Goal: Task Accomplishment & Management: Manage account settings

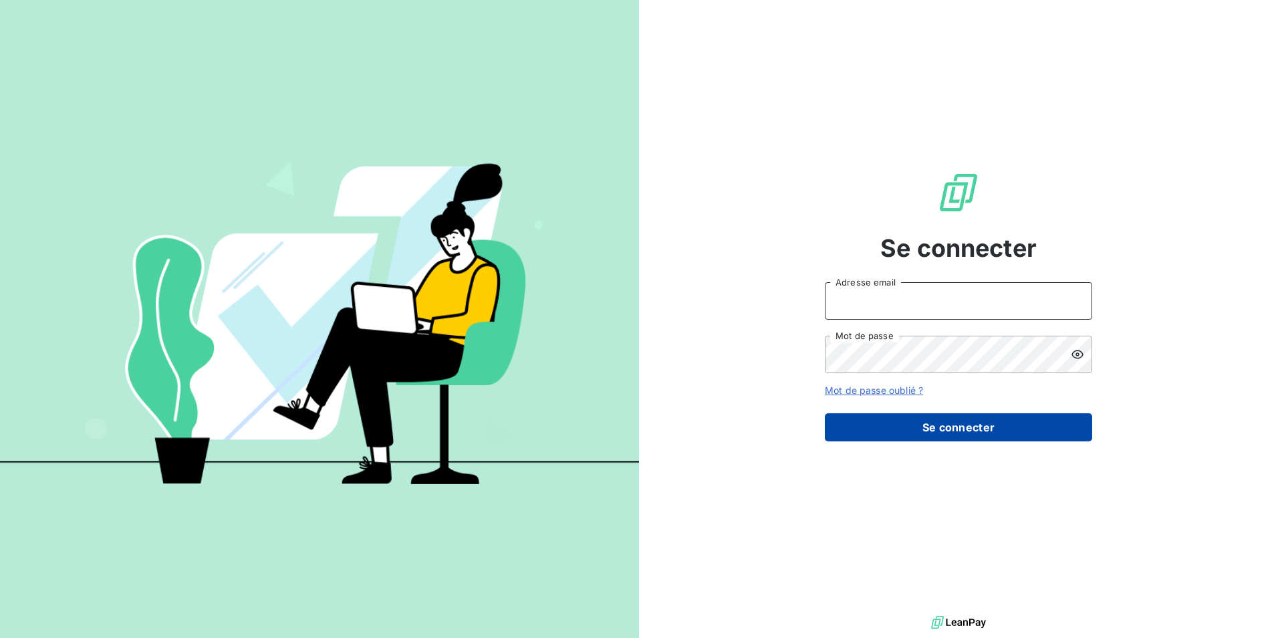
type input "[EMAIL_ADDRESS][DOMAIN_NAME]"
click at [977, 426] on button "Se connecter" at bounding box center [958, 427] width 267 height 28
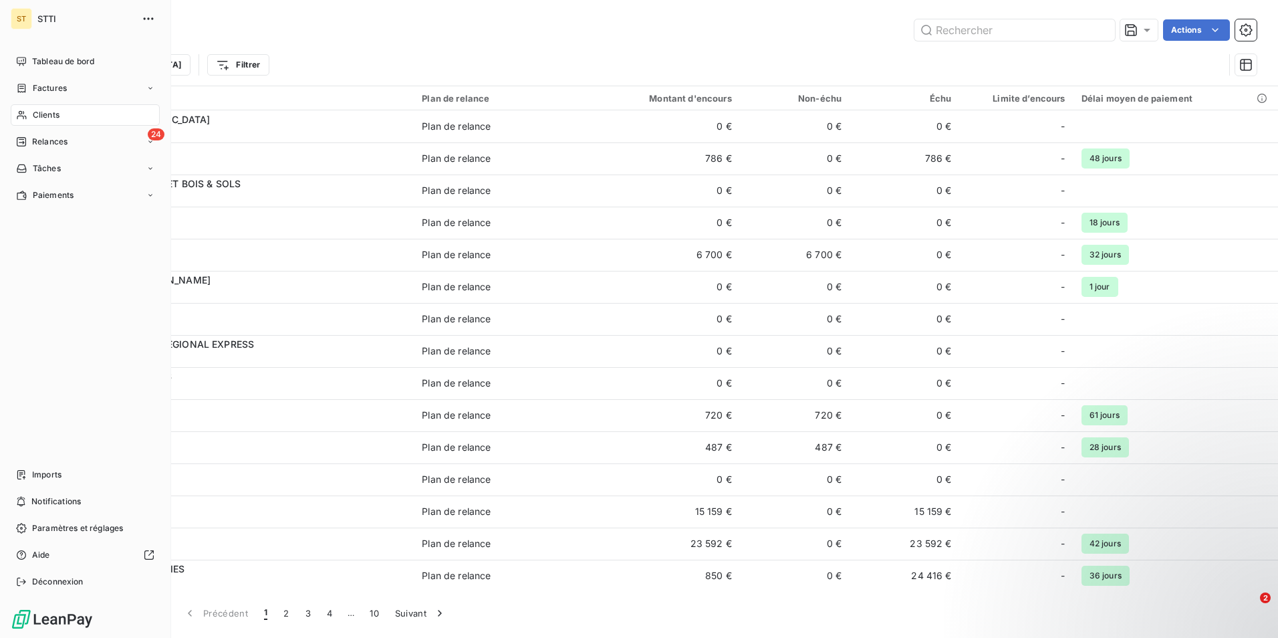
click at [36, 113] on span "Clients" at bounding box center [46, 115] width 27 height 12
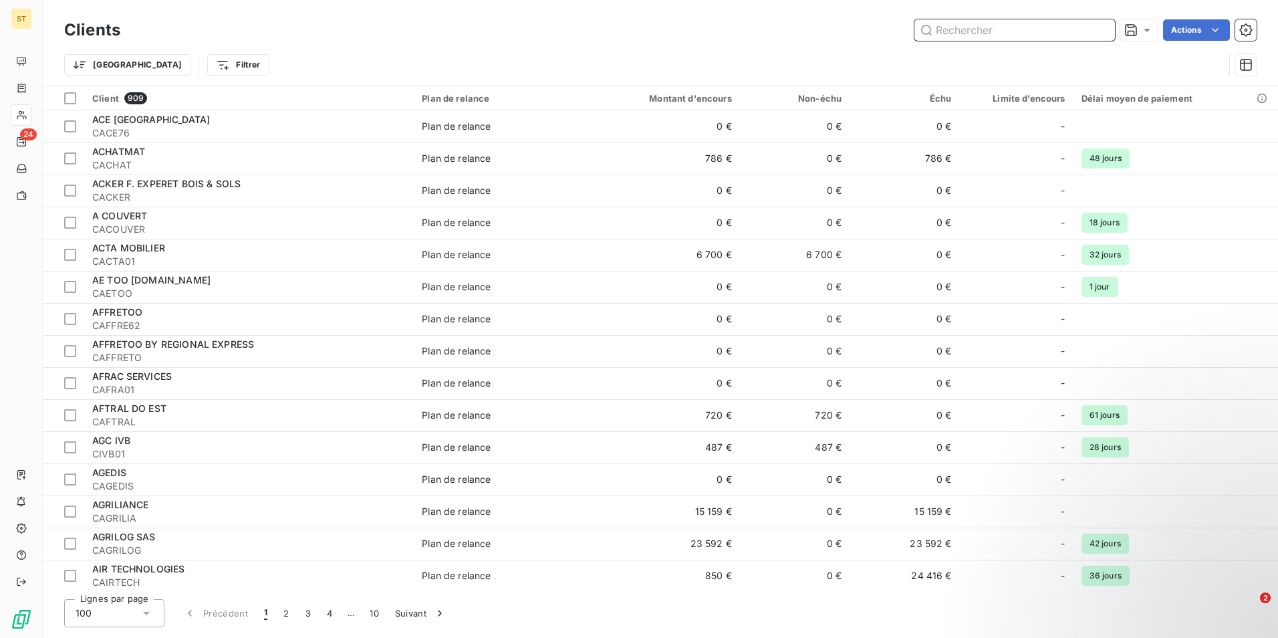
click at [1015, 33] on input "text" at bounding box center [1014, 29] width 201 height 21
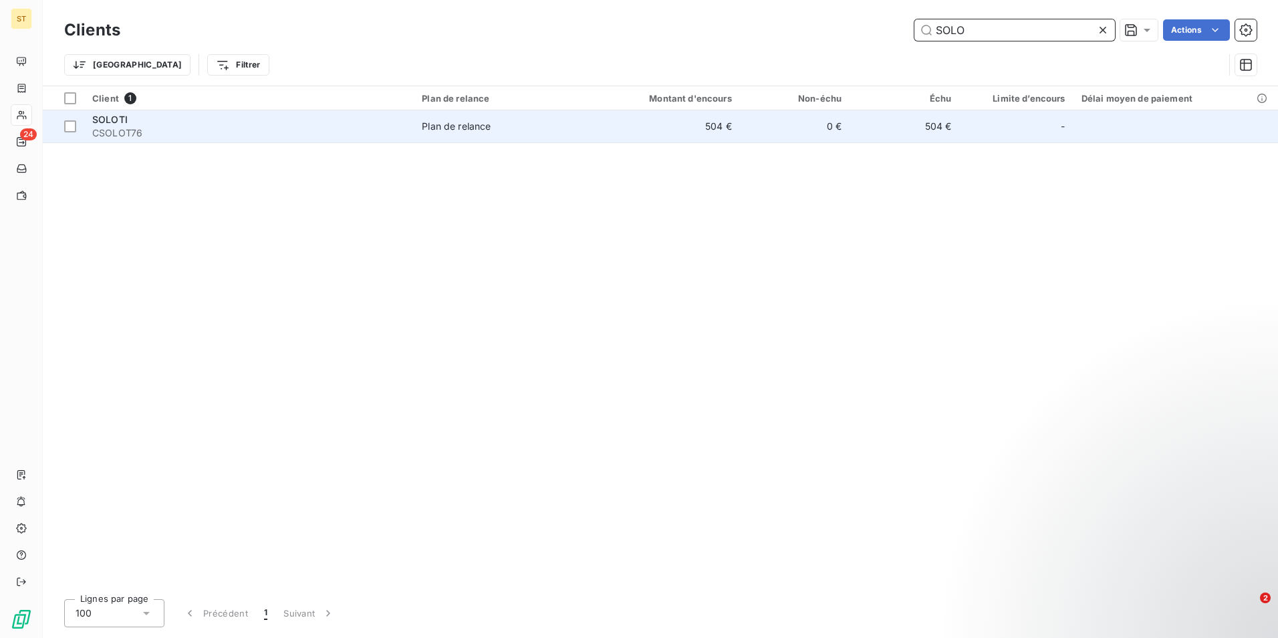
type input "SOLO"
click at [460, 133] on td "Plan de relance" at bounding box center [503, 126] width 178 height 32
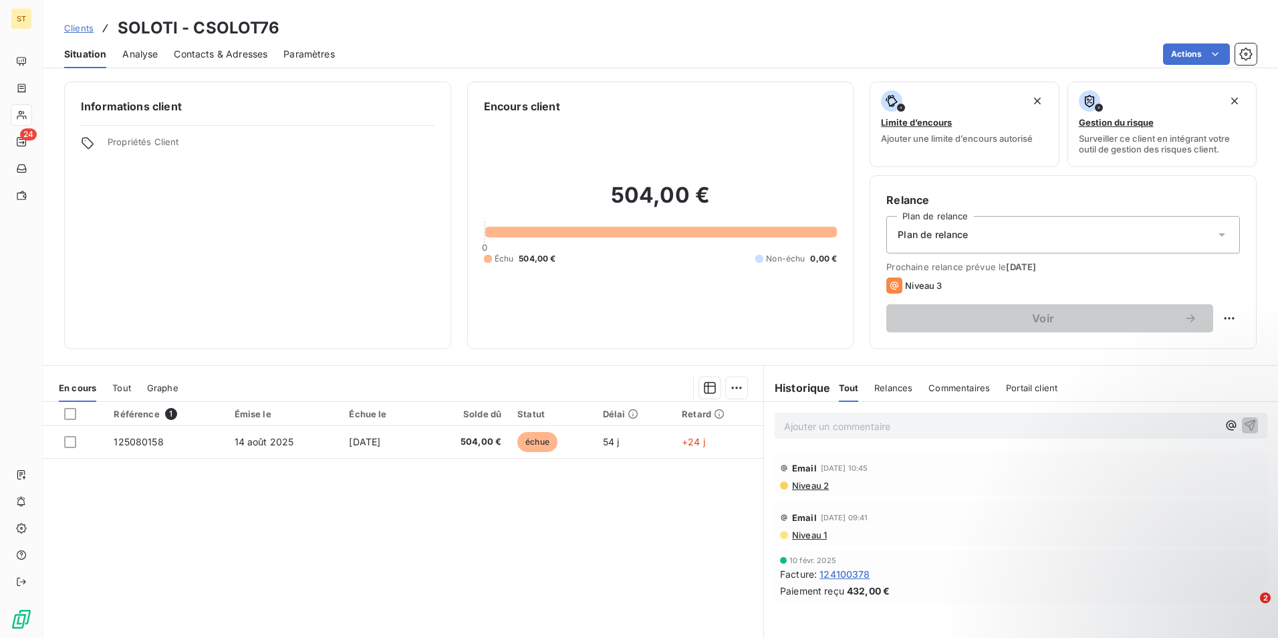
click at [239, 58] on span "Contacts & Adresses" at bounding box center [221, 53] width 94 height 13
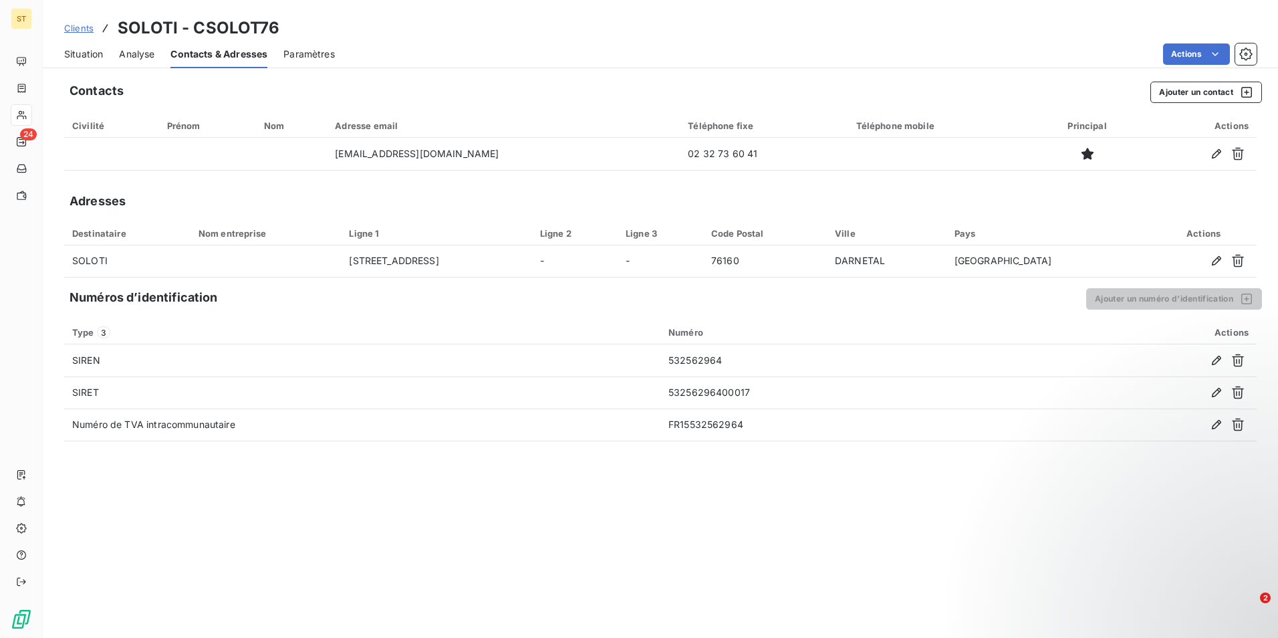
click at [79, 57] on span "Situation" at bounding box center [83, 53] width 39 height 13
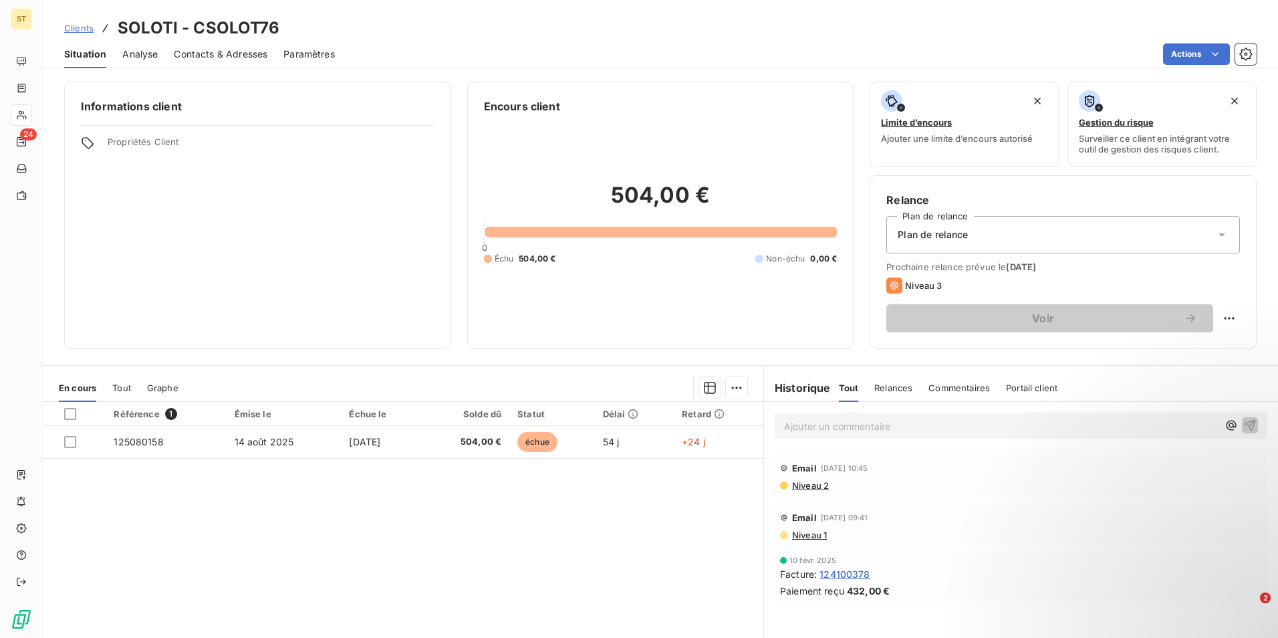
click at [232, 52] on span "Contacts & Adresses" at bounding box center [221, 53] width 94 height 13
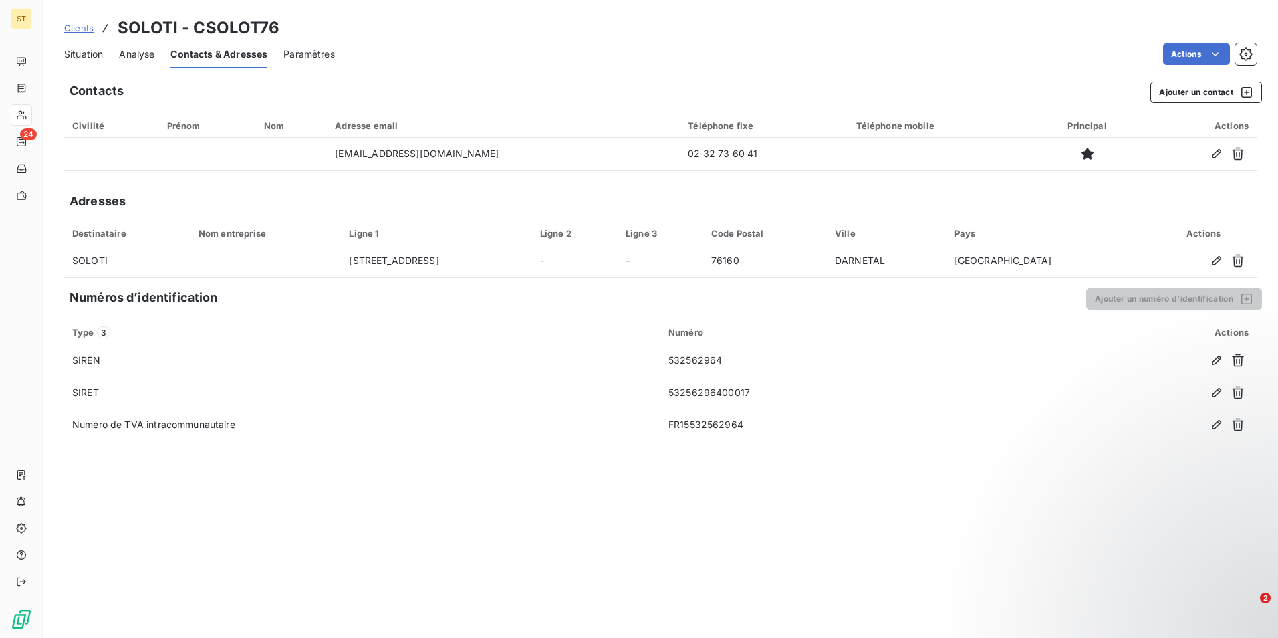
click at [74, 50] on span "Situation" at bounding box center [83, 53] width 39 height 13
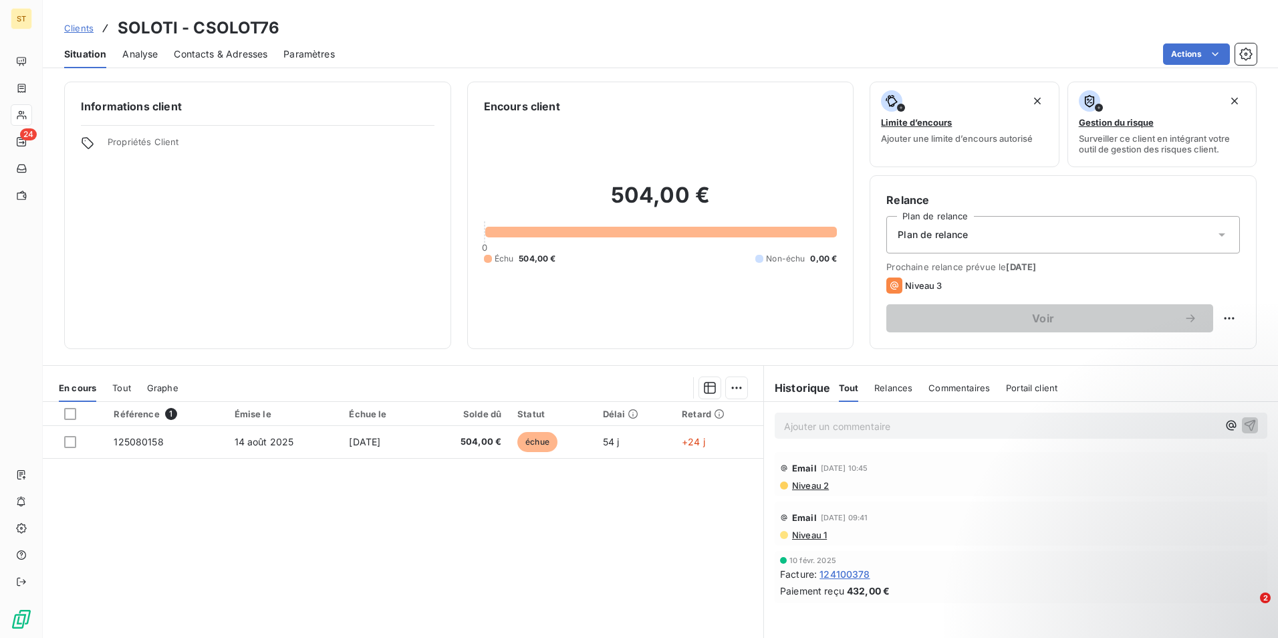
click at [219, 53] on span "Contacts & Adresses" at bounding box center [221, 53] width 94 height 13
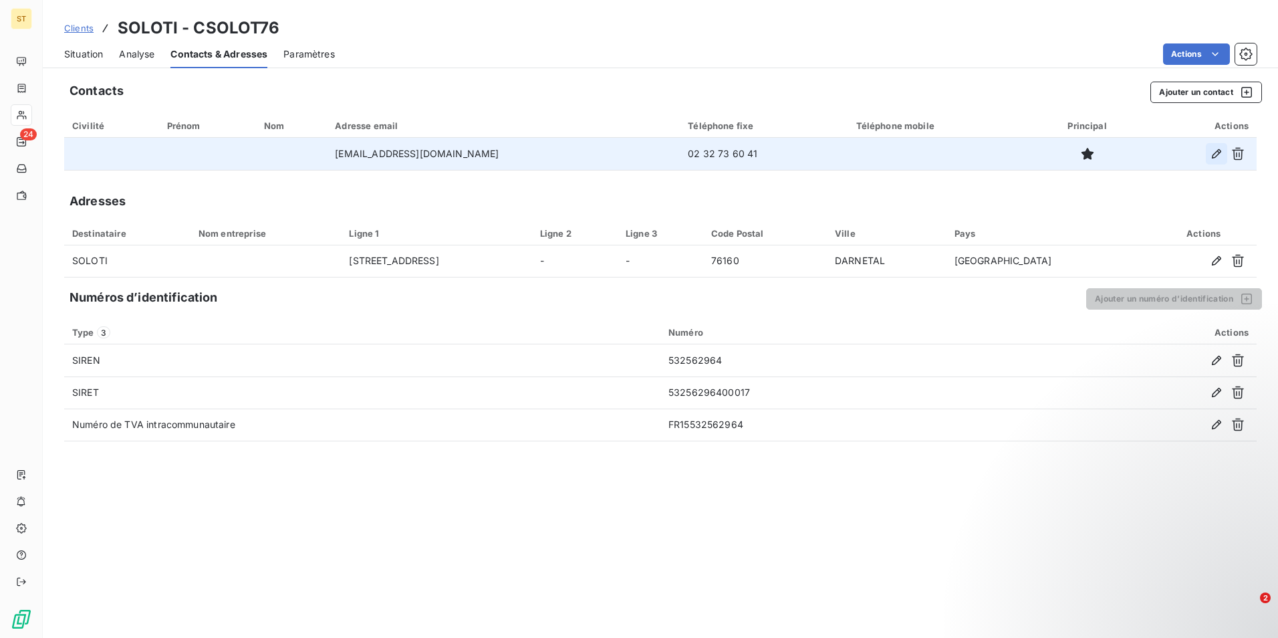
click at [1219, 153] on icon "button" at bounding box center [1216, 153] width 9 height 9
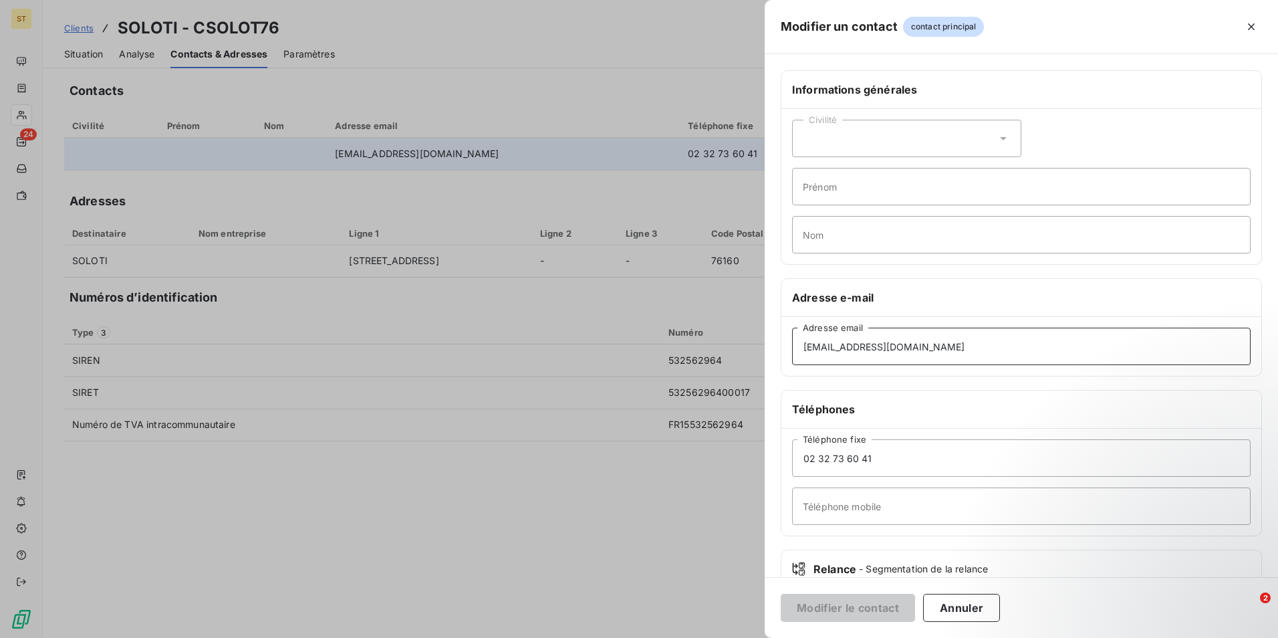
click at [836, 344] on input "gdehais@soloti.fr" at bounding box center [1021, 345] width 458 height 37
click at [898, 346] on input "compta@soloti.fr" at bounding box center [1021, 345] width 458 height 37
type input "compta@soloti.fr"
click at [826, 611] on button "Modifier le contact" at bounding box center [848, 607] width 134 height 28
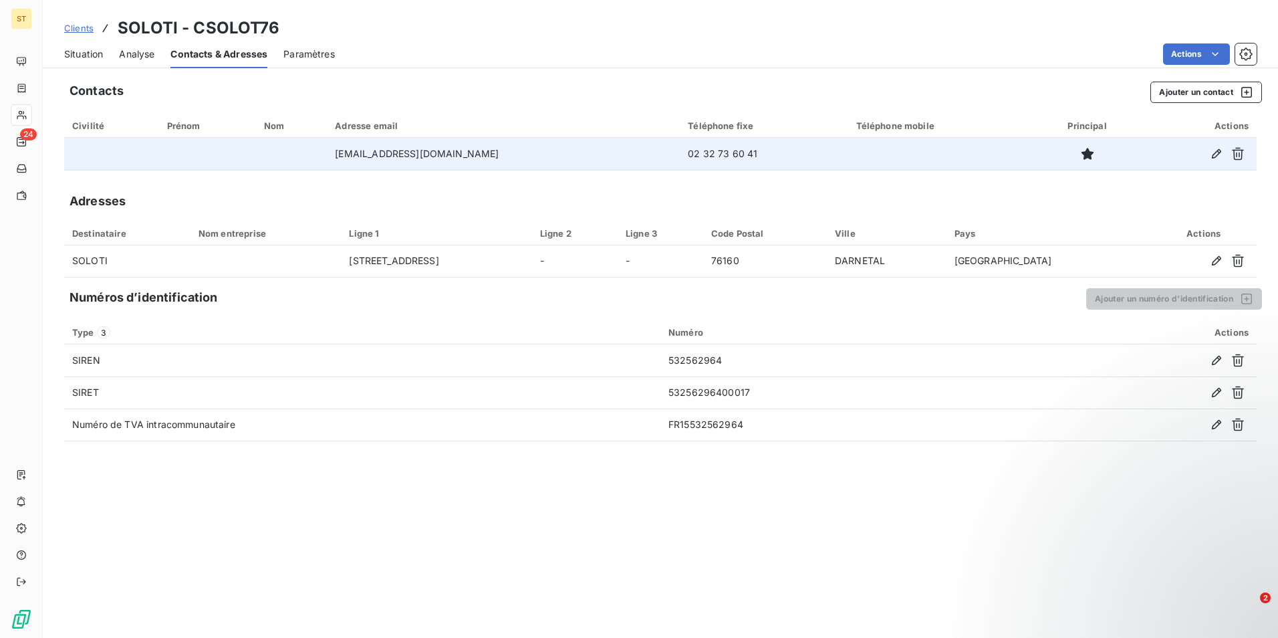
click at [83, 55] on span "Situation" at bounding box center [83, 53] width 39 height 13
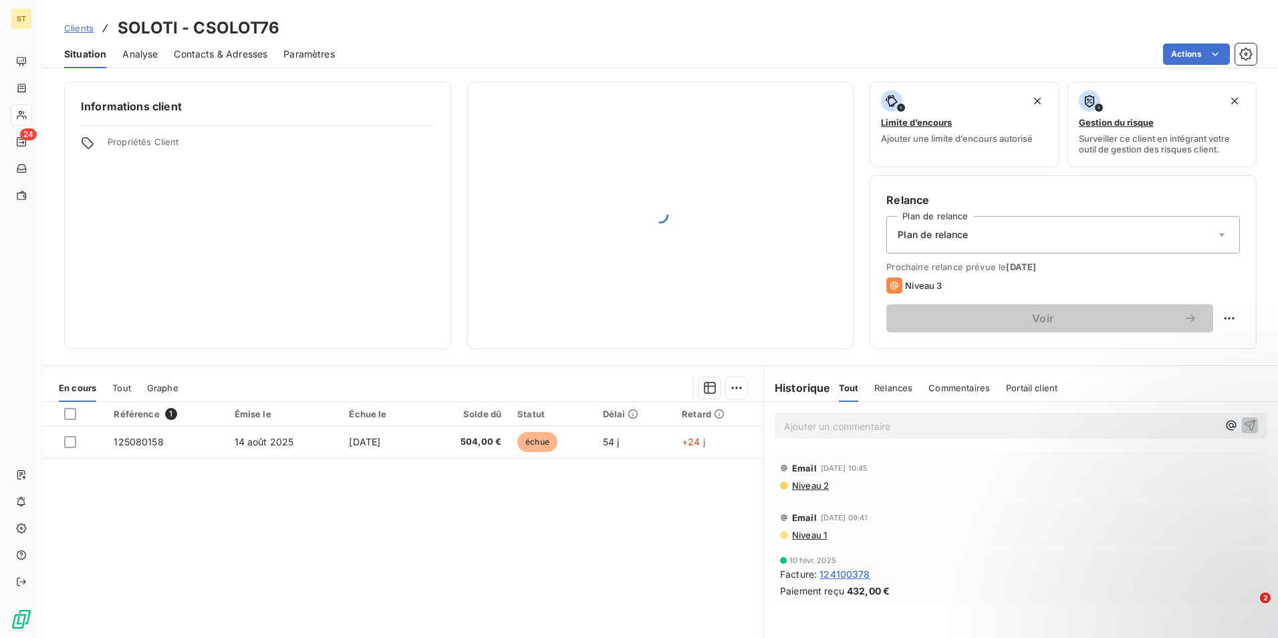
click at [812, 426] on p "Ajouter un commentaire ﻿" at bounding box center [1001, 426] width 434 height 17
click at [819, 422] on p "Ajouter un commentaire ﻿" at bounding box center [1001, 426] width 434 height 17
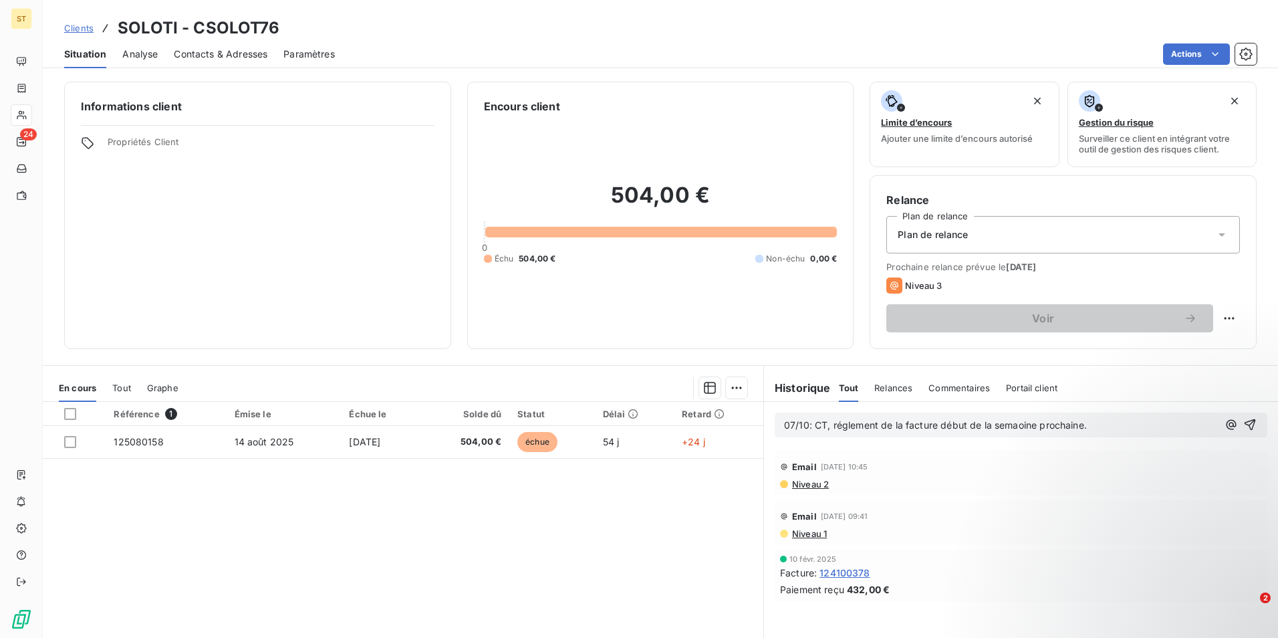
drag, startPoint x: 848, startPoint y: 425, endPoint x: 841, endPoint y: 423, distance: 7.0
click at [1096, 429] on p "07/10: CT, règlement de la facture début de la semaine prochaine." at bounding box center [1001, 425] width 434 height 15
click at [1243, 422] on icon "button" at bounding box center [1249, 424] width 13 height 13
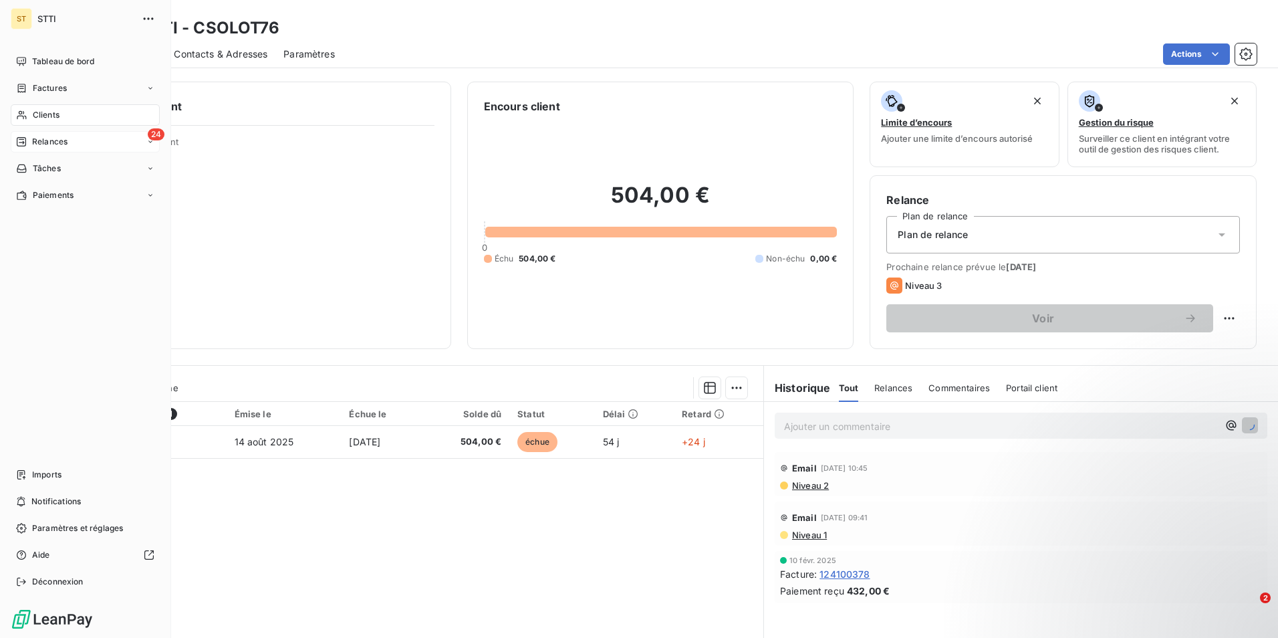
click at [70, 141] on div "24 Relances" at bounding box center [85, 141] width 149 height 21
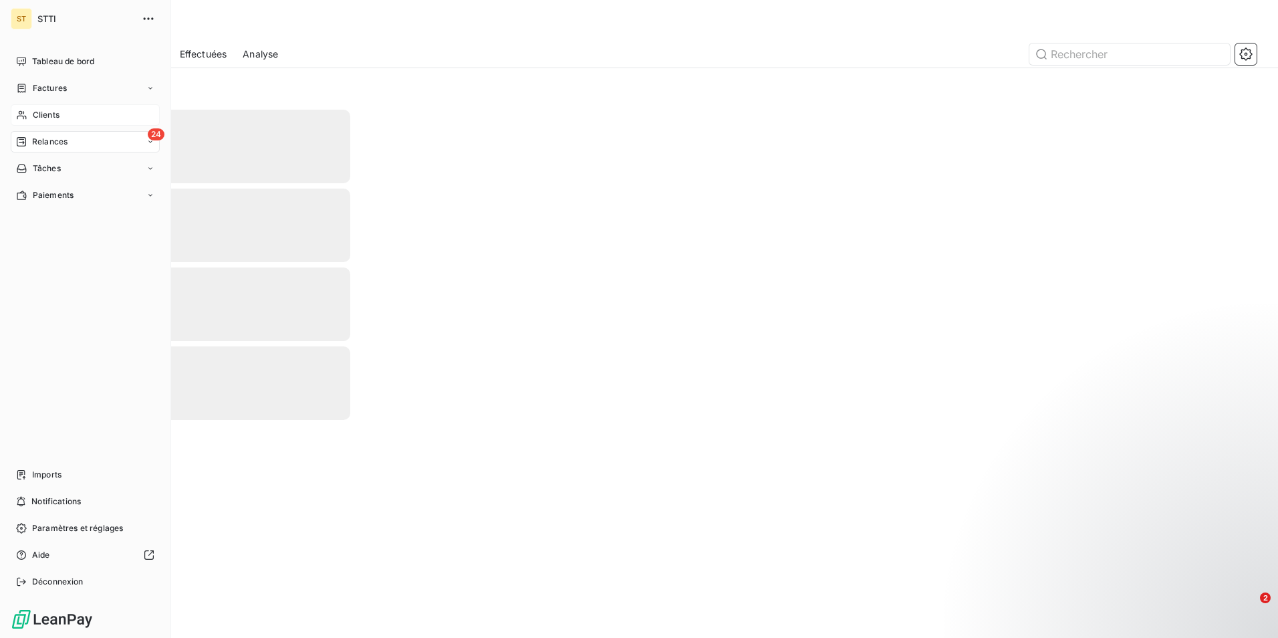
click at [46, 110] on span "Clients" at bounding box center [46, 115] width 27 height 12
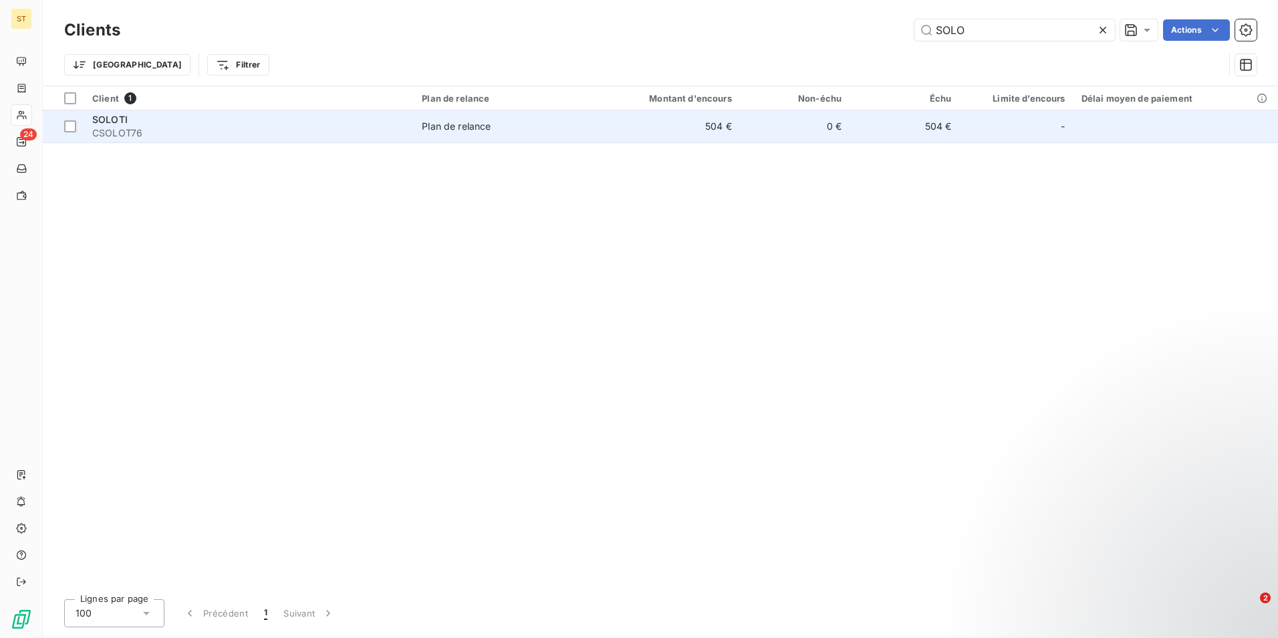
click at [223, 125] on div "SOLOTI" at bounding box center [248, 119] width 313 height 13
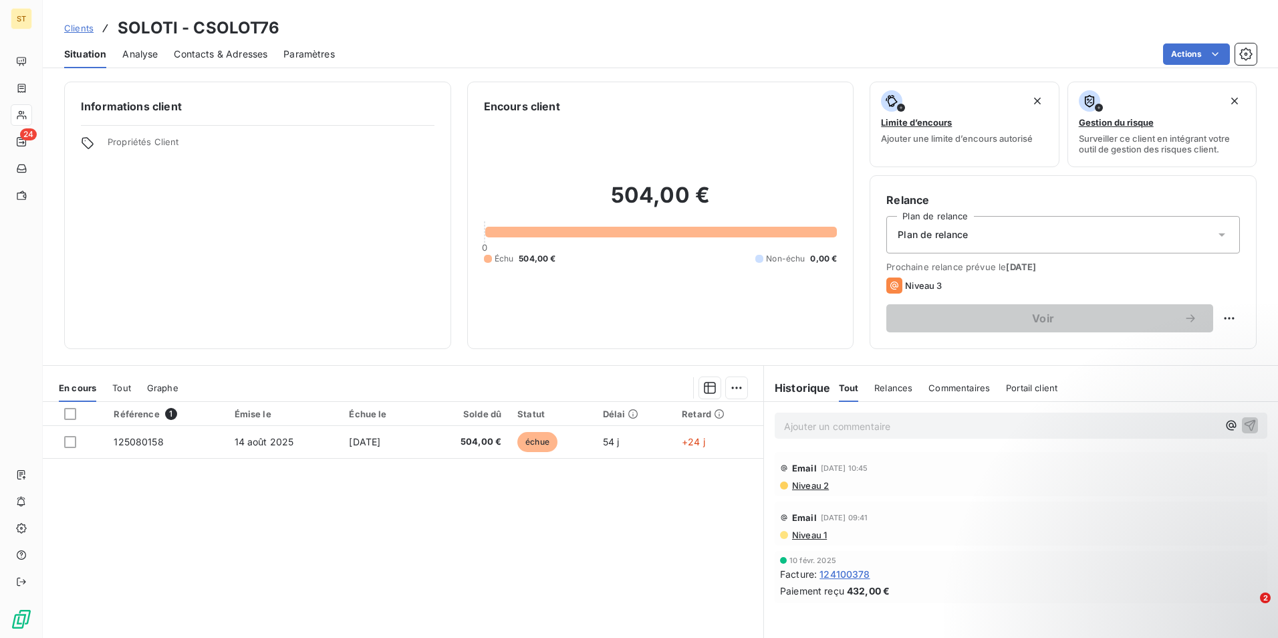
click at [841, 418] on p "Ajouter un commentaire ﻿" at bounding box center [1001, 426] width 434 height 17
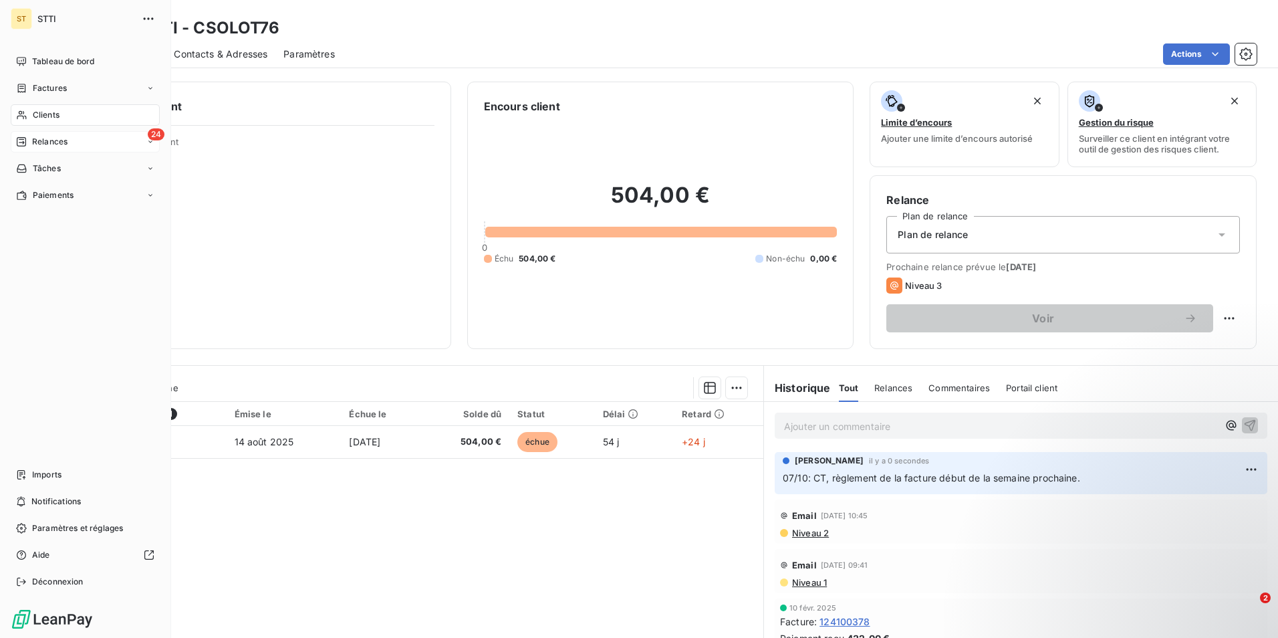
click at [47, 138] on span "Relances" at bounding box center [49, 142] width 35 height 12
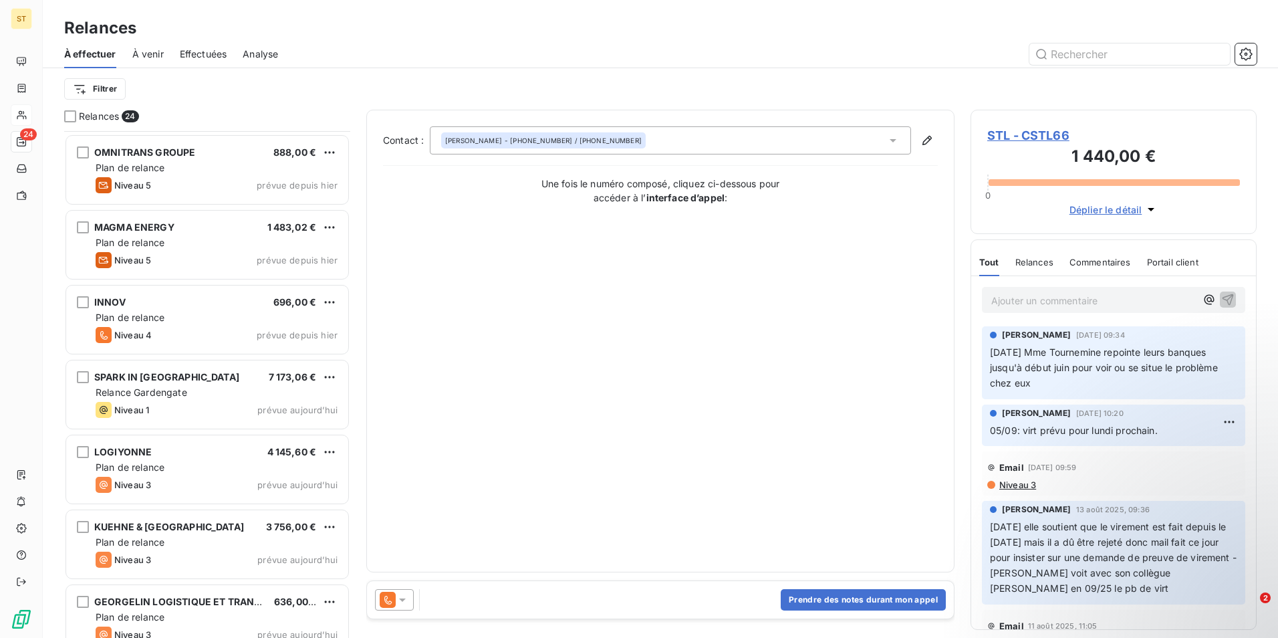
scroll to position [1291, 0]
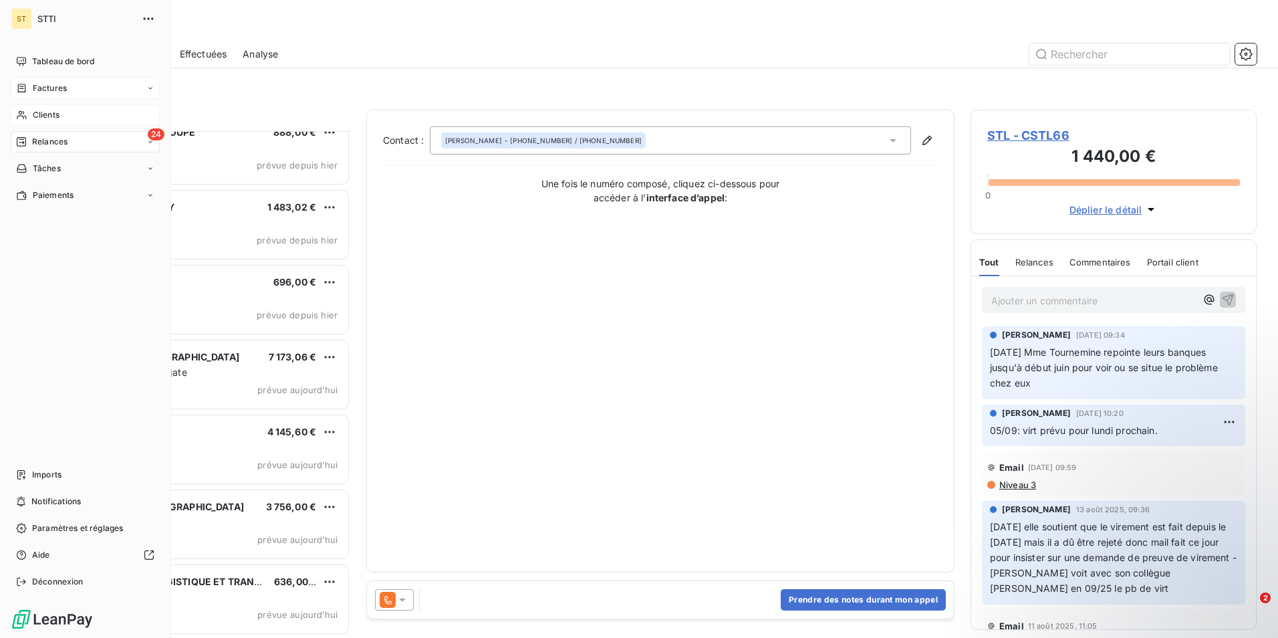
click at [34, 86] on span "Factures" at bounding box center [50, 88] width 34 height 12
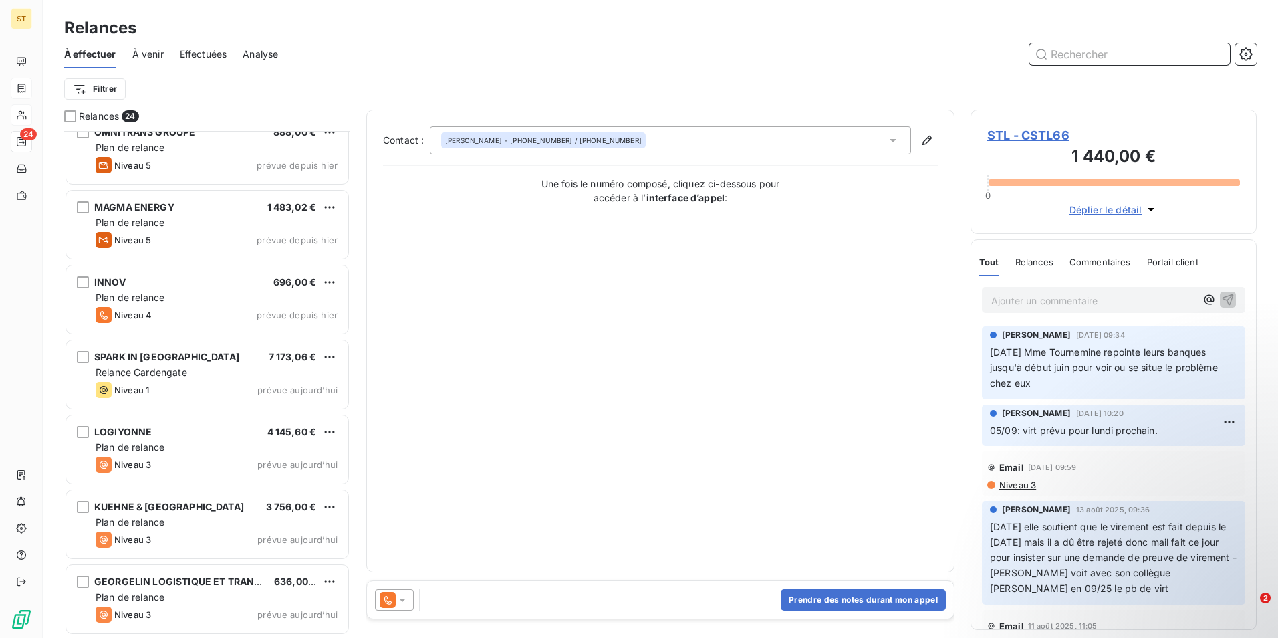
click at [1107, 52] on input "text" at bounding box center [1129, 53] width 201 height 21
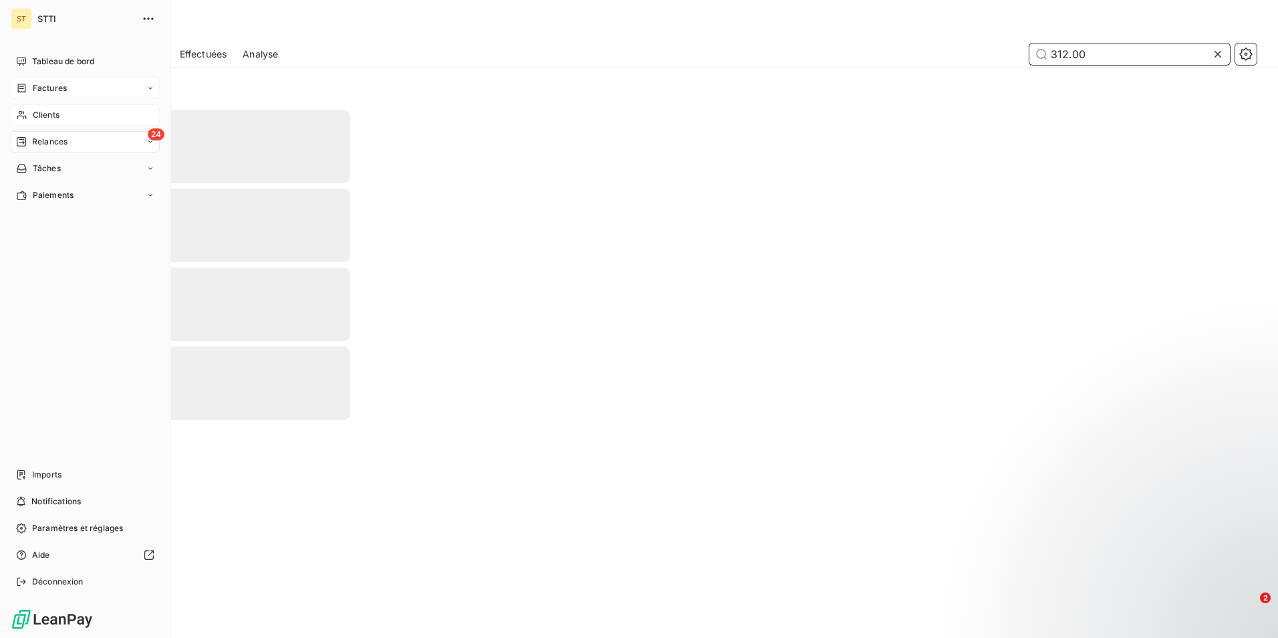
type input "312.00"
click at [34, 112] on span "Clients" at bounding box center [46, 115] width 27 height 12
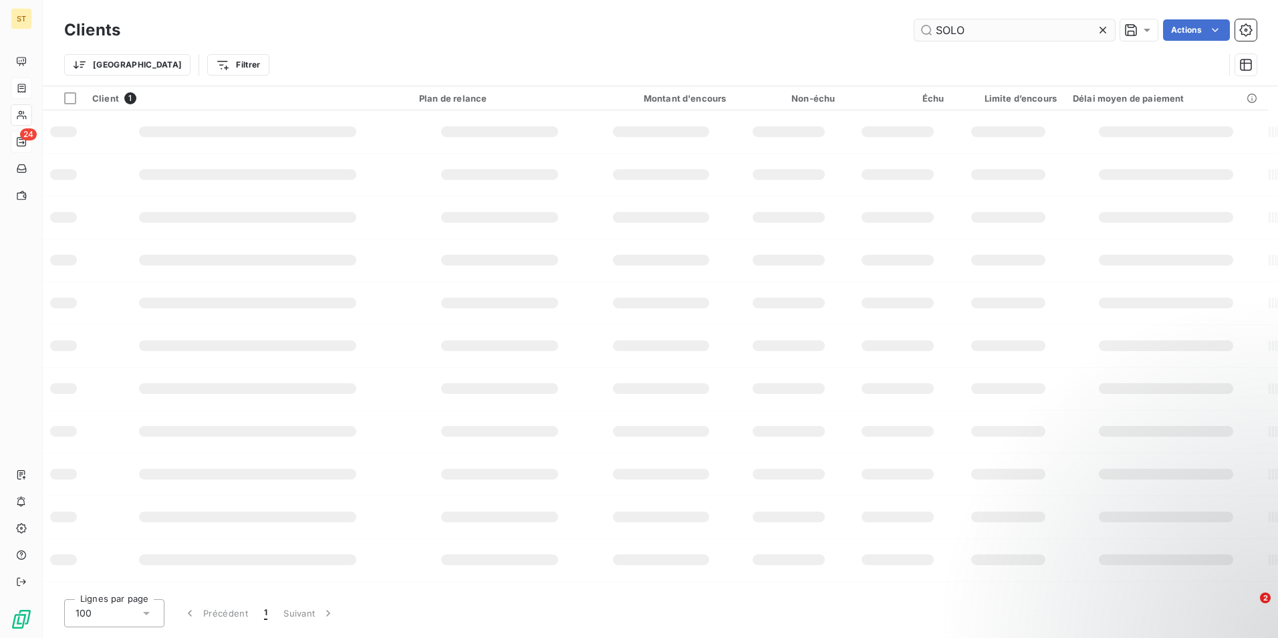
click at [974, 31] on input "SOLO" at bounding box center [1014, 29] width 201 height 21
type input "S"
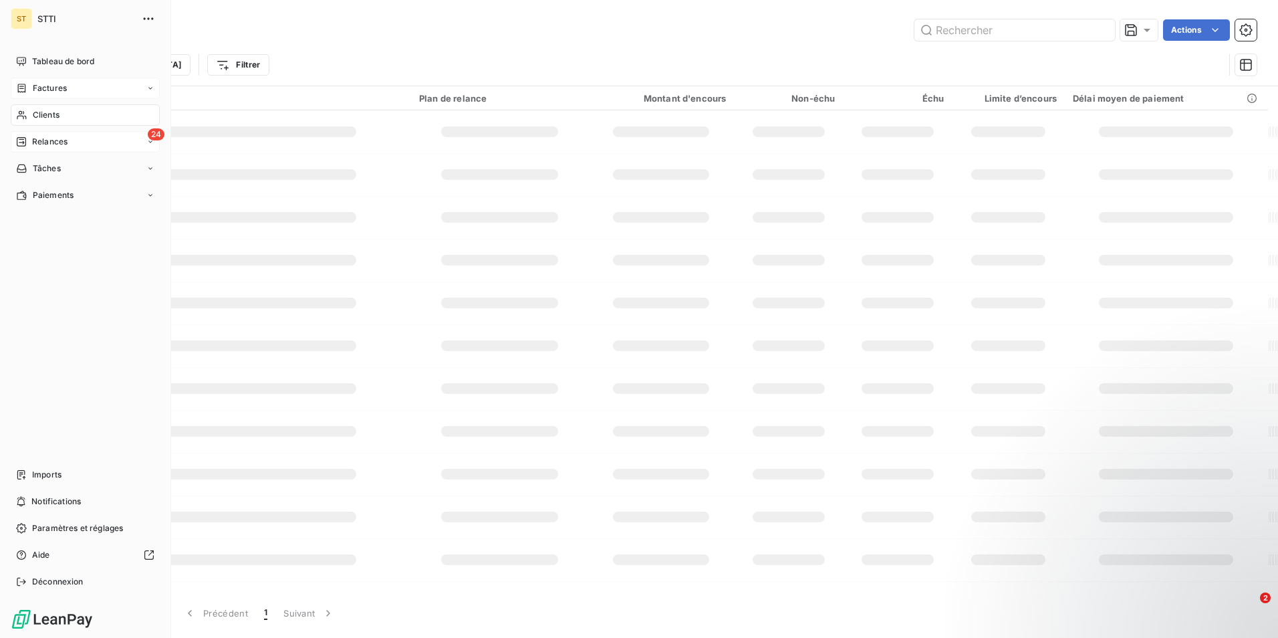
click at [51, 86] on span "Factures" at bounding box center [50, 88] width 34 height 12
click at [57, 116] on span "Factures" at bounding box center [49, 115] width 34 height 12
click at [38, 170] on span "Tâches" at bounding box center [47, 168] width 28 height 12
click at [52, 142] on span "Relances" at bounding box center [49, 142] width 35 height 12
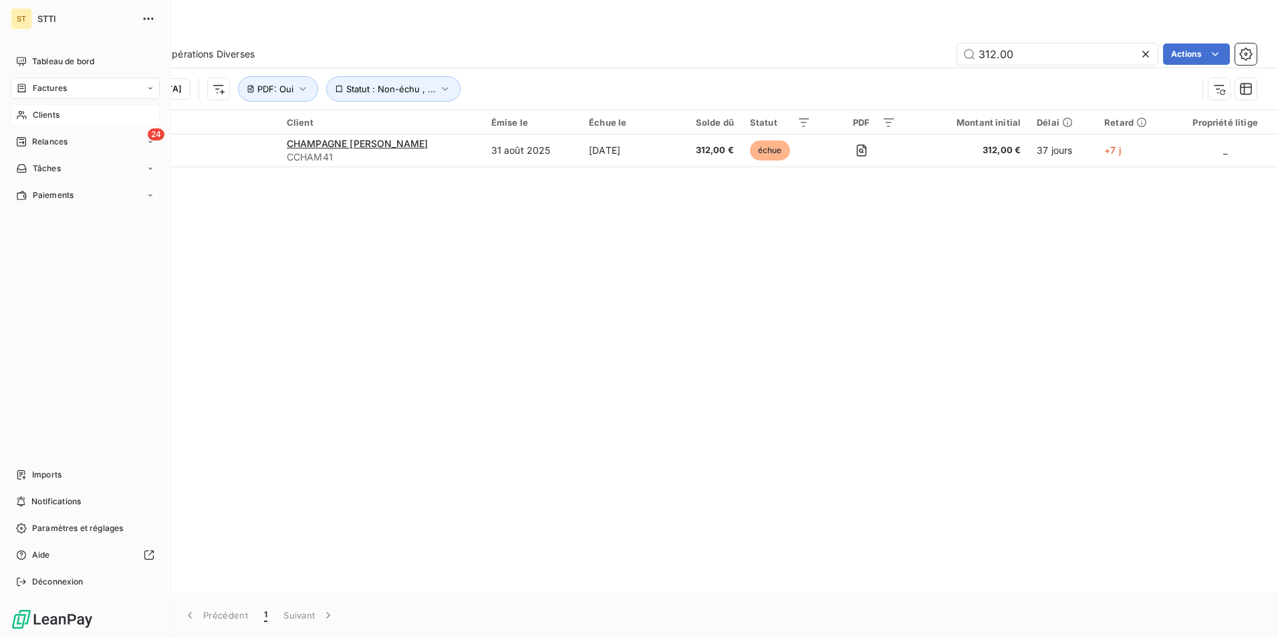
type input "312.00"
click at [35, 115] on span "Clients" at bounding box center [46, 115] width 27 height 12
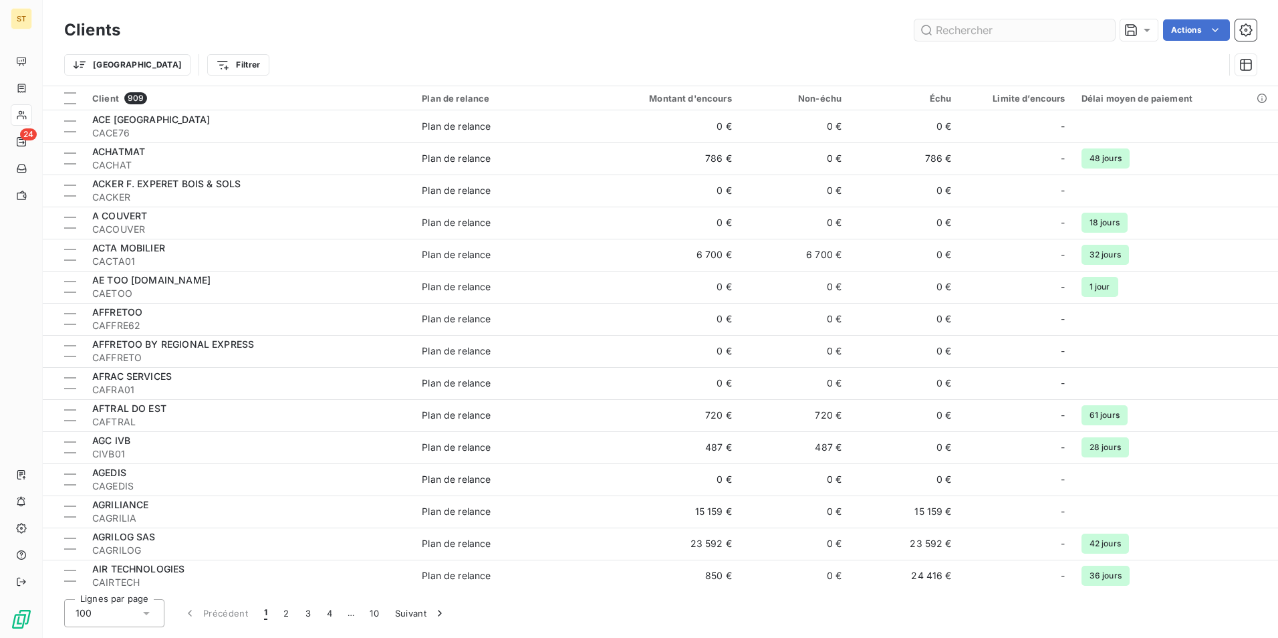
click at [980, 35] on input "text" at bounding box center [1014, 29] width 201 height 21
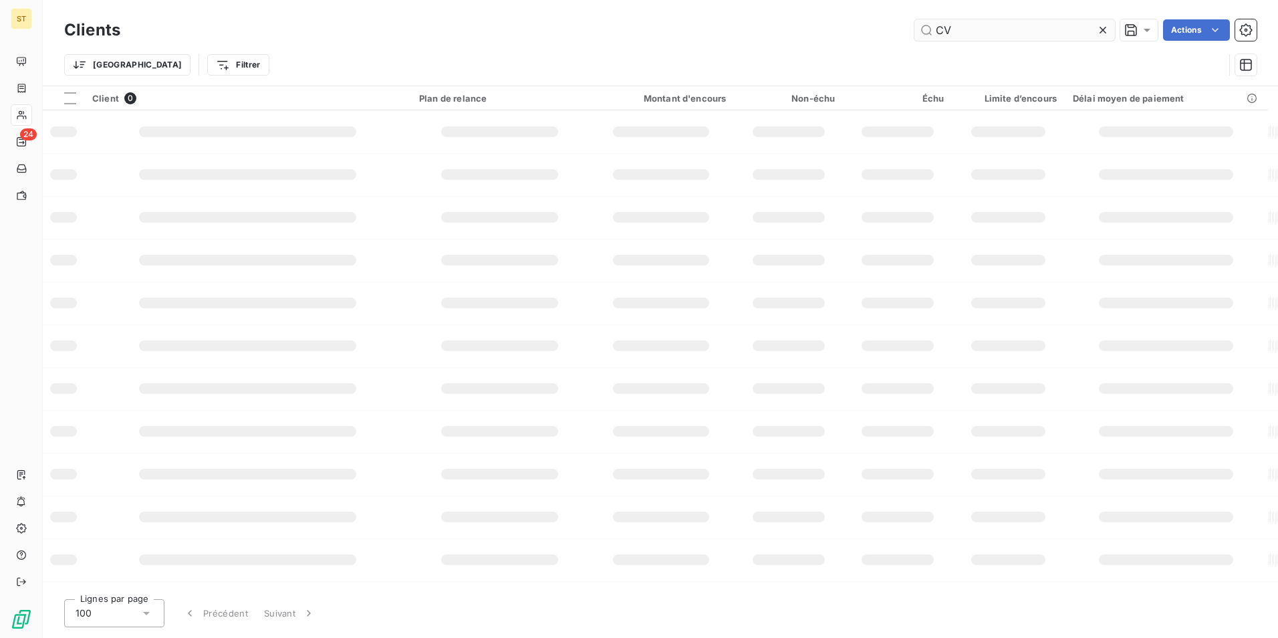
type input "C"
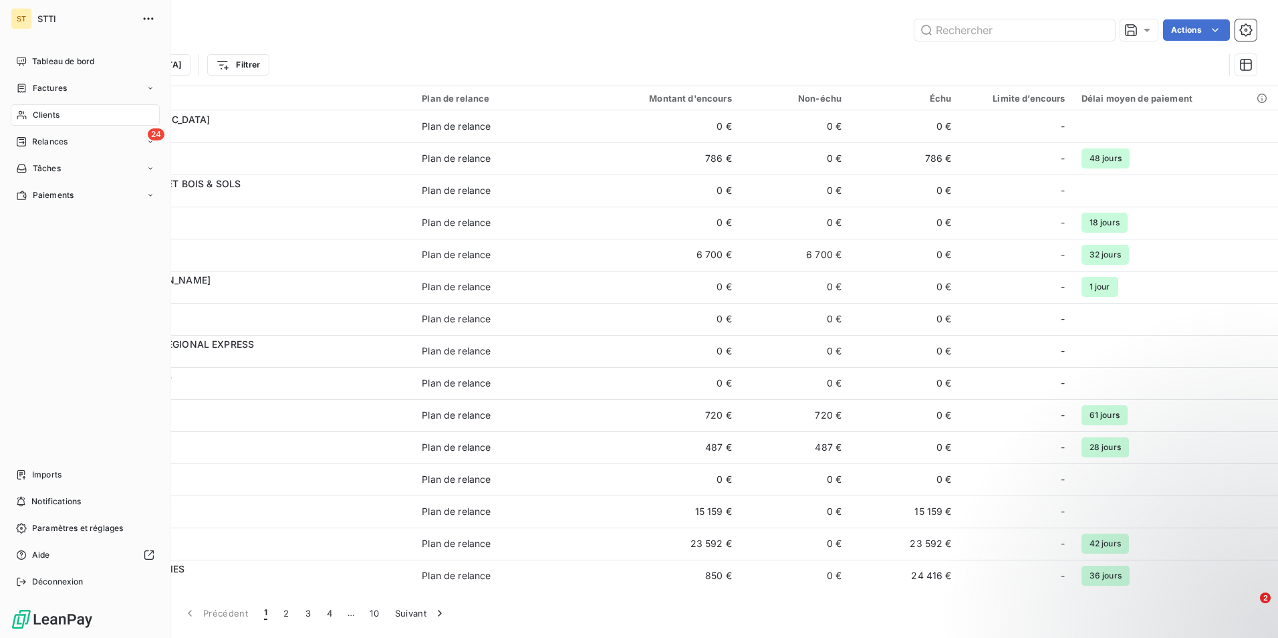
click at [53, 118] on span "Clients" at bounding box center [46, 115] width 27 height 12
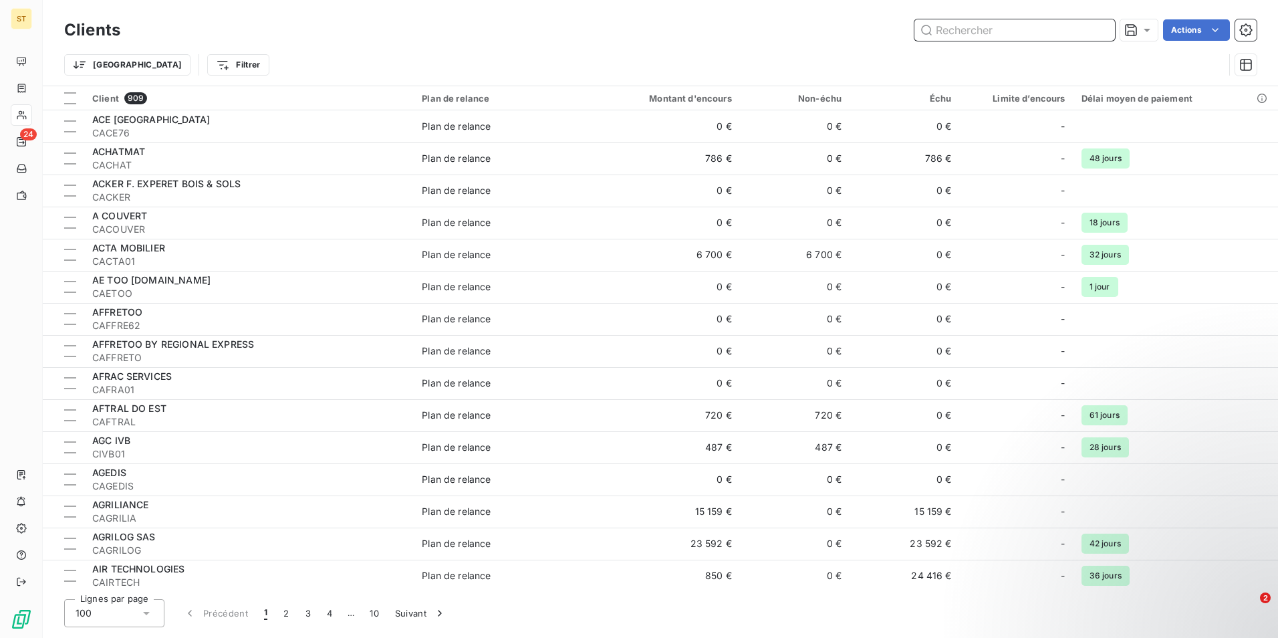
click at [982, 32] on input "text" at bounding box center [1014, 29] width 201 height 21
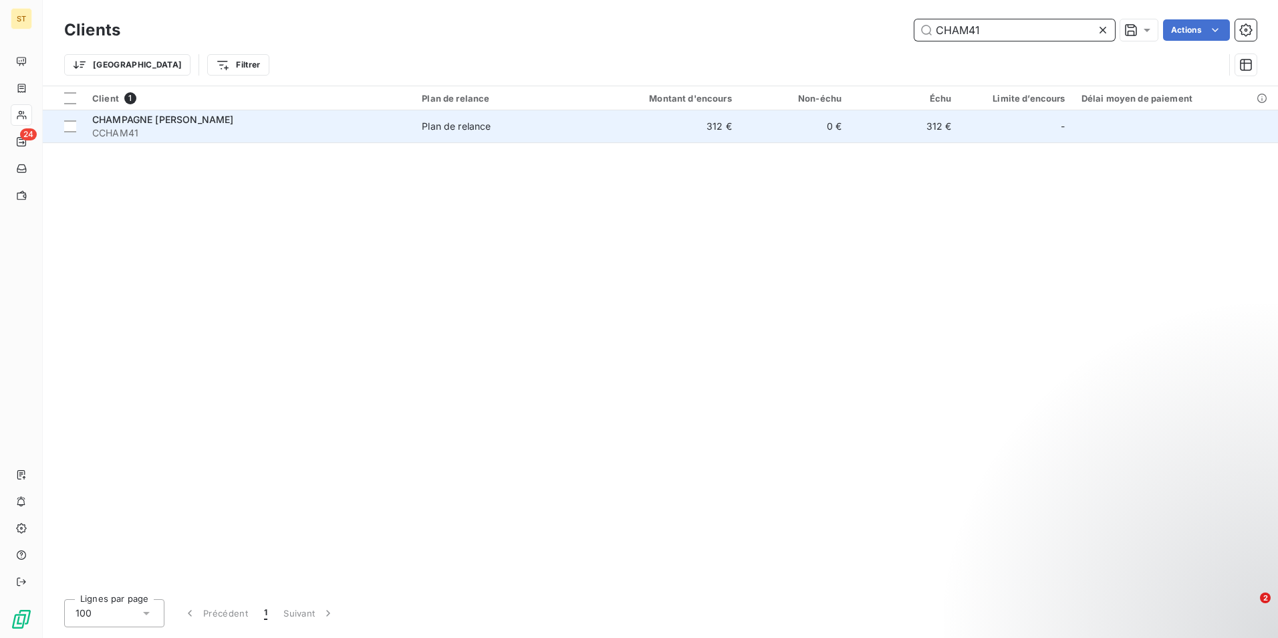
type input "CHAM41"
click at [297, 124] on div "CHAMPAGNE CHARLES CLEMENT" at bounding box center [248, 119] width 313 height 13
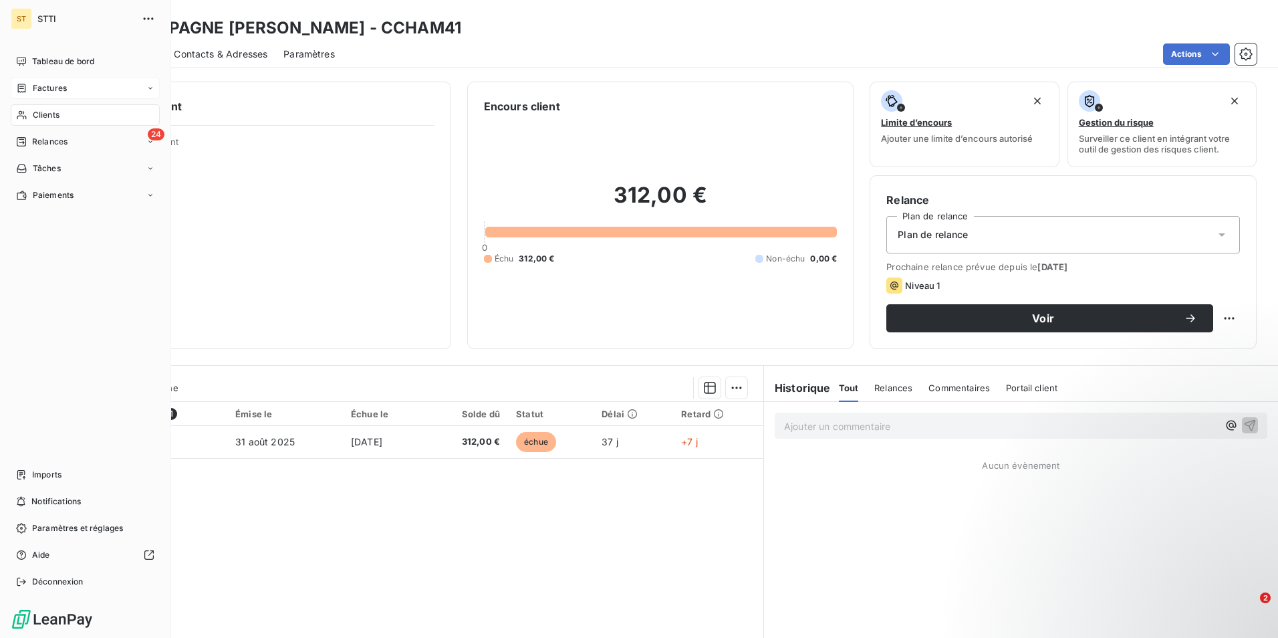
click at [68, 83] on div "Factures" at bounding box center [85, 88] width 149 height 21
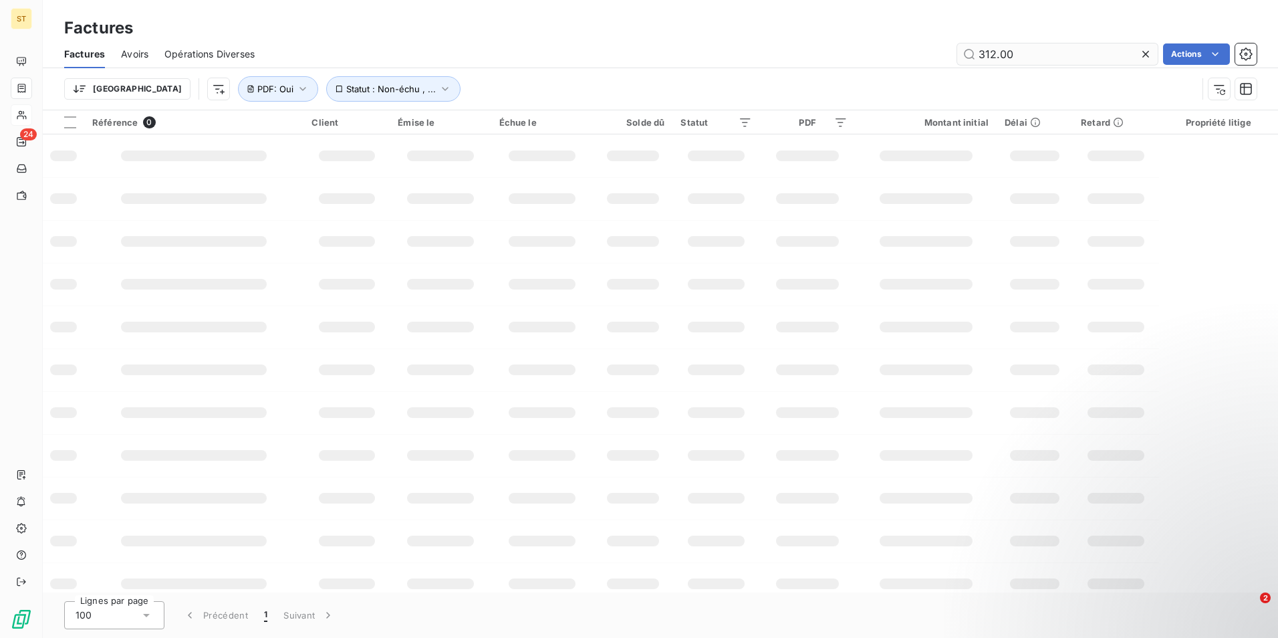
click at [1031, 55] on input "312.00" at bounding box center [1057, 53] width 201 height 21
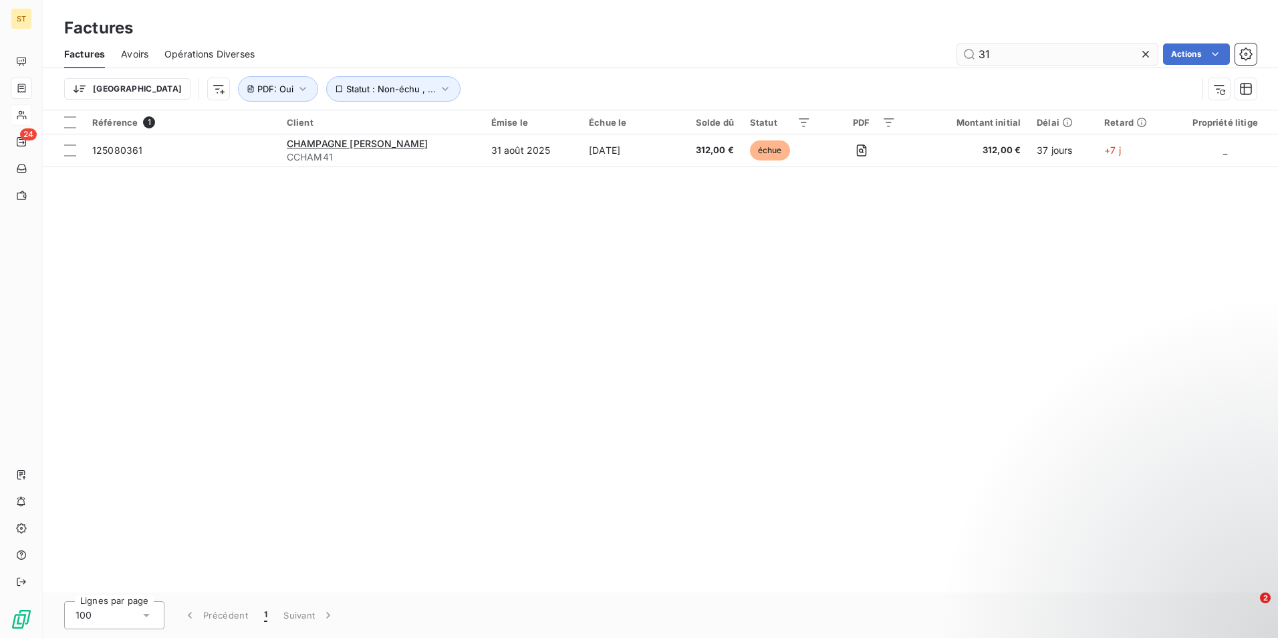
type input "3"
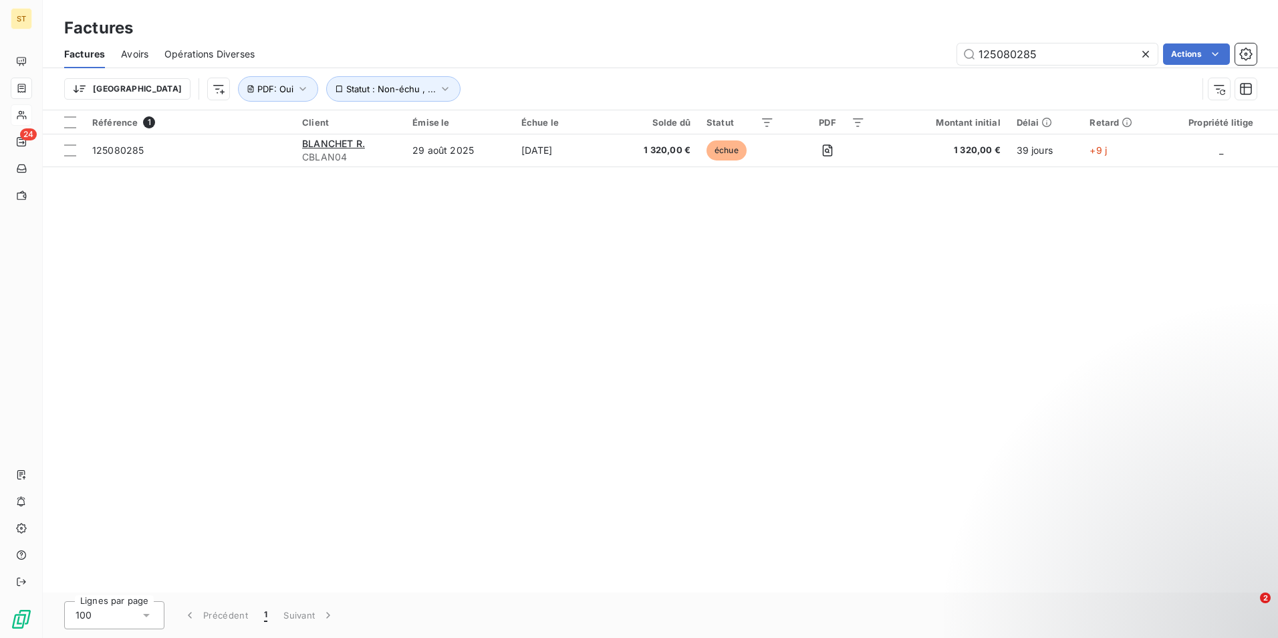
type input "125080285"
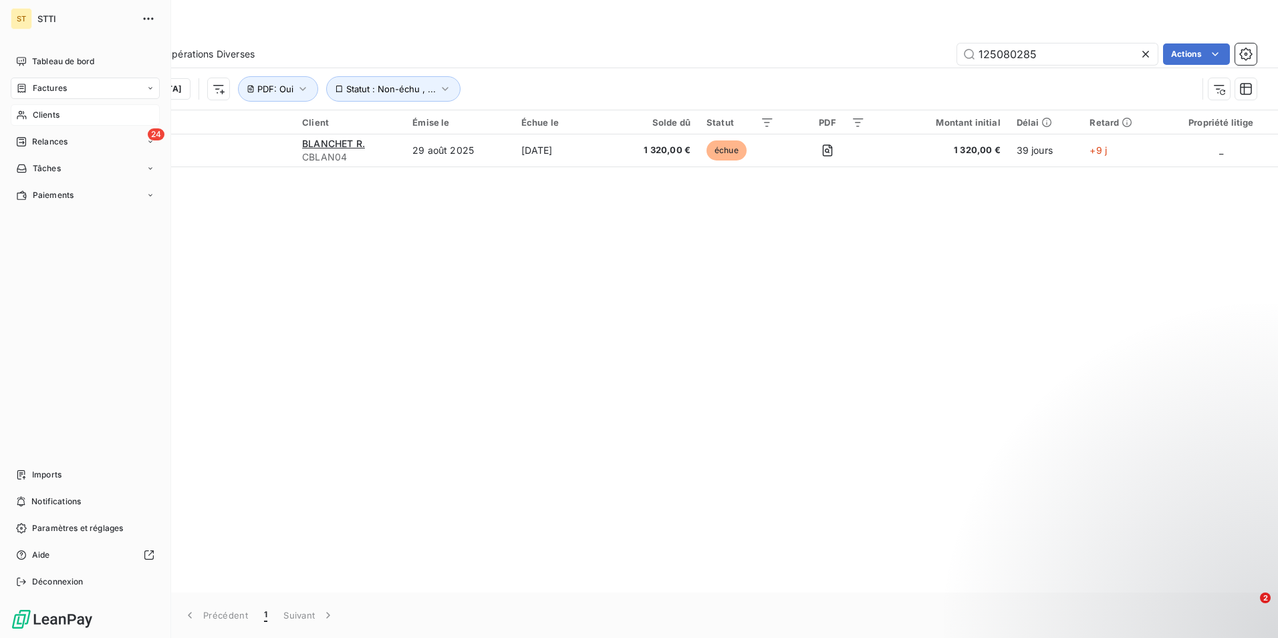
click at [41, 110] on span "Clients" at bounding box center [46, 115] width 27 height 12
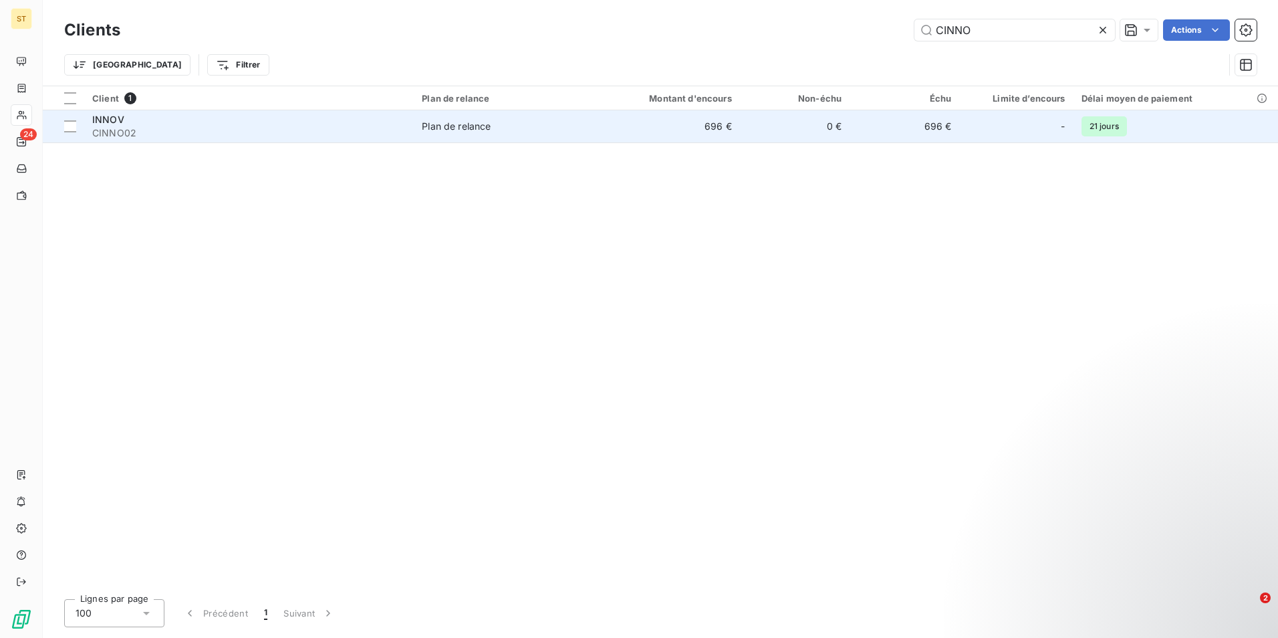
type input "CINNO"
click at [228, 121] on div "INNOV" at bounding box center [248, 119] width 313 height 13
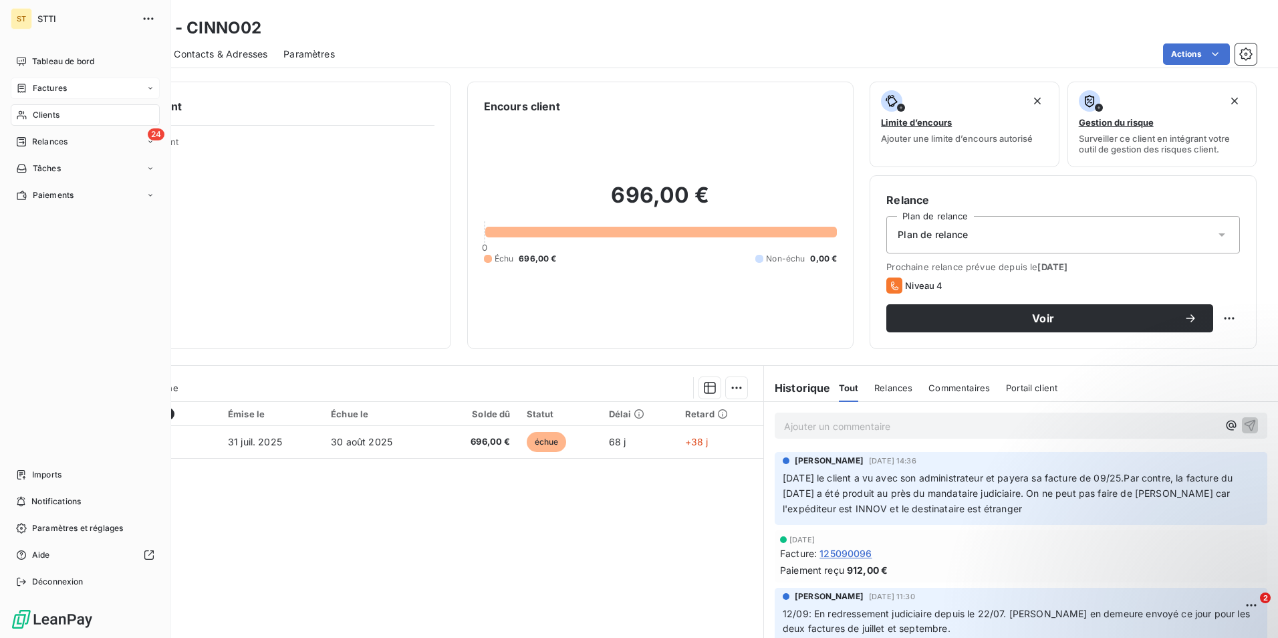
click at [35, 86] on span "Factures" at bounding box center [50, 88] width 34 height 12
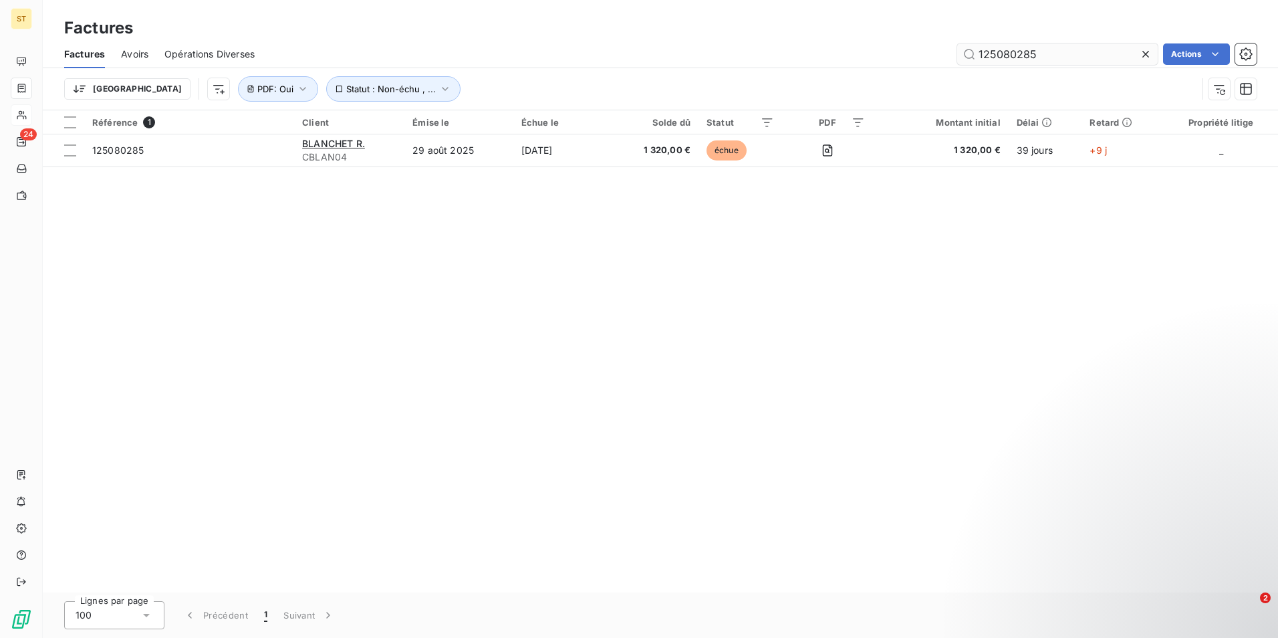
click at [1055, 46] on input "125080285" at bounding box center [1057, 53] width 201 height 21
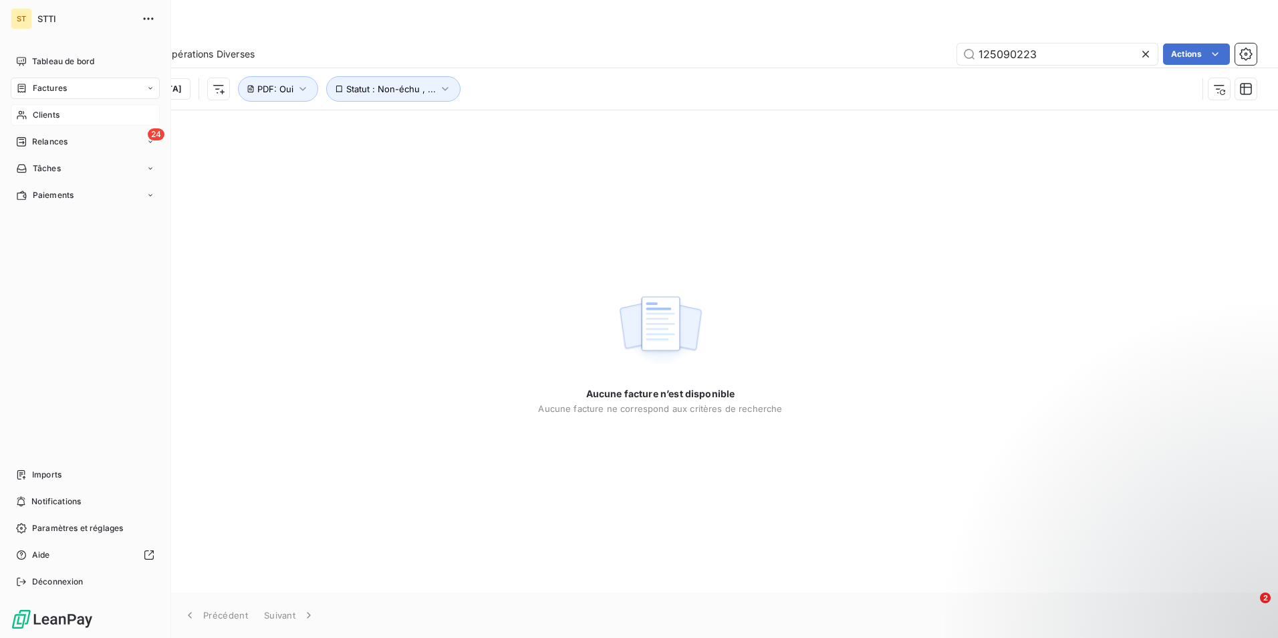
click at [45, 87] on span "Factures" at bounding box center [50, 88] width 34 height 12
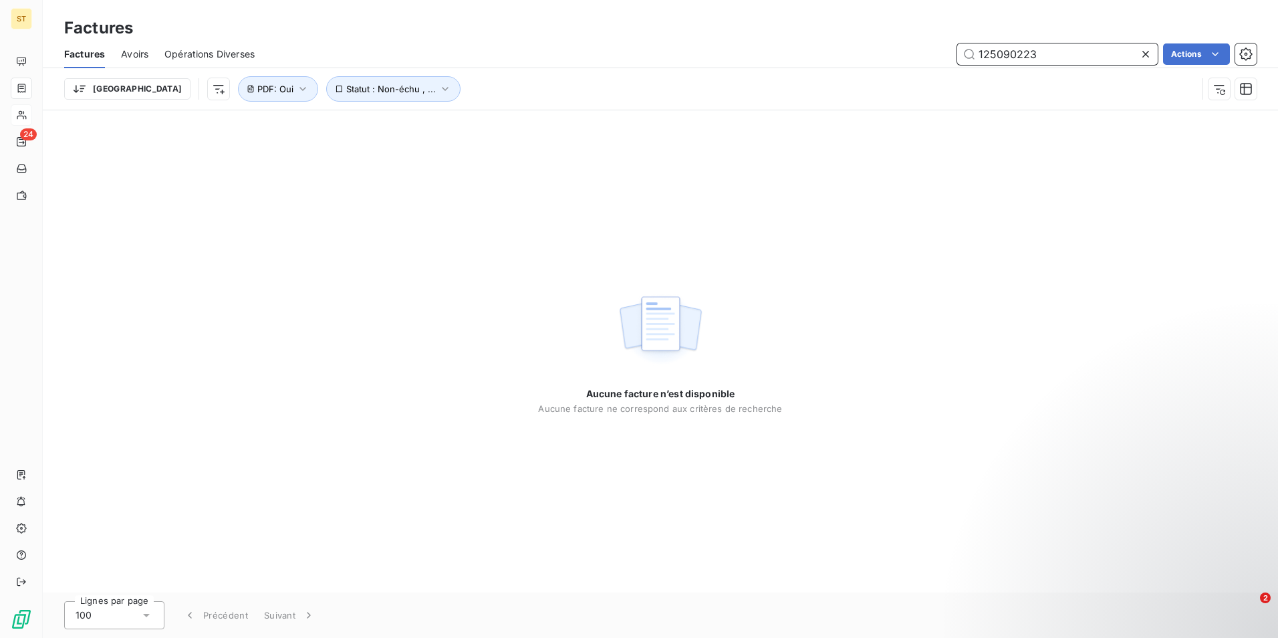
drag, startPoint x: 1054, startPoint y: 57, endPoint x: 962, endPoint y: 56, distance: 92.2
click at [962, 56] on input "125090223" at bounding box center [1057, 53] width 201 height 21
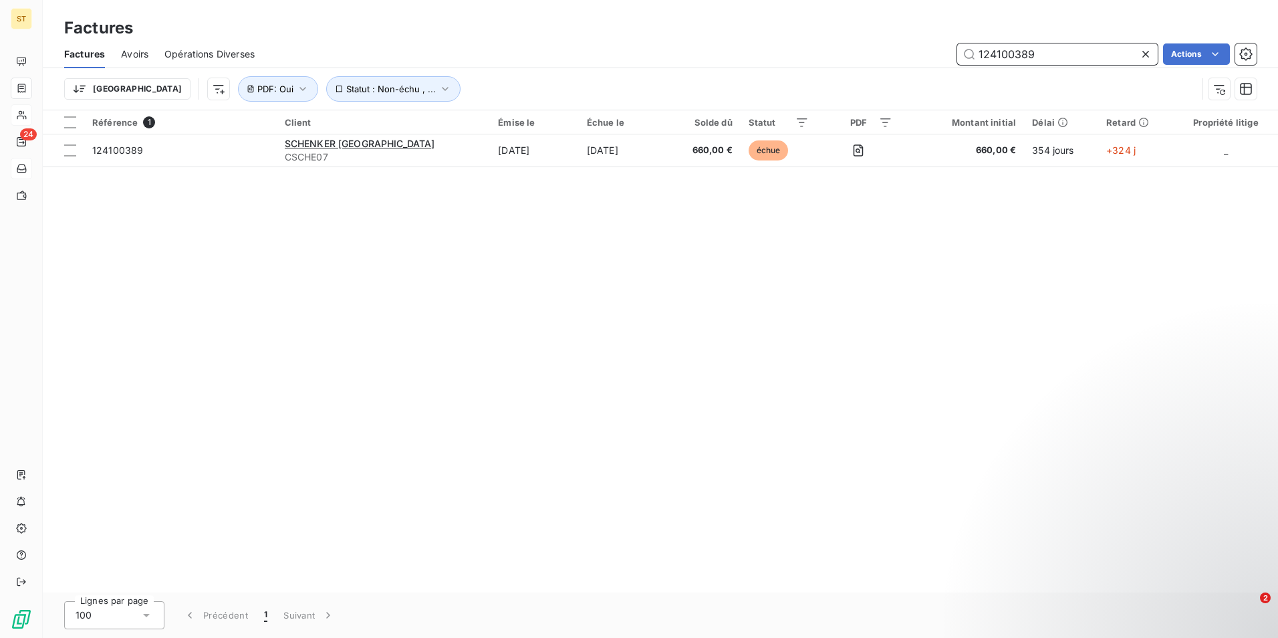
type input "124100389"
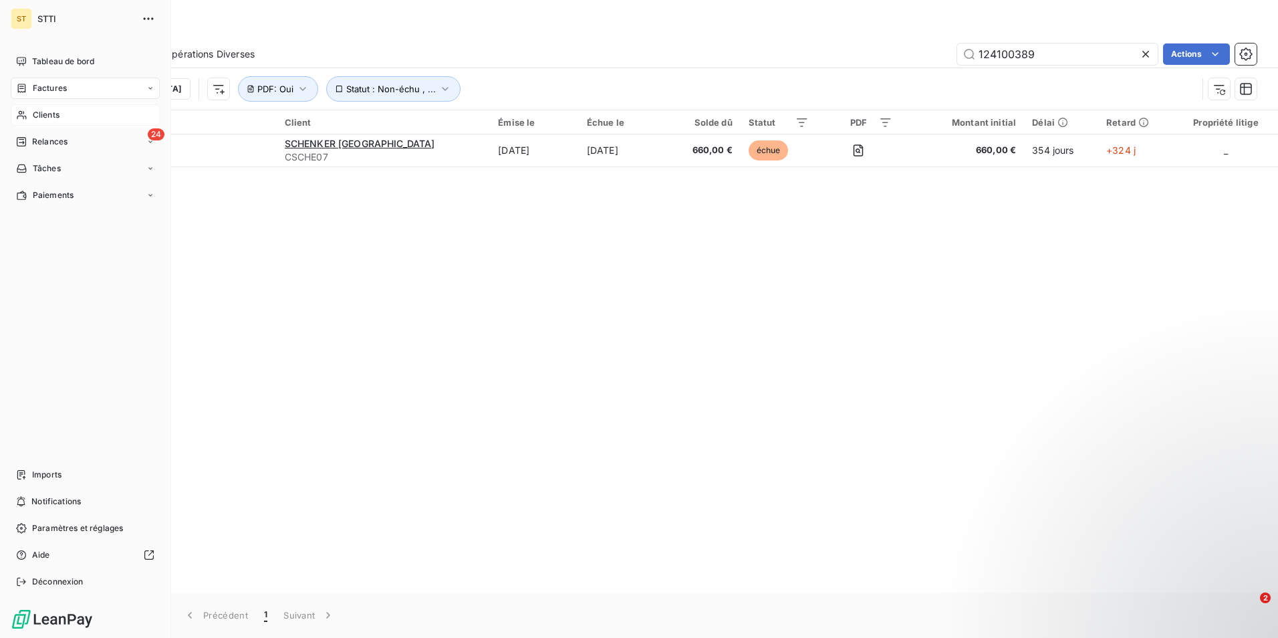
click at [38, 115] on span "Clients" at bounding box center [46, 115] width 27 height 12
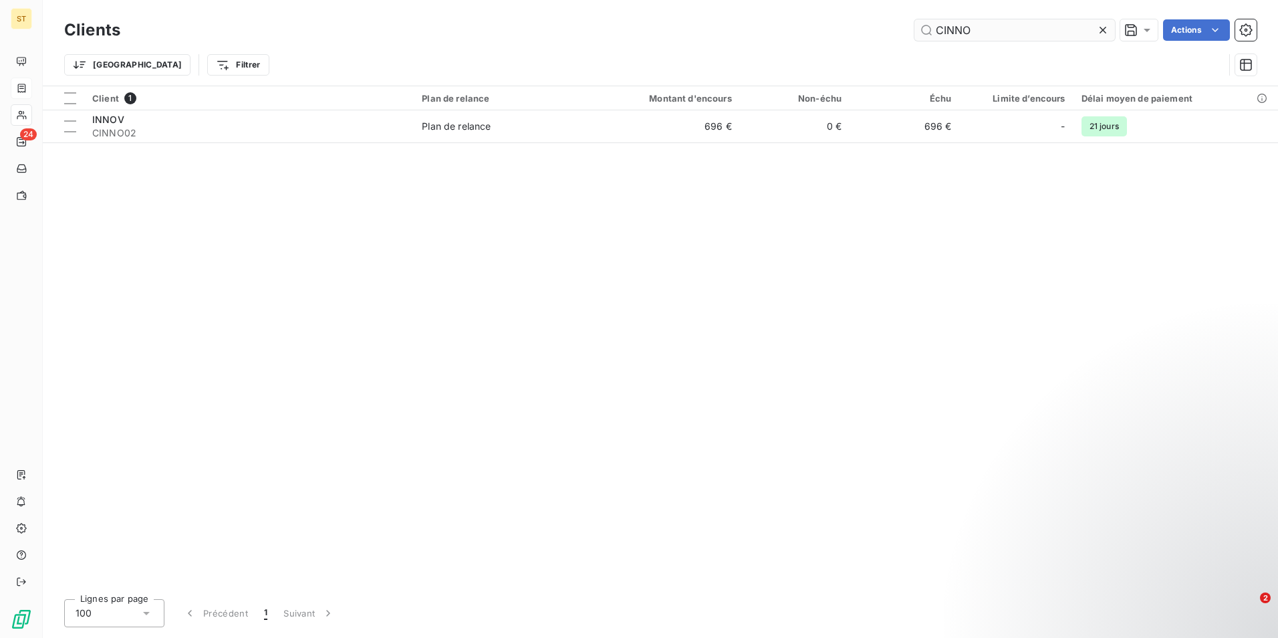
click at [983, 31] on input "CINNO" at bounding box center [1014, 29] width 201 height 21
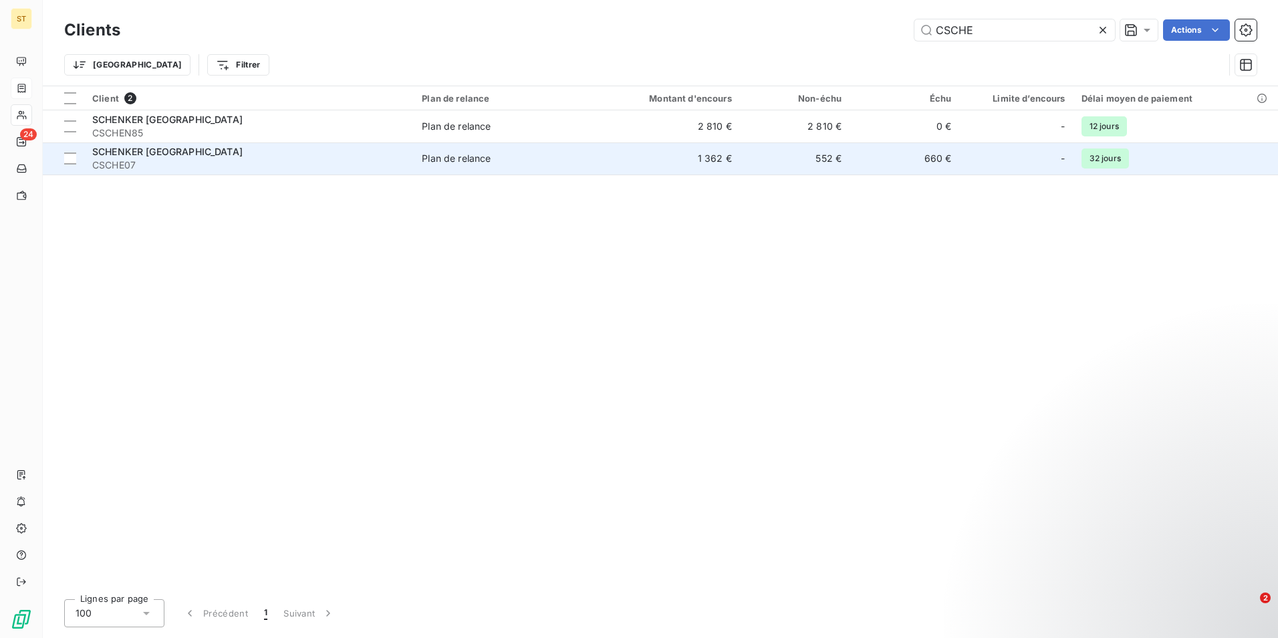
type input "CSCHE"
click at [136, 162] on span "CSCHE07" at bounding box center [248, 164] width 313 height 13
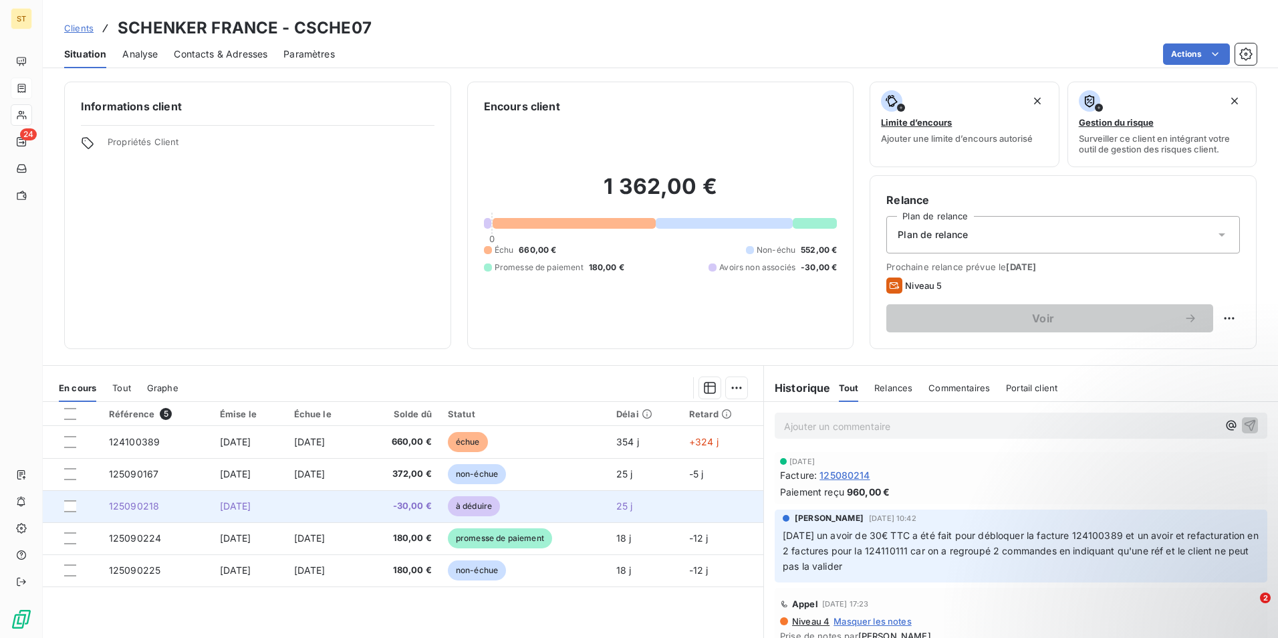
click at [233, 504] on span "[DATE]" at bounding box center [235, 505] width 31 height 11
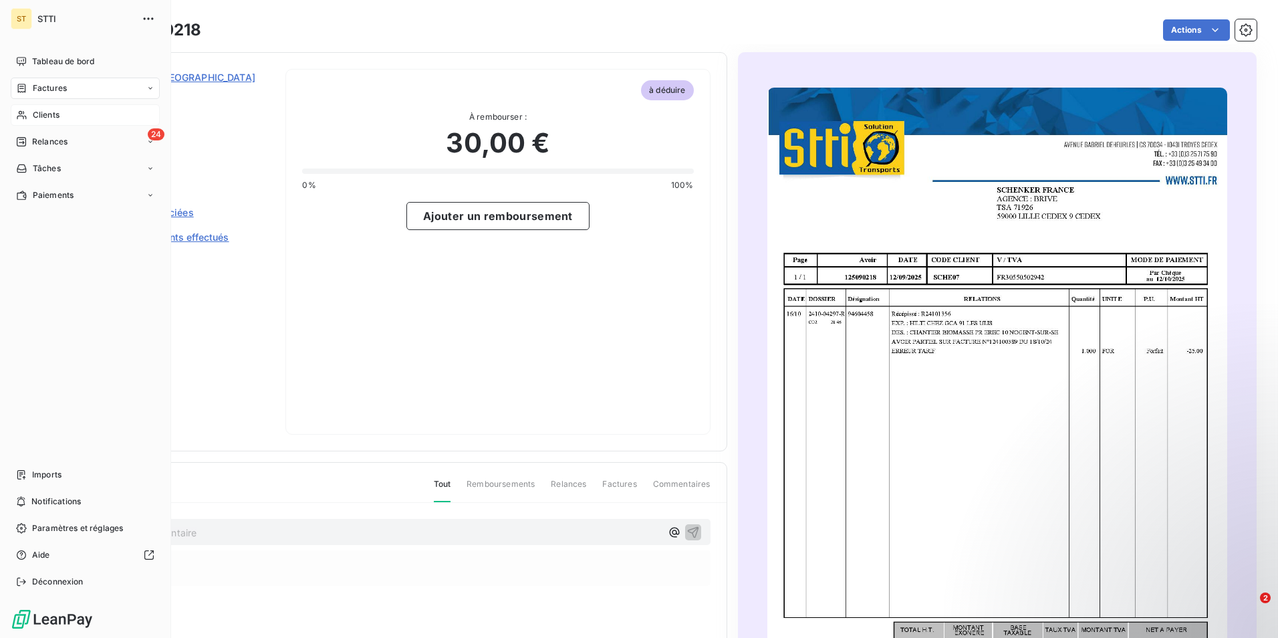
click at [57, 113] on span "Clients" at bounding box center [46, 115] width 27 height 12
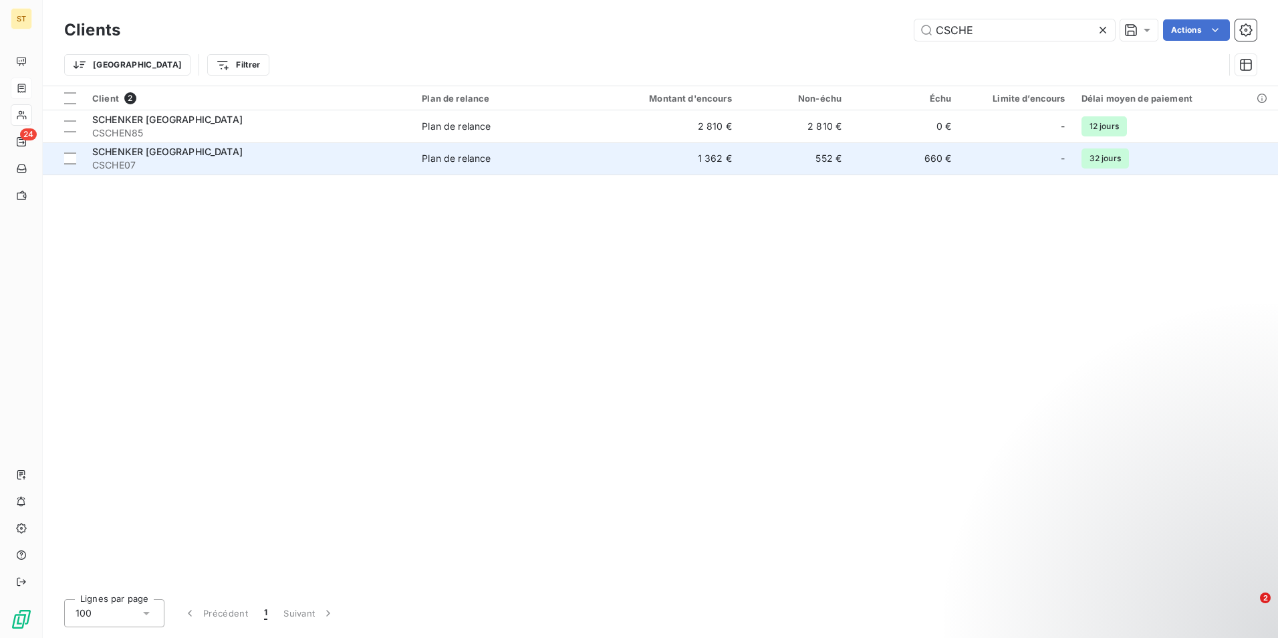
click at [123, 161] on span "CSCHE07" at bounding box center [248, 164] width 313 height 13
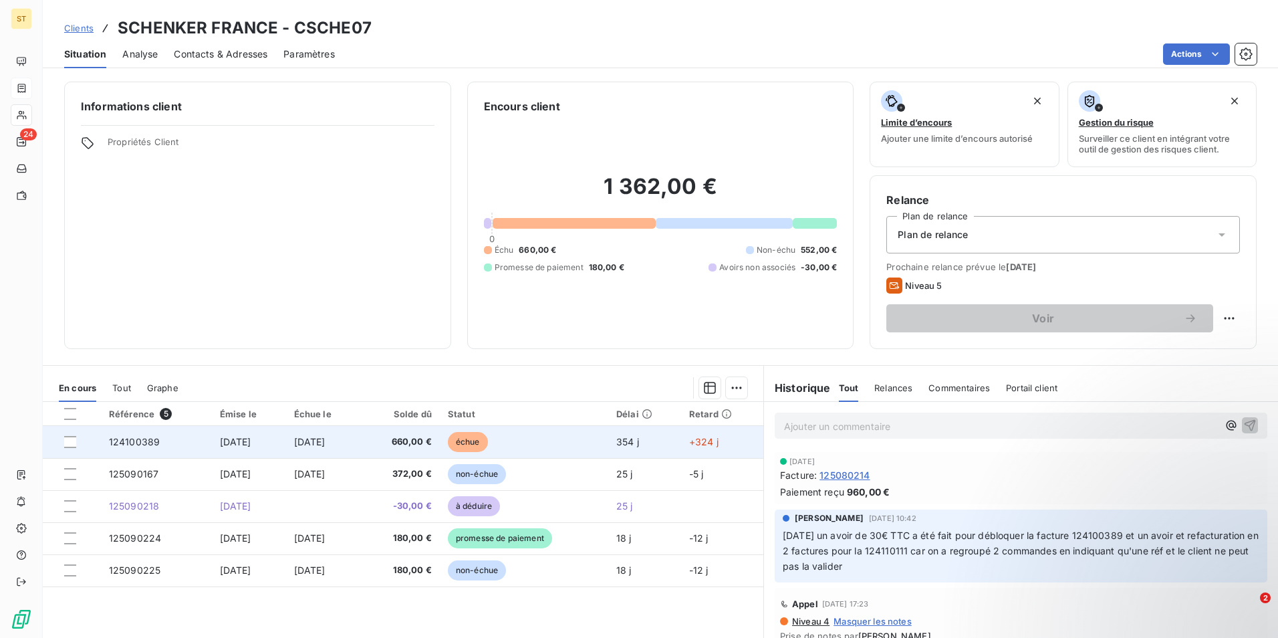
click at [231, 437] on span "18 oct. 2024" at bounding box center [235, 441] width 31 height 11
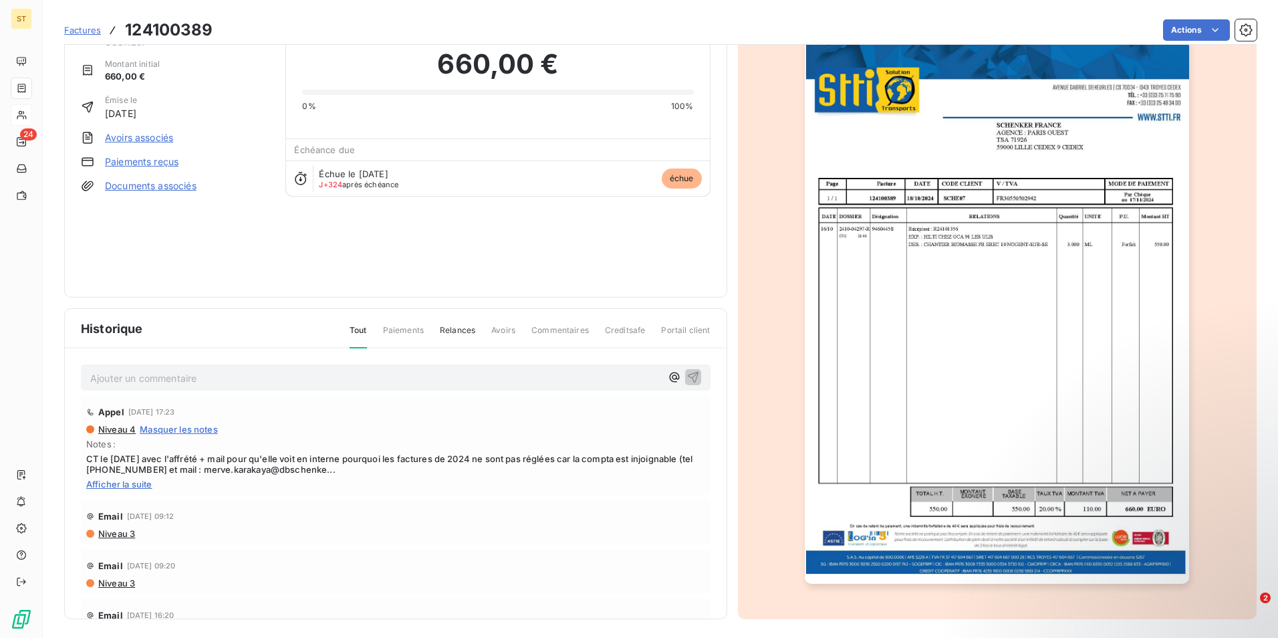
scroll to position [51, 0]
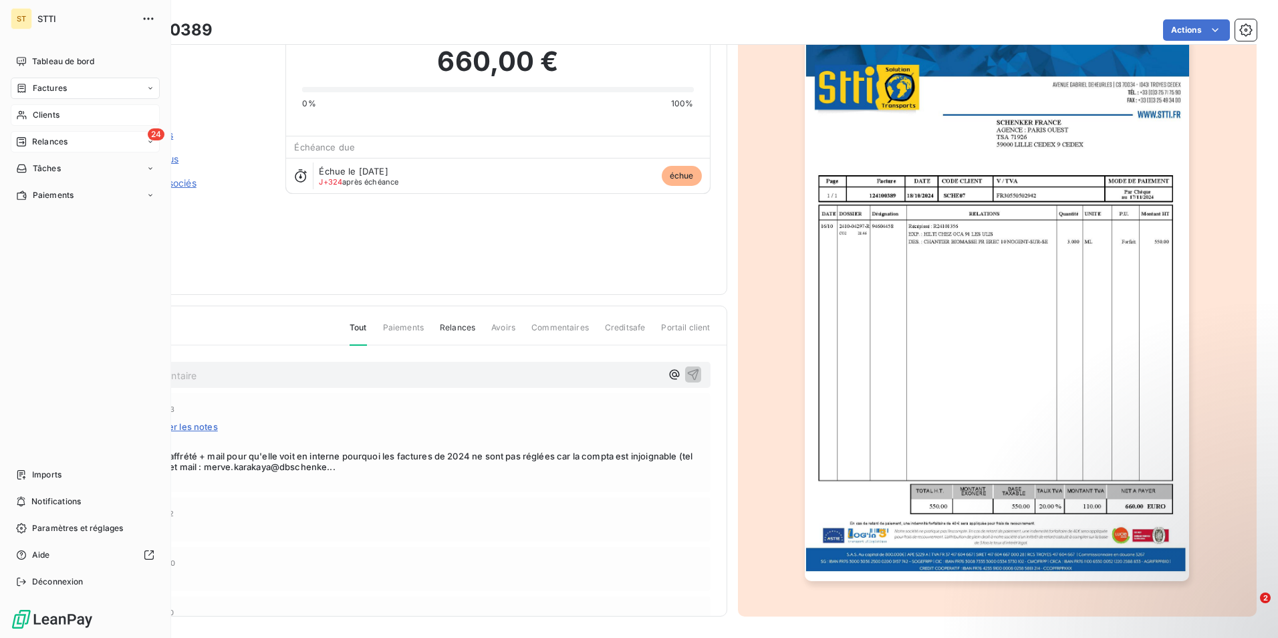
click at [31, 137] on div "Relances" at bounding box center [41, 142] width 51 height 12
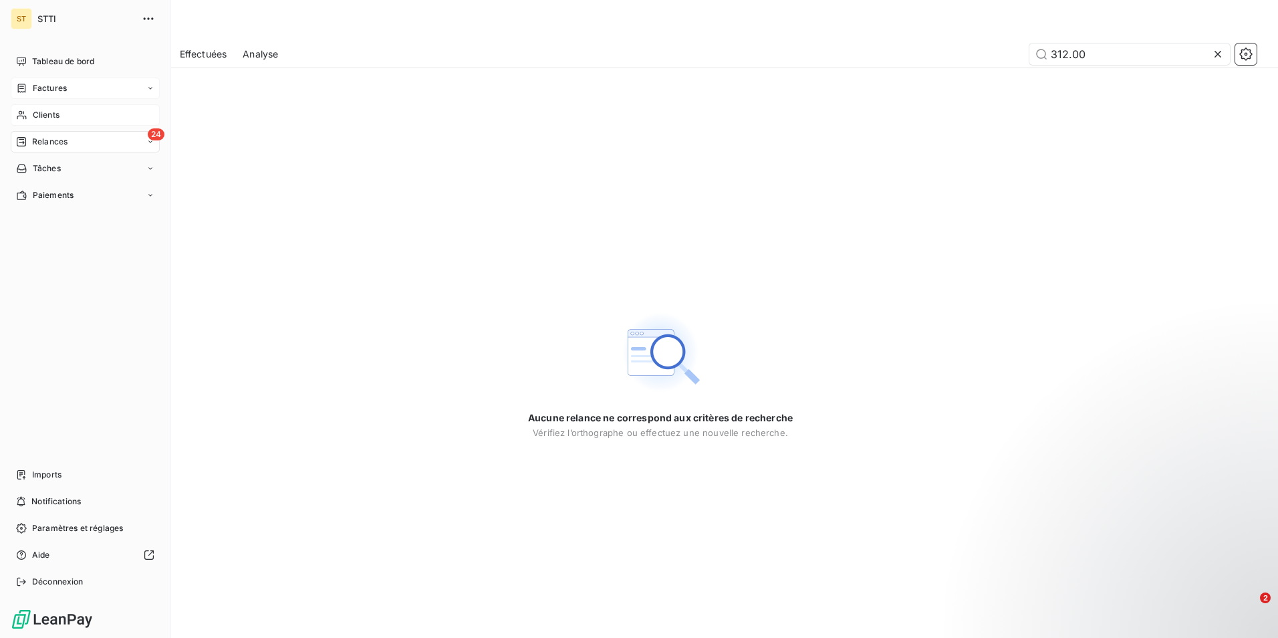
click at [30, 111] on div "Clients" at bounding box center [85, 114] width 149 height 21
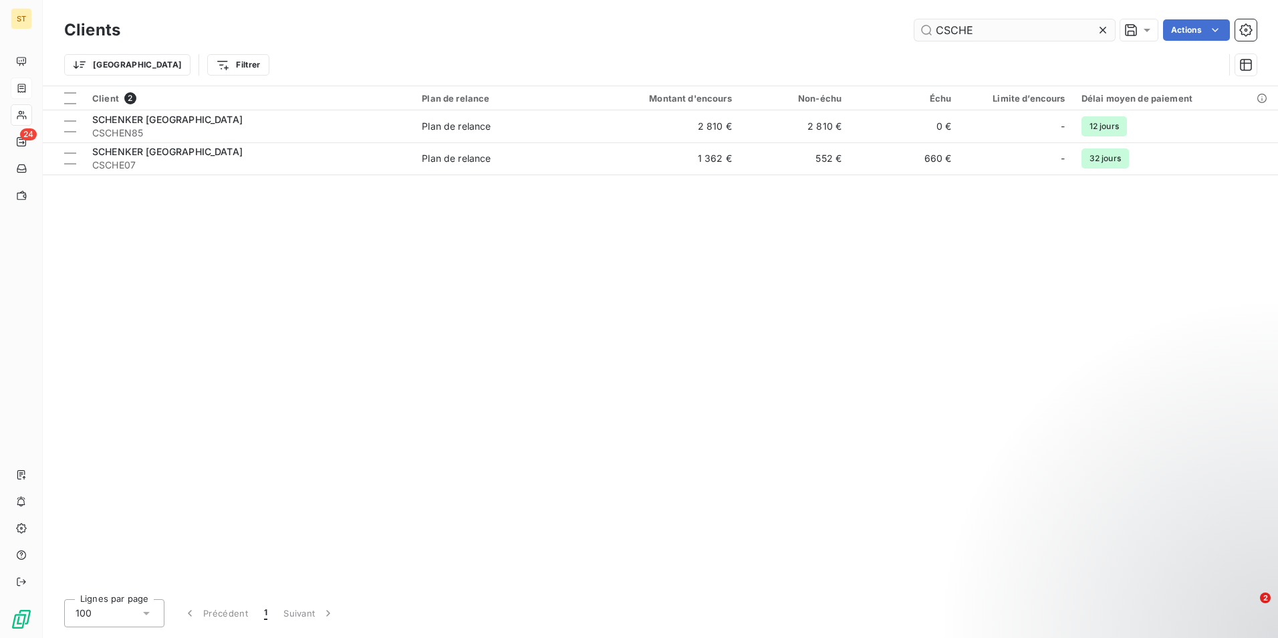
click at [982, 35] on input "CSCHE" at bounding box center [1014, 29] width 201 height 21
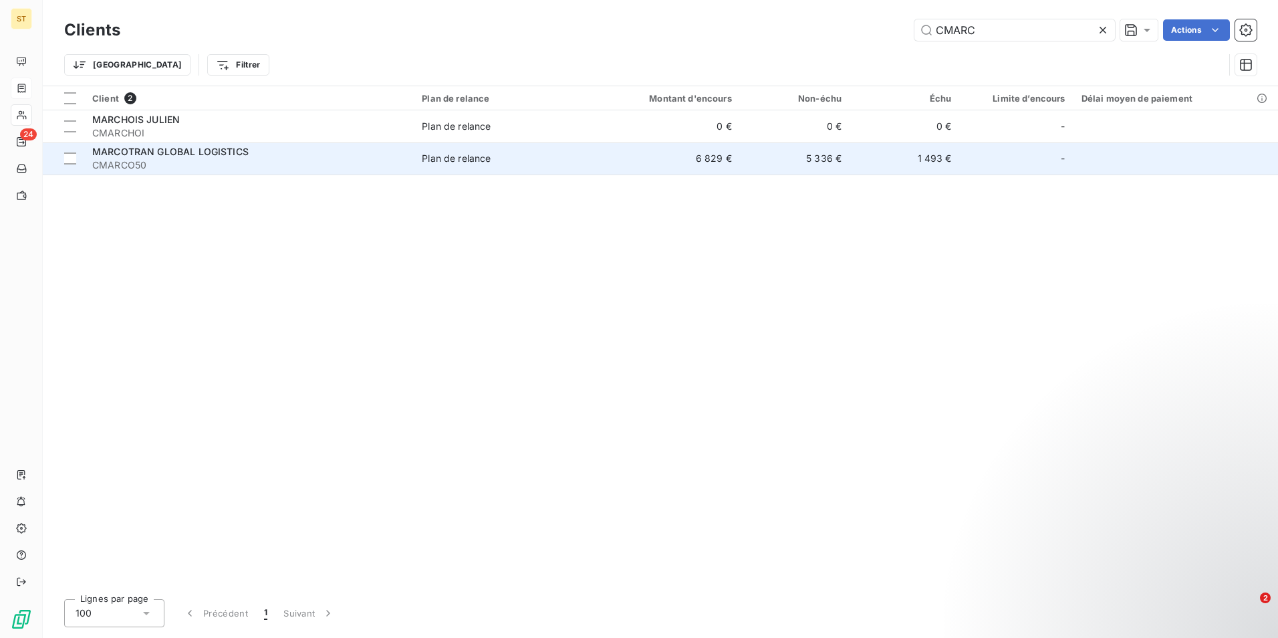
type input "CMARC"
click at [176, 162] on span "CMARCO50" at bounding box center [248, 164] width 313 height 13
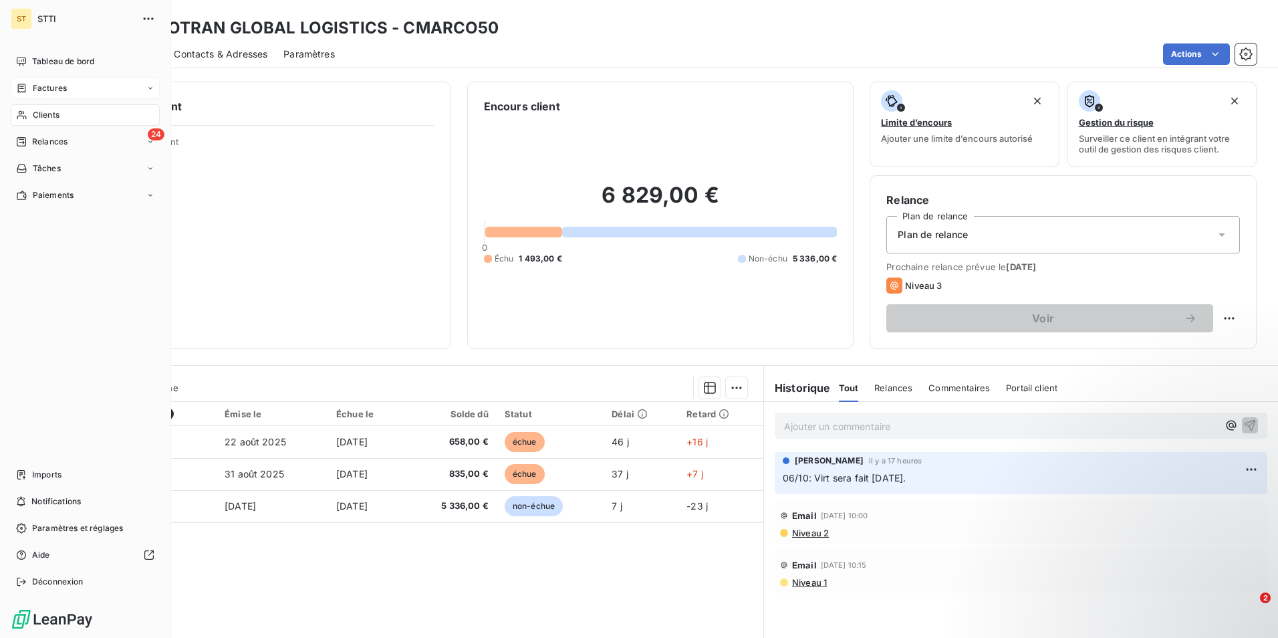
drag, startPoint x: 55, startPoint y: 112, endPoint x: 116, endPoint y: 105, distance: 61.9
click at [55, 112] on span "Clients" at bounding box center [46, 115] width 27 height 12
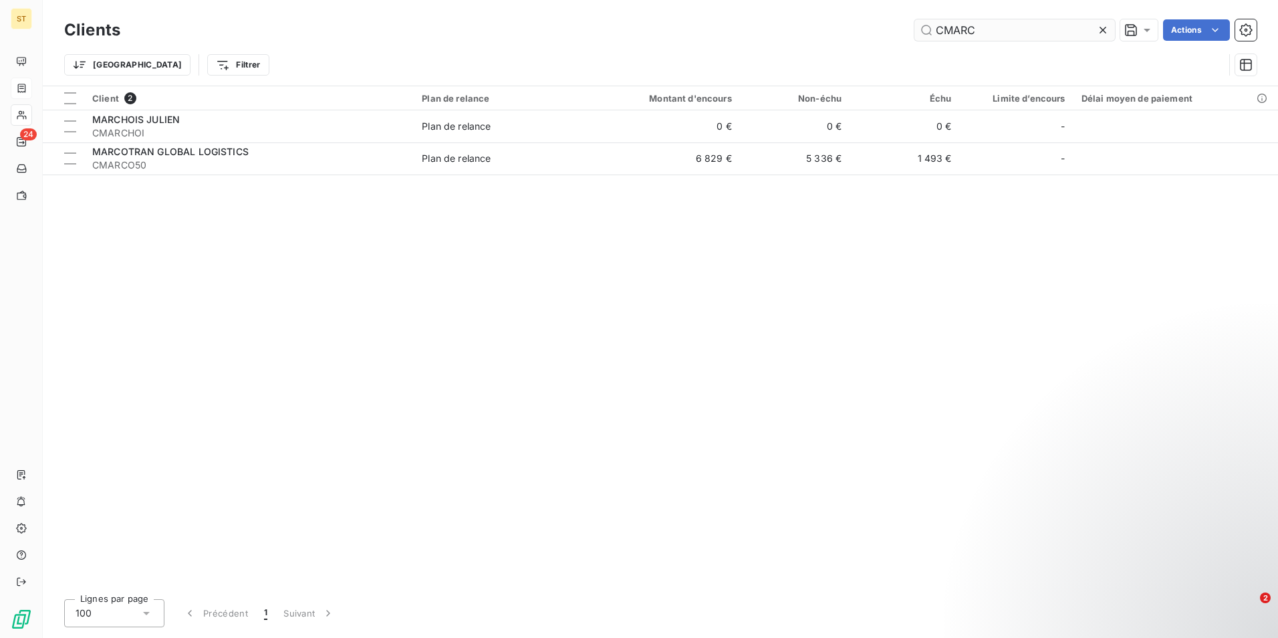
click at [1007, 31] on input "CMARC" at bounding box center [1014, 29] width 201 height 21
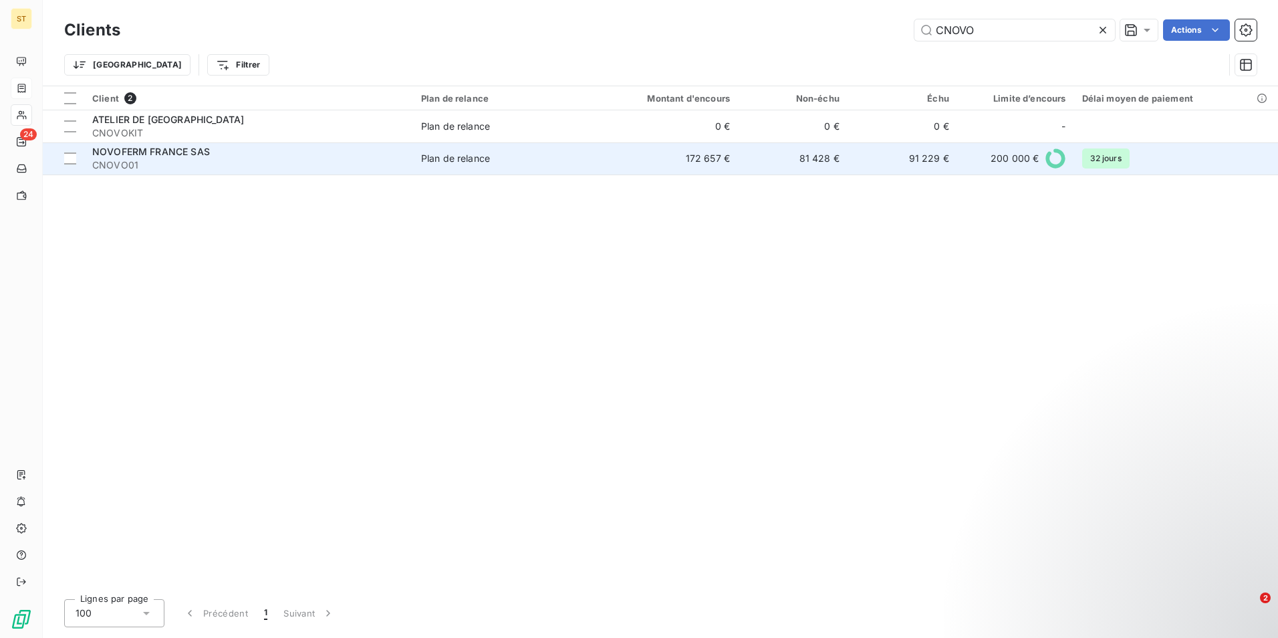
type input "CNOVO"
click at [160, 160] on span "CNOVO01" at bounding box center [248, 164] width 313 height 13
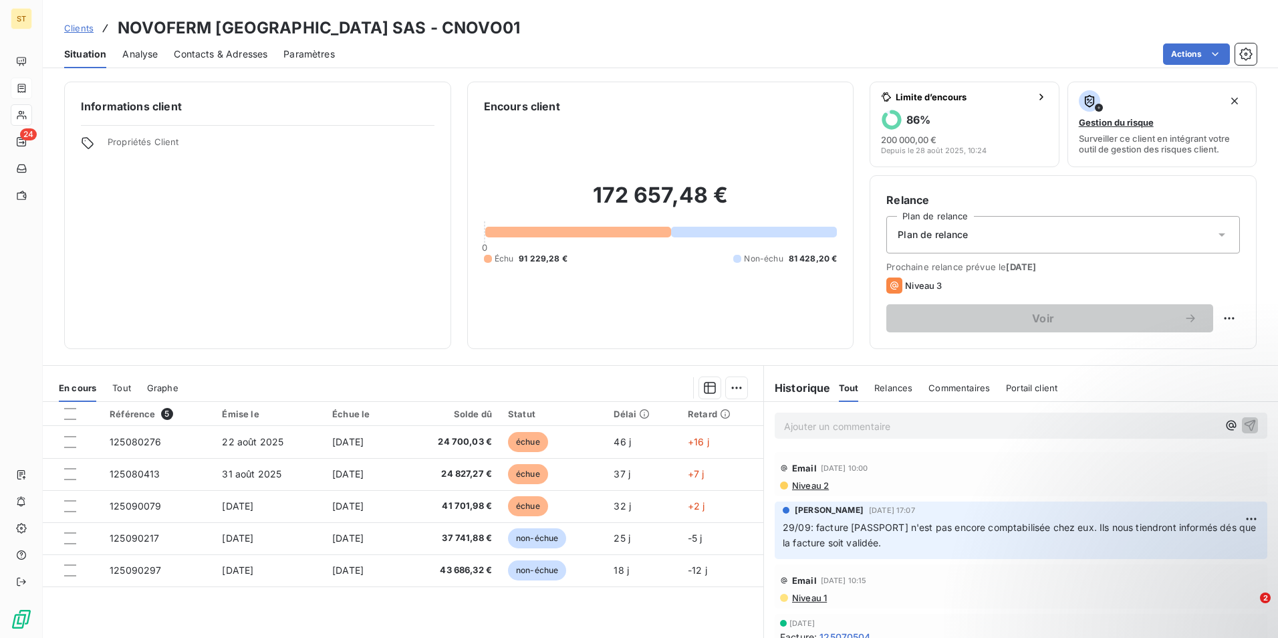
click at [829, 428] on p "Ajouter un commentaire ﻿" at bounding box center [1001, 426] width 434 height 17
click at [788, 426] on span "07/10: virt" at bounding box center [806, 424] width 45 height 11
click at [850, 423] on p "06/10: virt" at bounding box center [1001, 425] width 434 height 15
click at [1045, 426] on span "06/10: virt fait ce jour pour la facture 125080276 et le reste la semaine proch…" at bounding box center [967, 424] width 366 height 11
click at [1026, 424] on span "06/10: virt fait ce jour pour la facture 125080276 et les factures la semaine p…" at bounding box center [976, 424] width 385 height 11
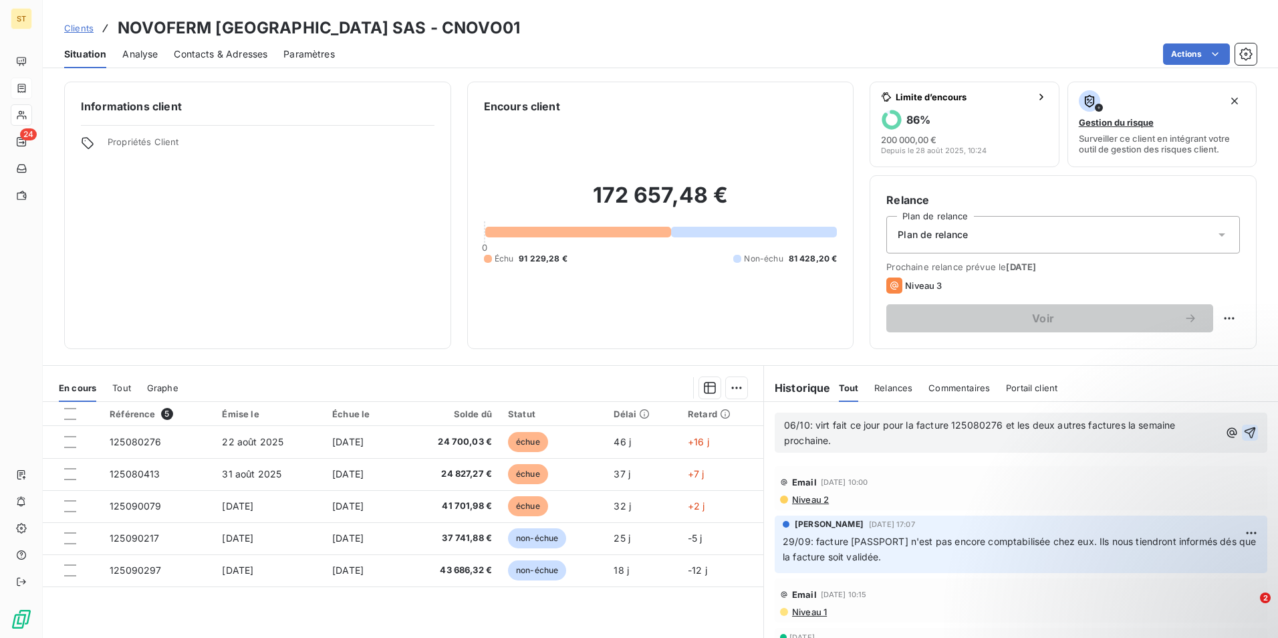
click at [1243, 430] on icon "button" at bounding box center [1249, 432] width 13 height 13
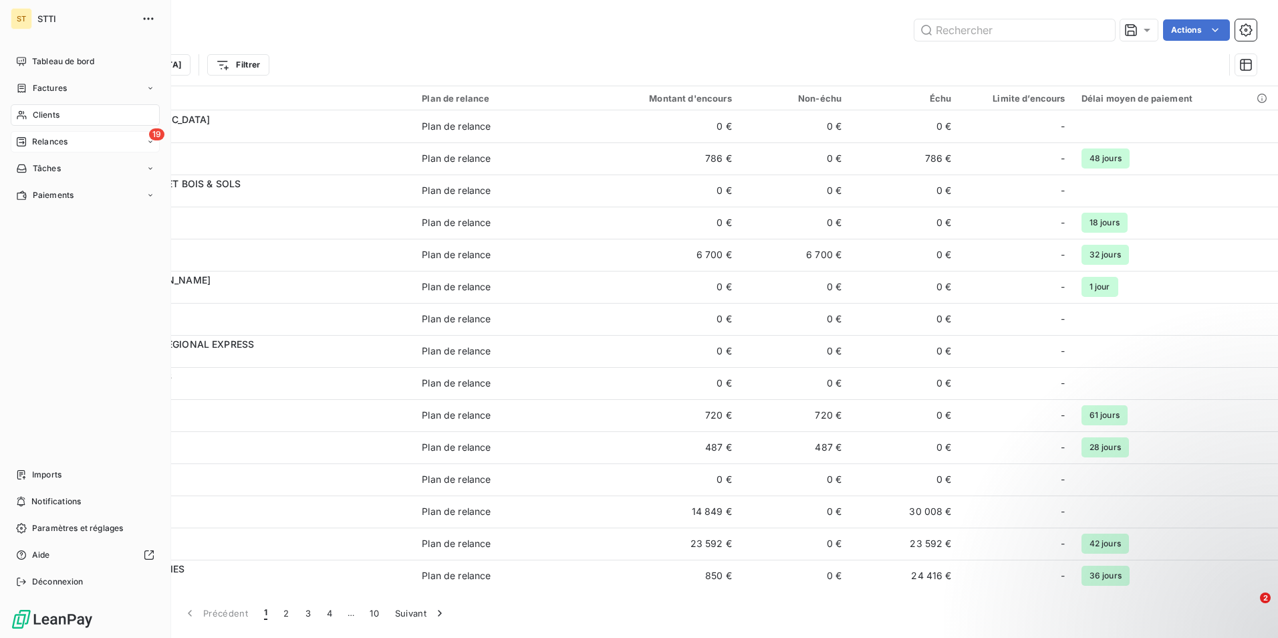
click at [28, 142] on div "Relances" at bounding box center [41, 142] width 51 height 12
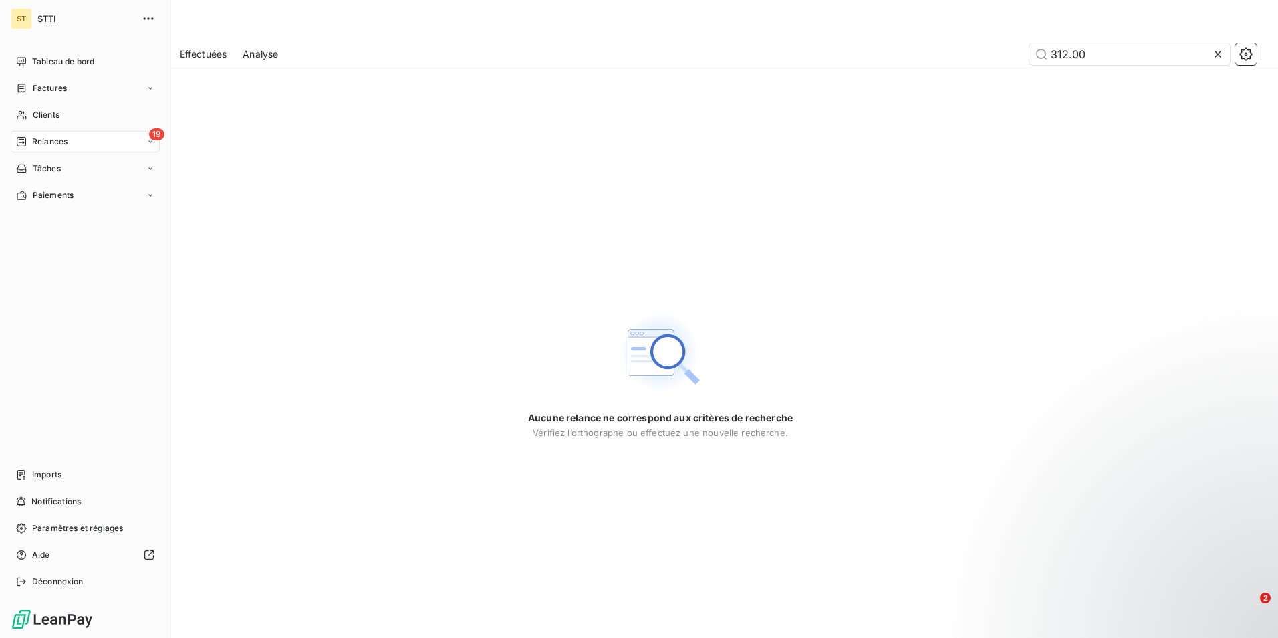
click at [43, 141] on span "Relances" at bounding box center [49, 142] width 35 height 12
click at [85, 135] on div "19 Relances" at bounding box center [85, 141] width 149 height 21
click at [51, 141] on span "Relances" at bounding box center [49, 142] width 35 height 12
click at [45, 110] on span "Clients" at bounding box center [46, 115] width 27 height 12
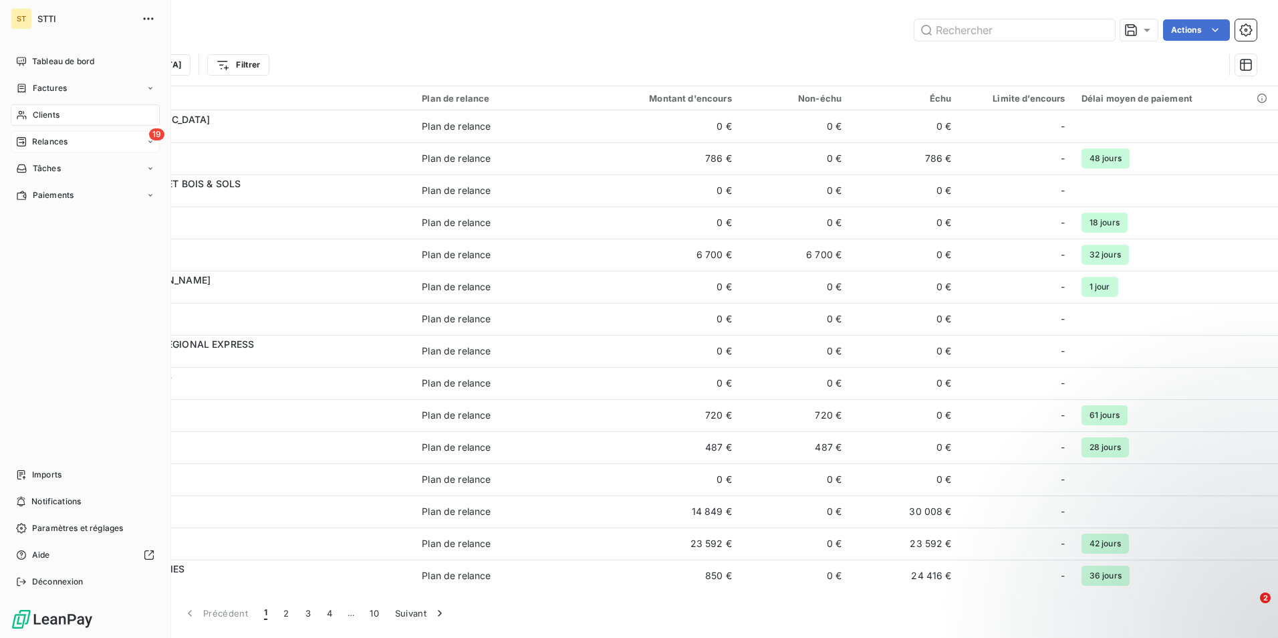
click at [22, 138] on icon at bounding box center [21, 141] width 11 height 11
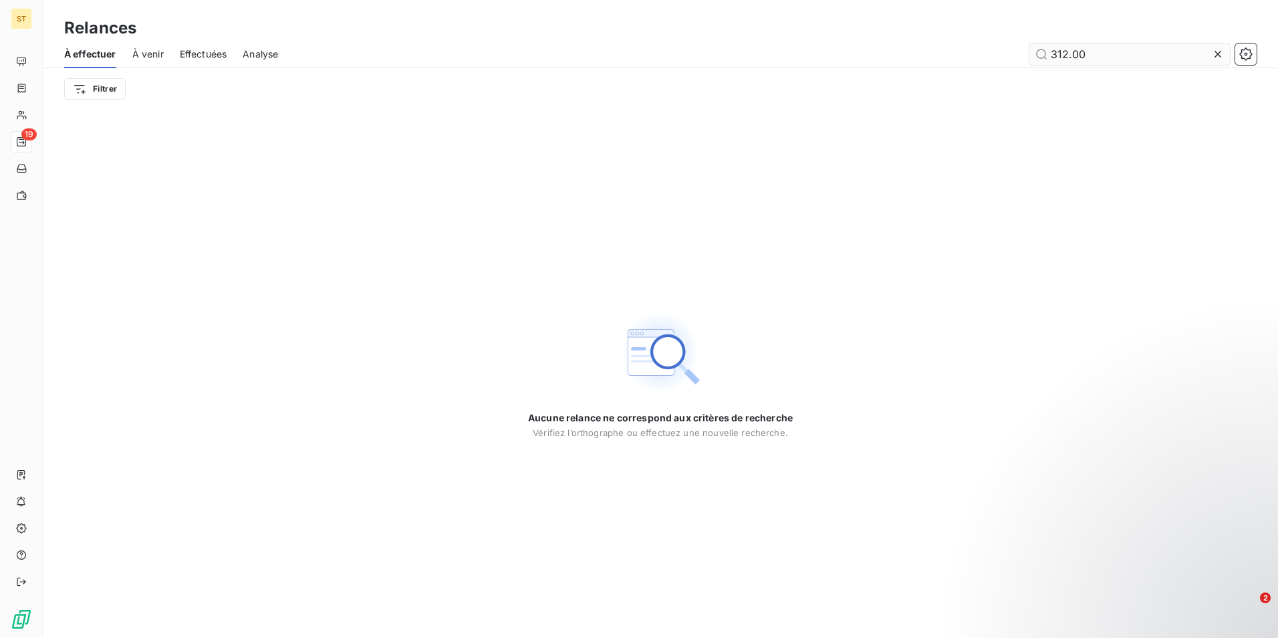
click at [1131, 59] on input "312.00" at bounding box center [1129, 53] width 201 height 21
type input "3"
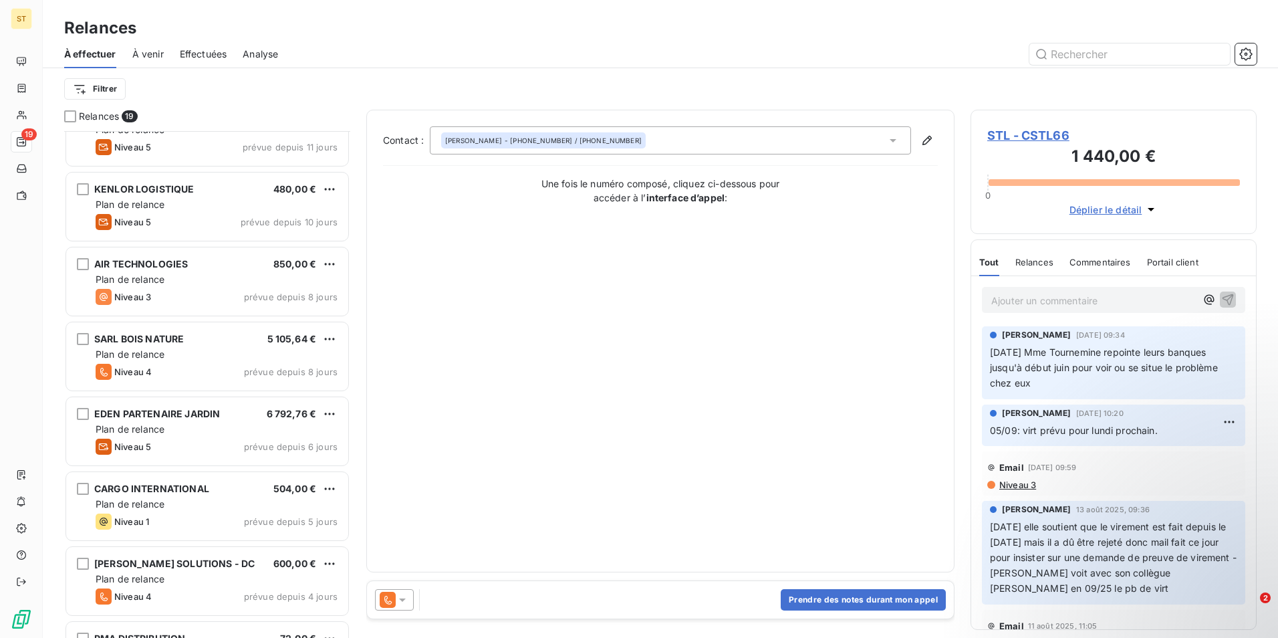
scroll to position [335, 0]
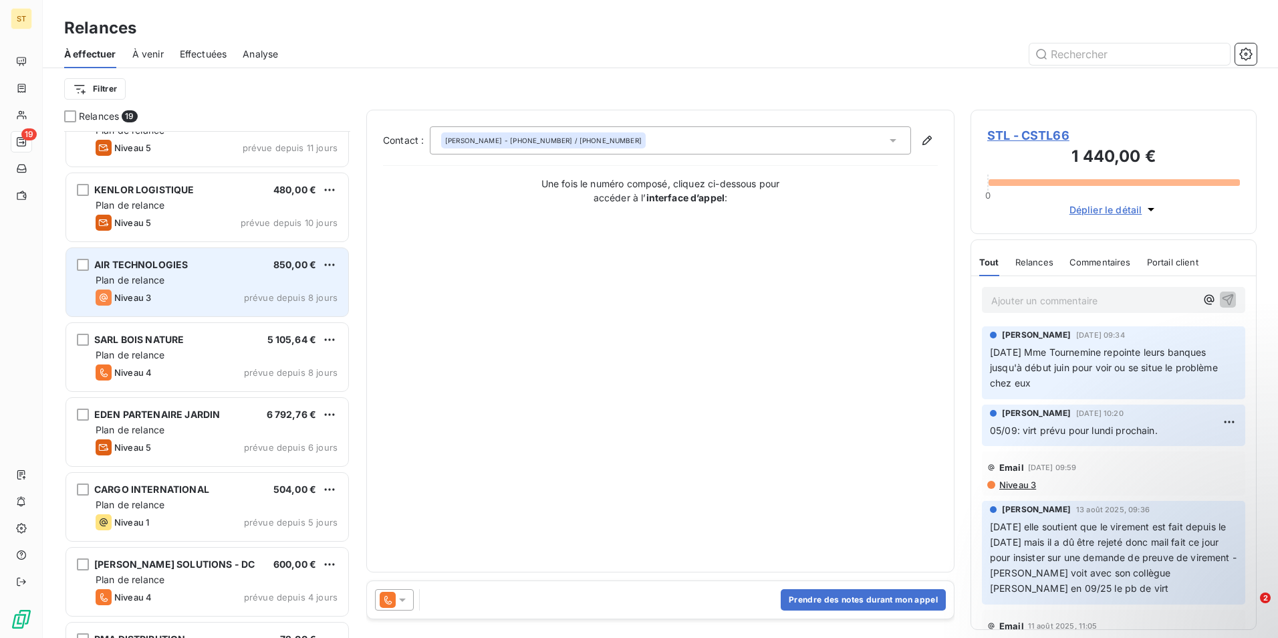
click at [152, 269] on span "AIR TECHNOLOGIES" at bounding box center [141, 264] width 94 height 11
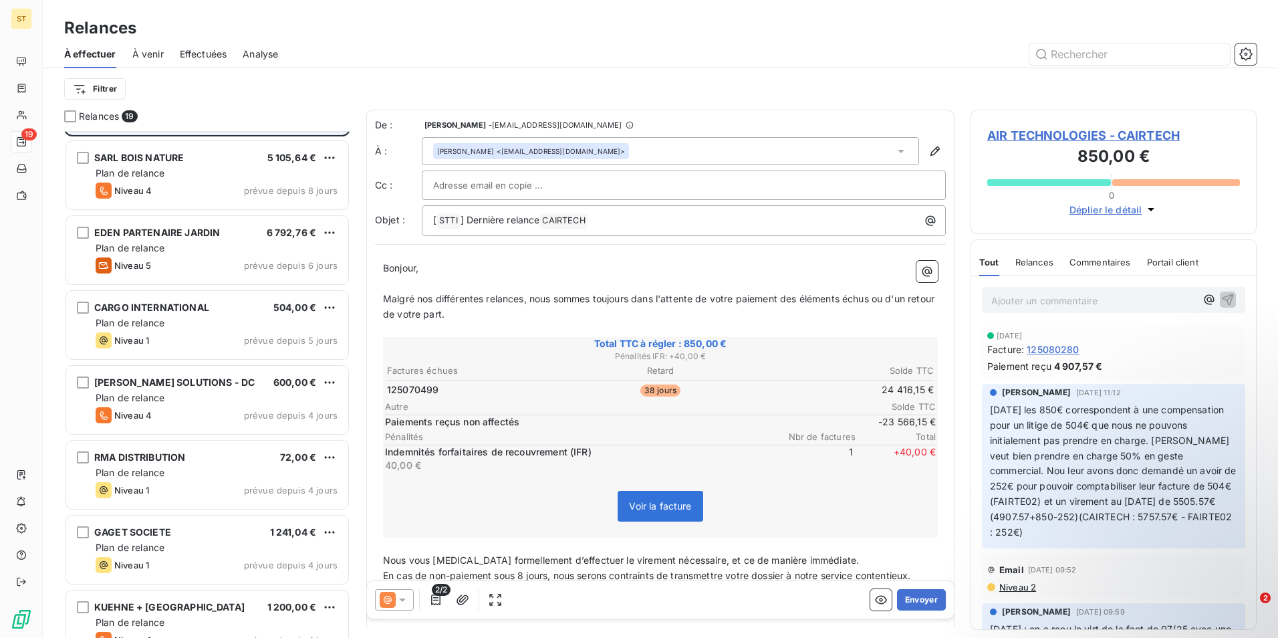
scroll to position [535, 0]
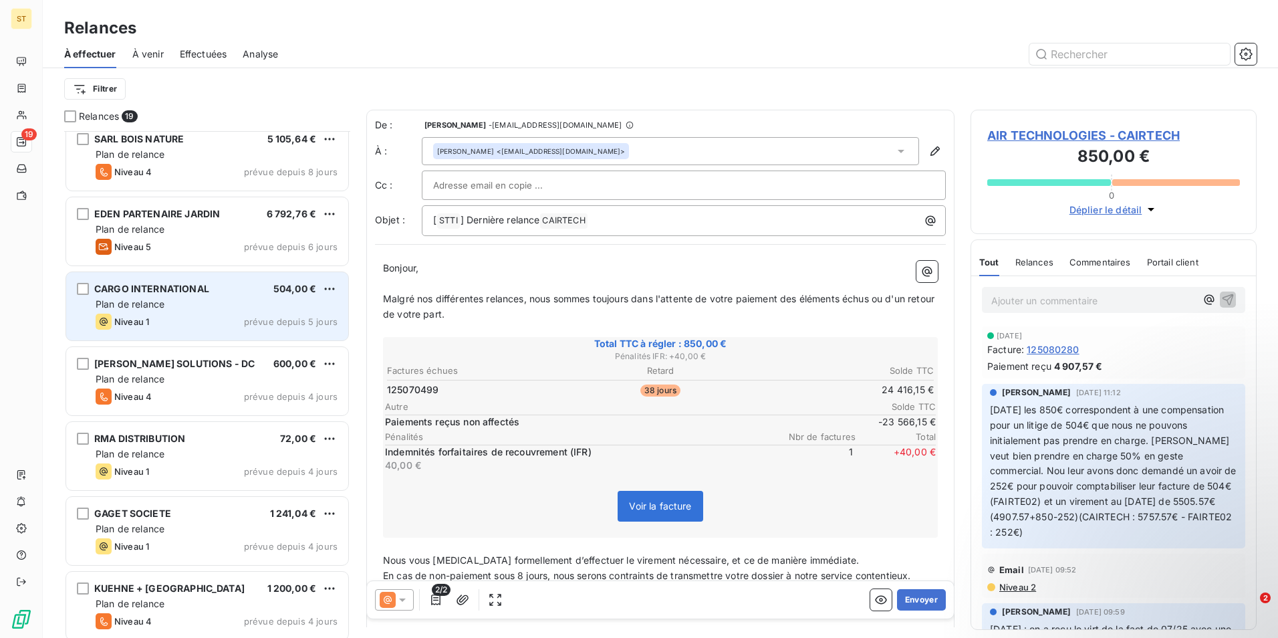
click at [130, 294] on div "CARGO INTERNATIONAL" at bounding box center [151, 288] width 115 height 13
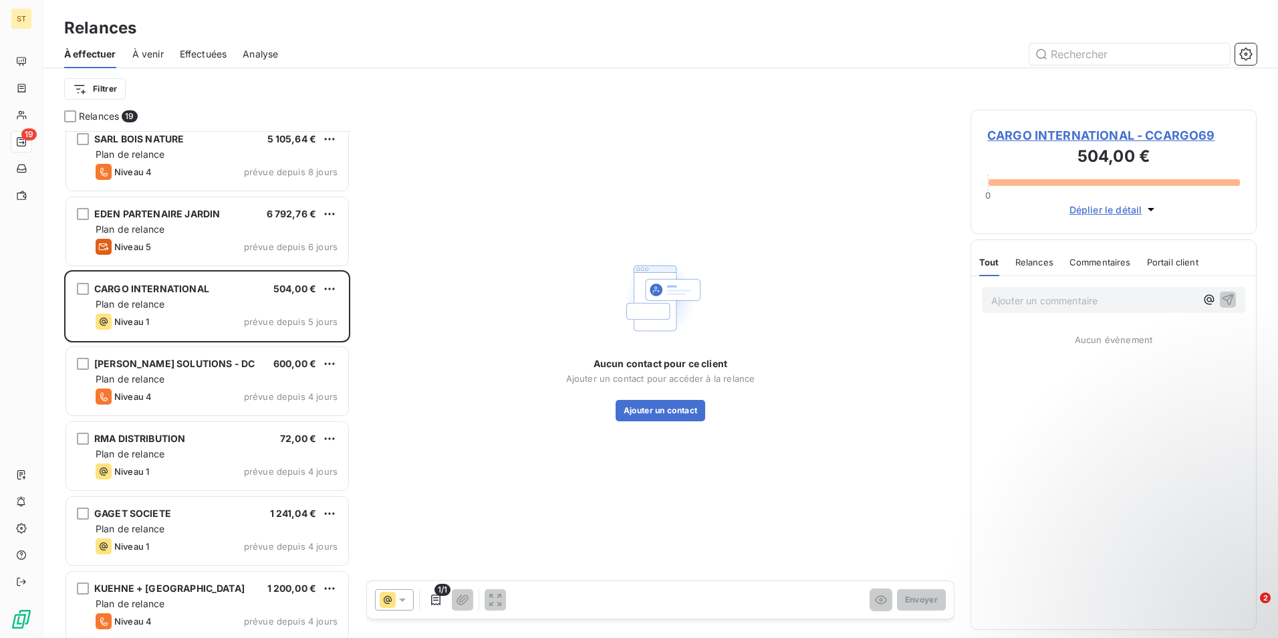
click at [1027, 136] on span "CARGO INTERNATIONAL - CCARGO69" at bounding box center [1113, 135] width 253 height 18
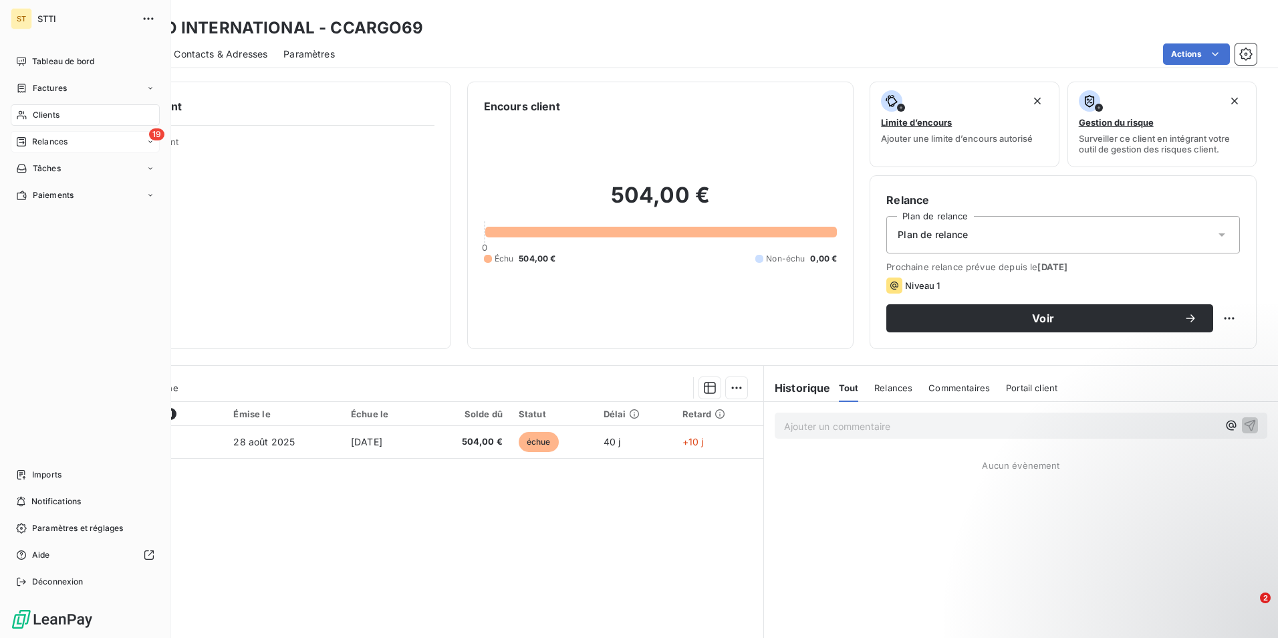
click at [40, 142] on span "Relances" at bounding box center [49, 142] width 35 height 12
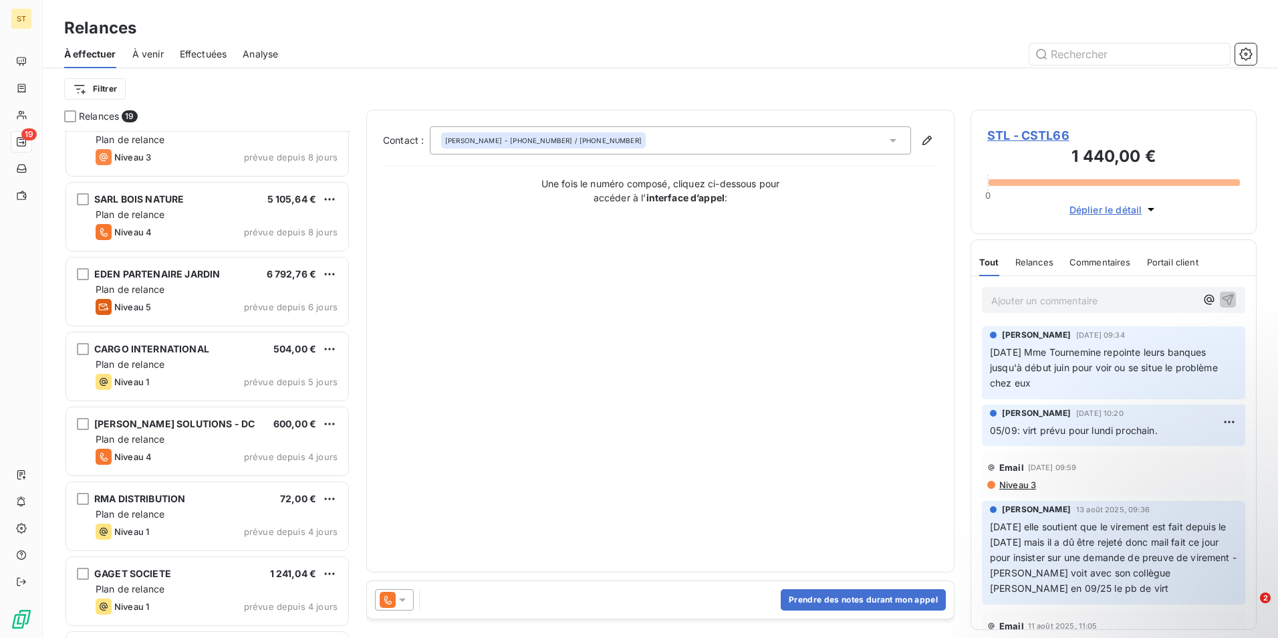
scroll to position [535, 0]
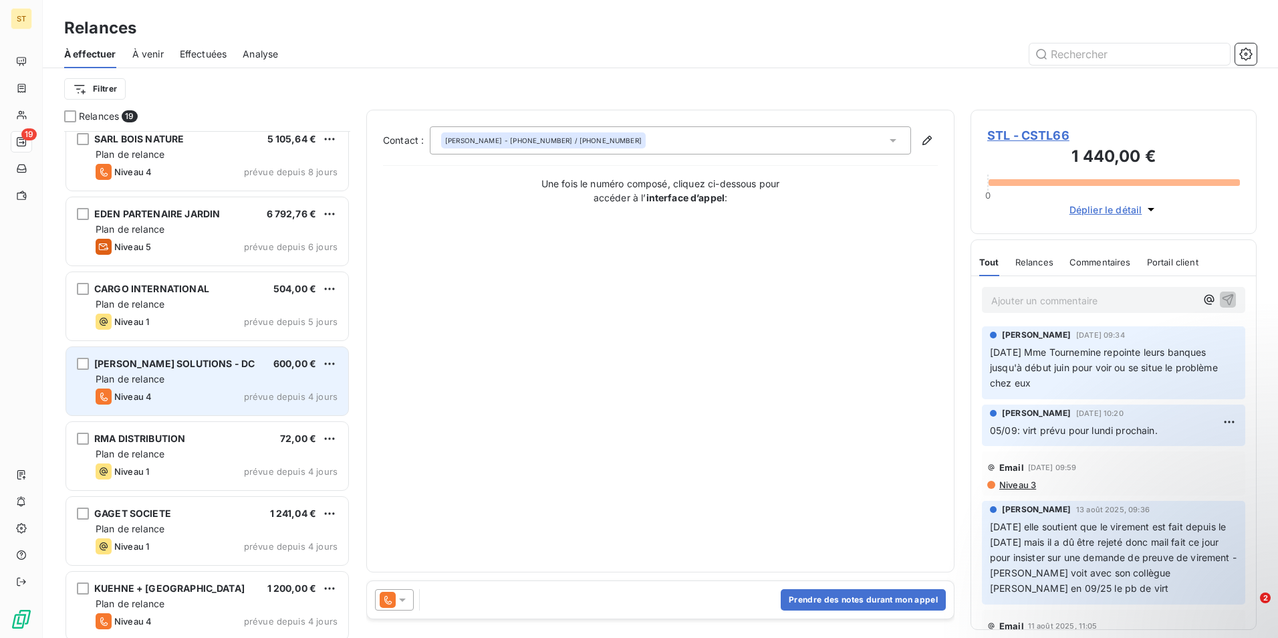
click at [169, 376] on div "Plan de relance" at bounding box center [217, 378] width 242 height 13
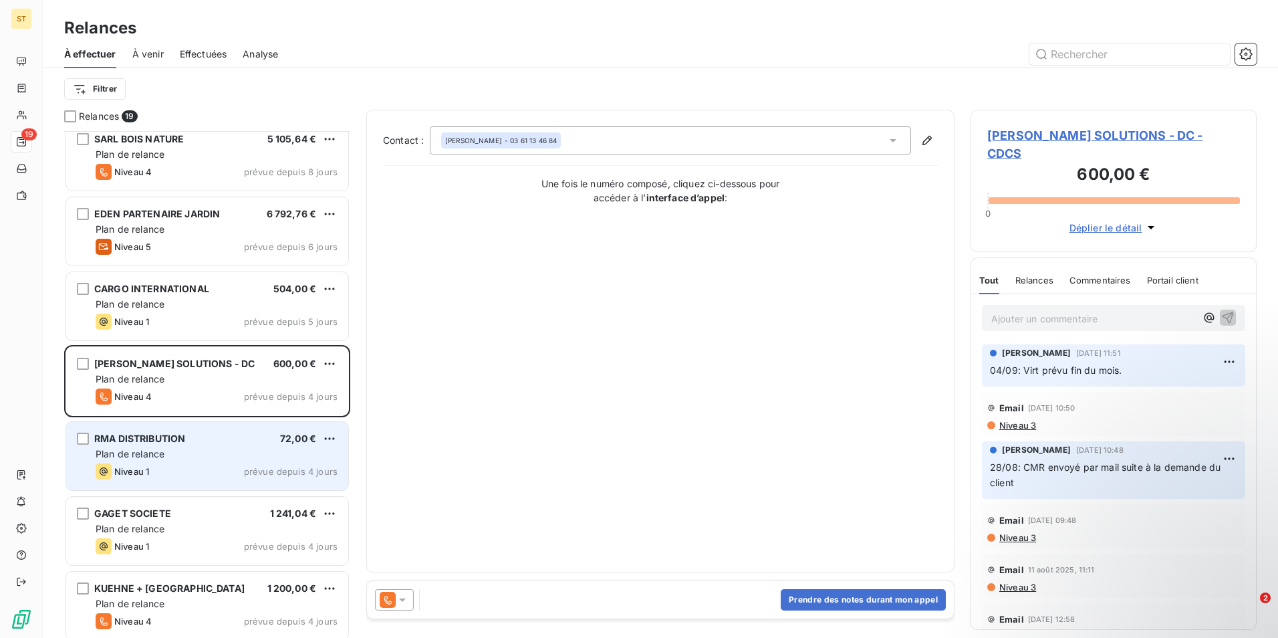
click at [156, 454] on span "Plan de relance" at bounding box center [130, 453] width 69 height 11
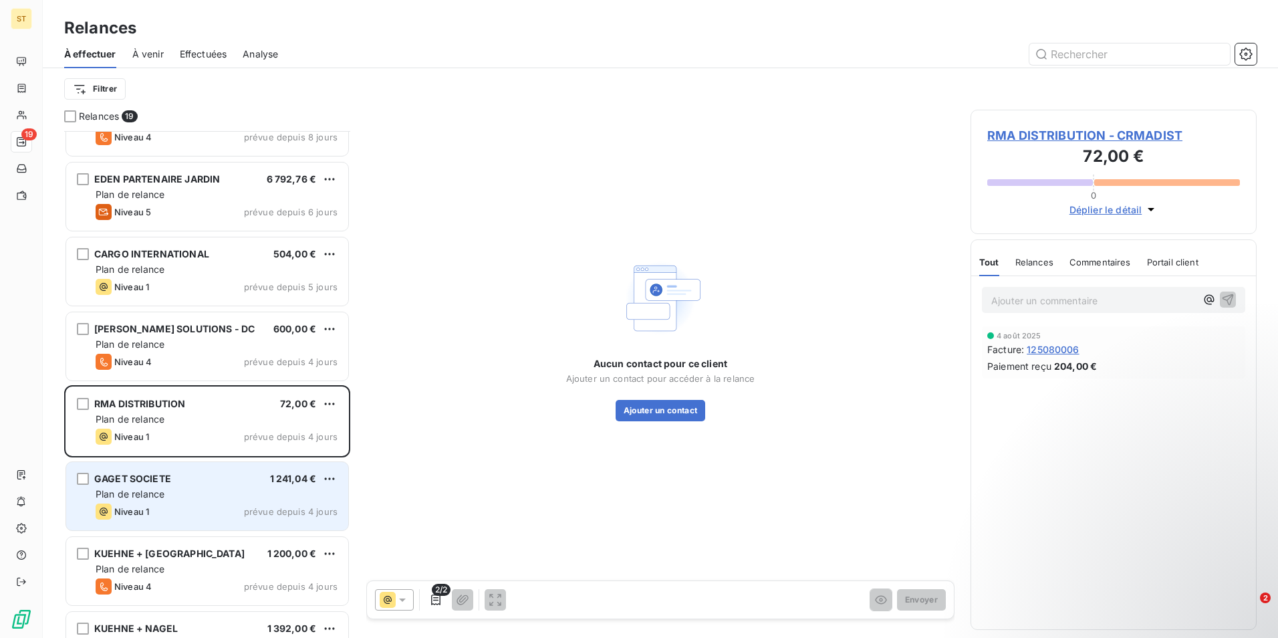
scroll to position [602, 0]
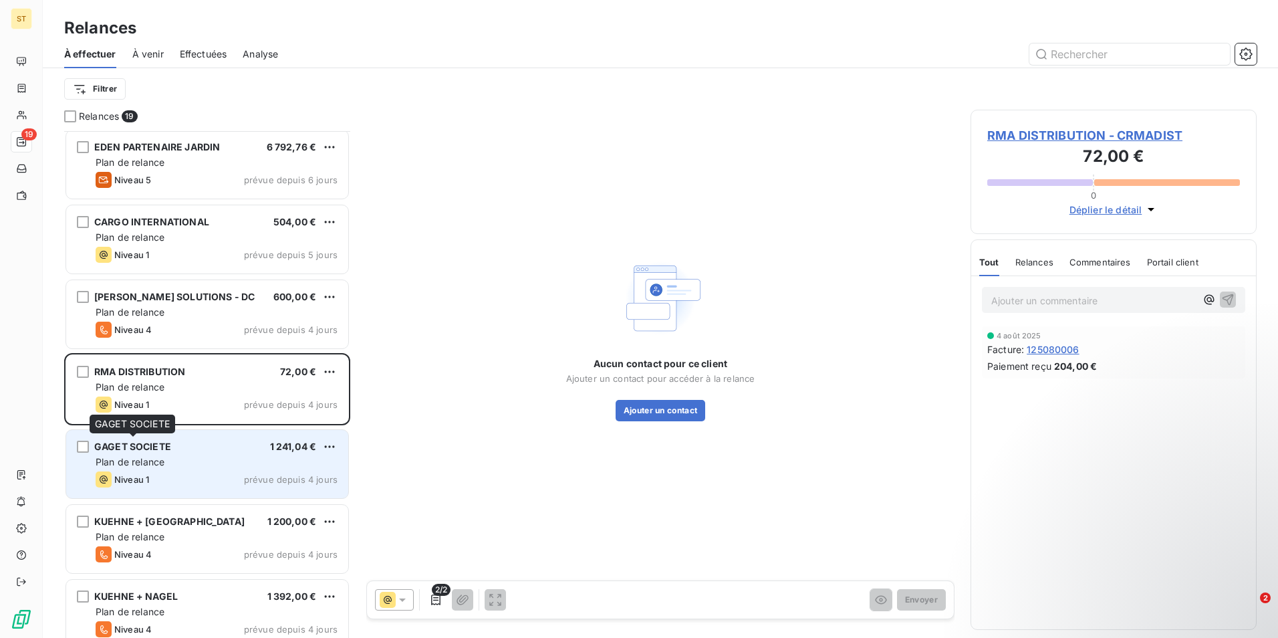
click at [134, 448] on span "GAGET SOCIETE" at bounding box center [132, 445] width 77 height 11
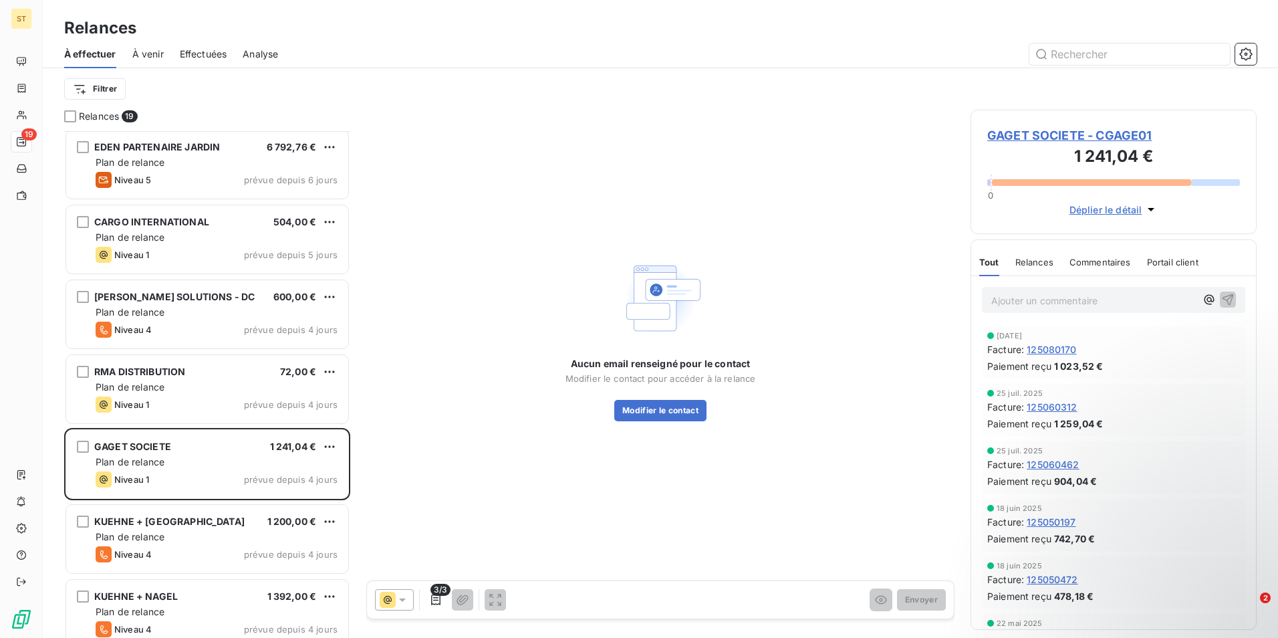
click at [1111, 136] on span "GAGET SOCIETE - CGAGE01" at bounding box center [1113, 135] width 253 height 18
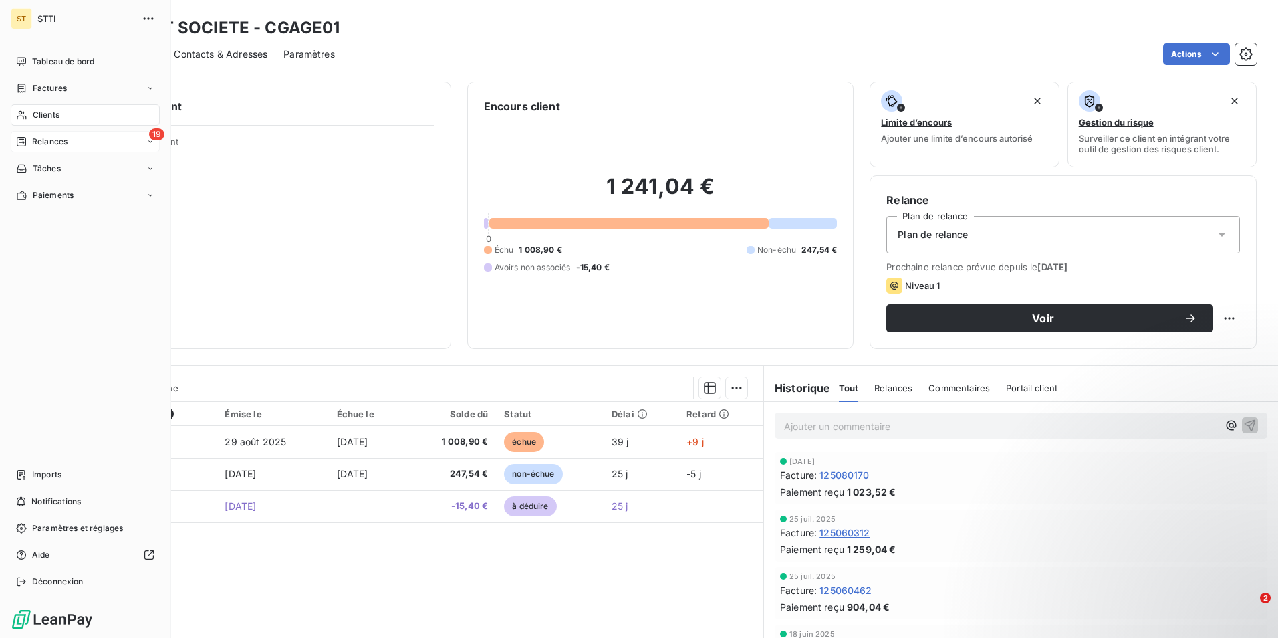
click at [58, 140] on span "Relances" at bounding box center [49, 142] width 35 height 12
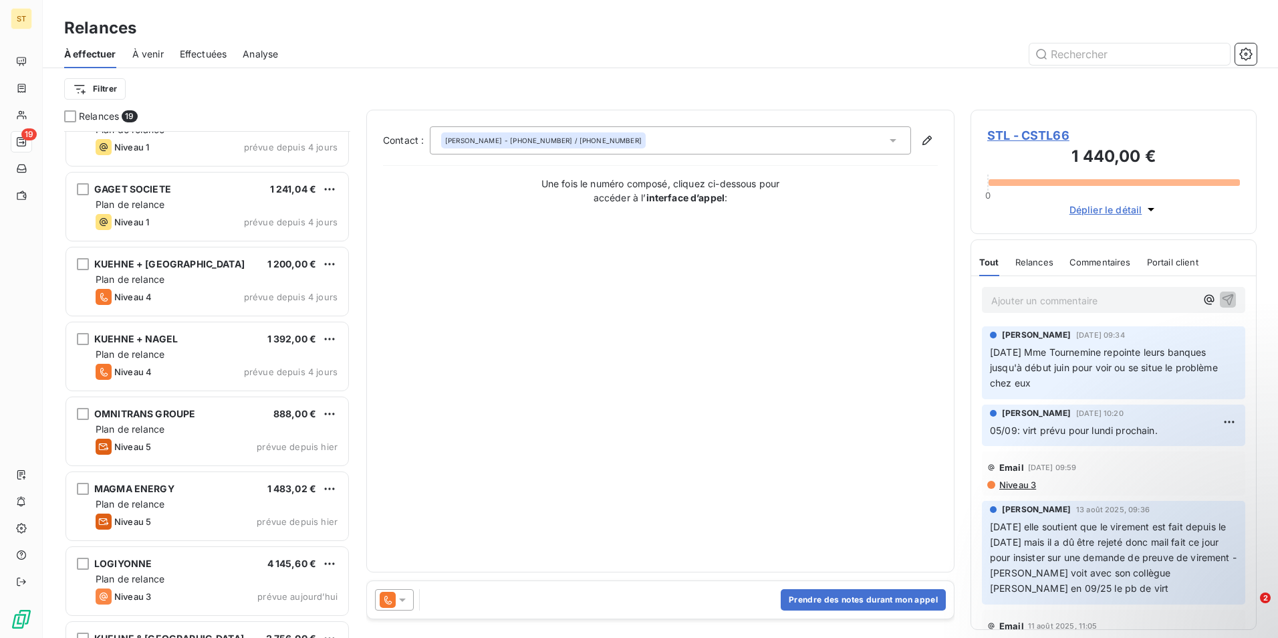
scroll to position [916, 0]
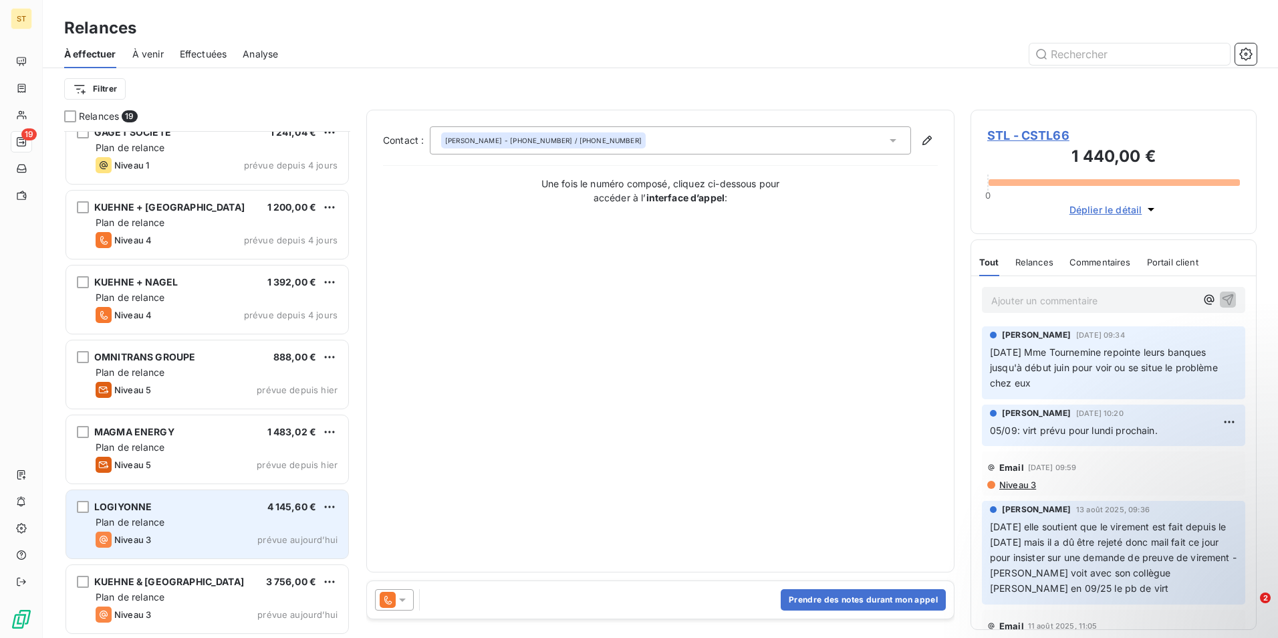
click at [166, 520] on div "Plan de relance" at bounding box center [217, 521] width 242 height 13
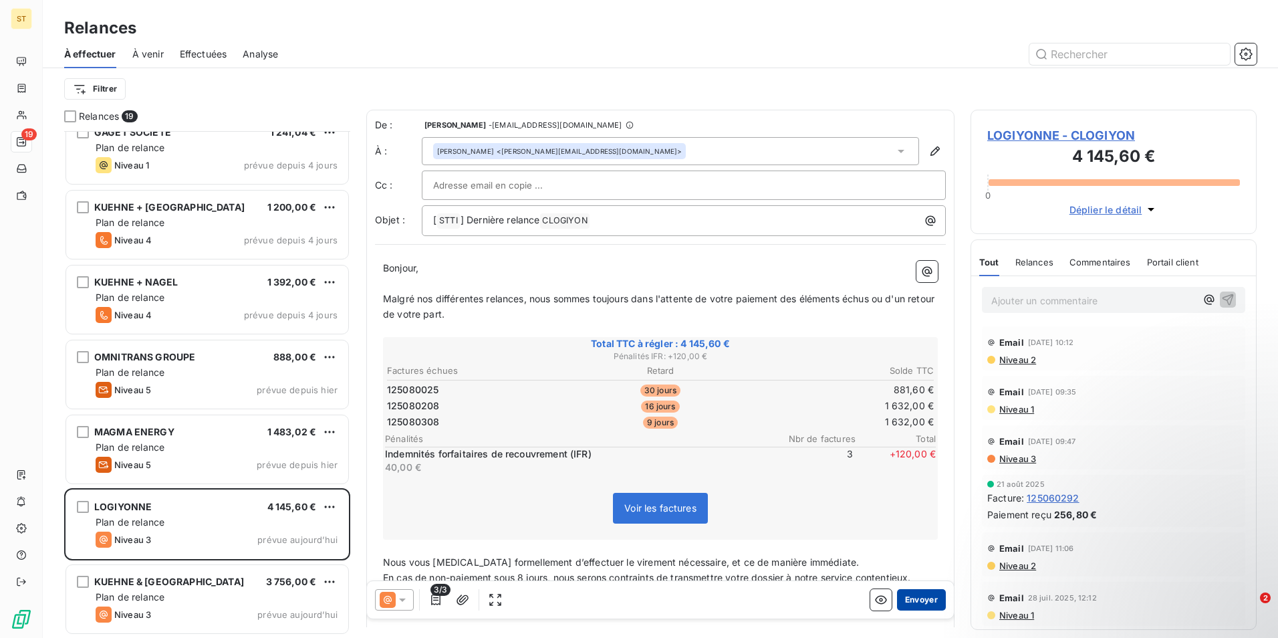
click at [921, 600] on button "Envoyer" at bounding box center [921, 599] width 49 height 21
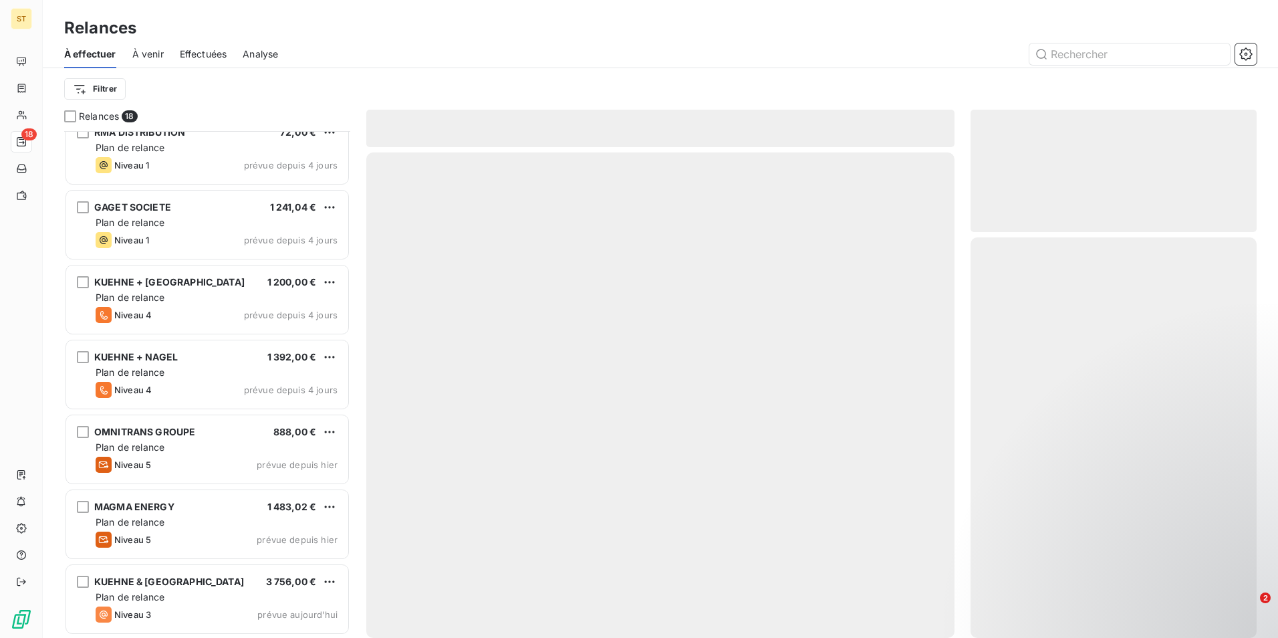
scroll to position [841, 0]
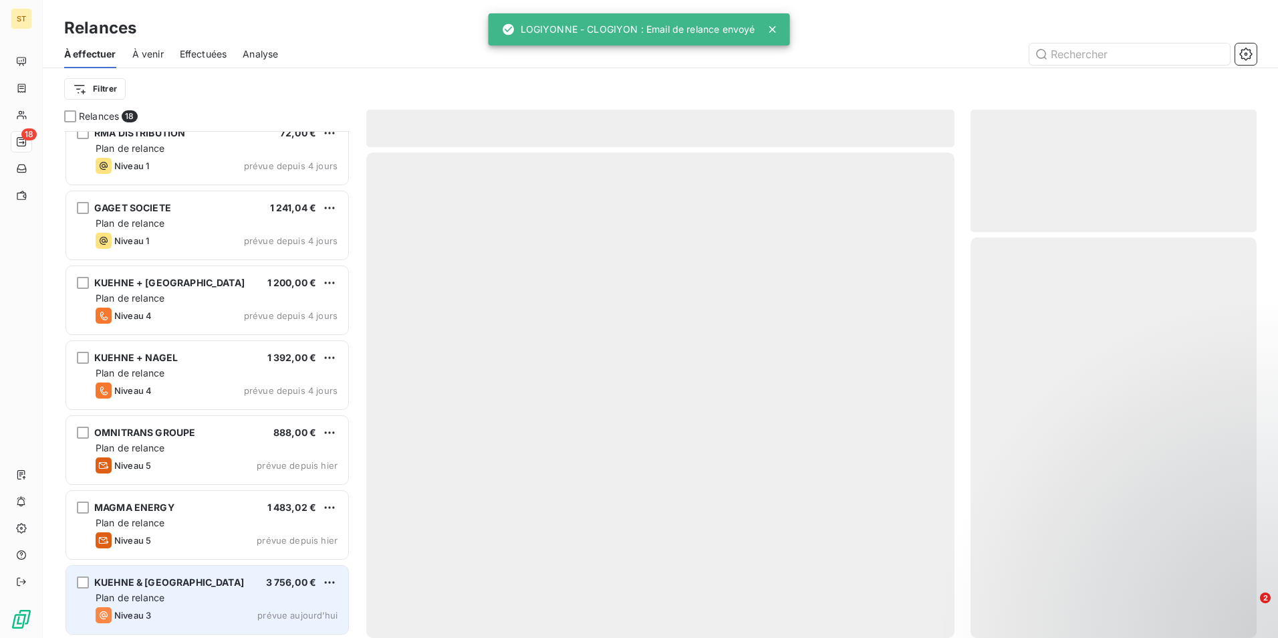
click at [194, 614] on div "Niveau 3 prévue aujourd’hui" at bounding box center [217, 615] width 242 height 16
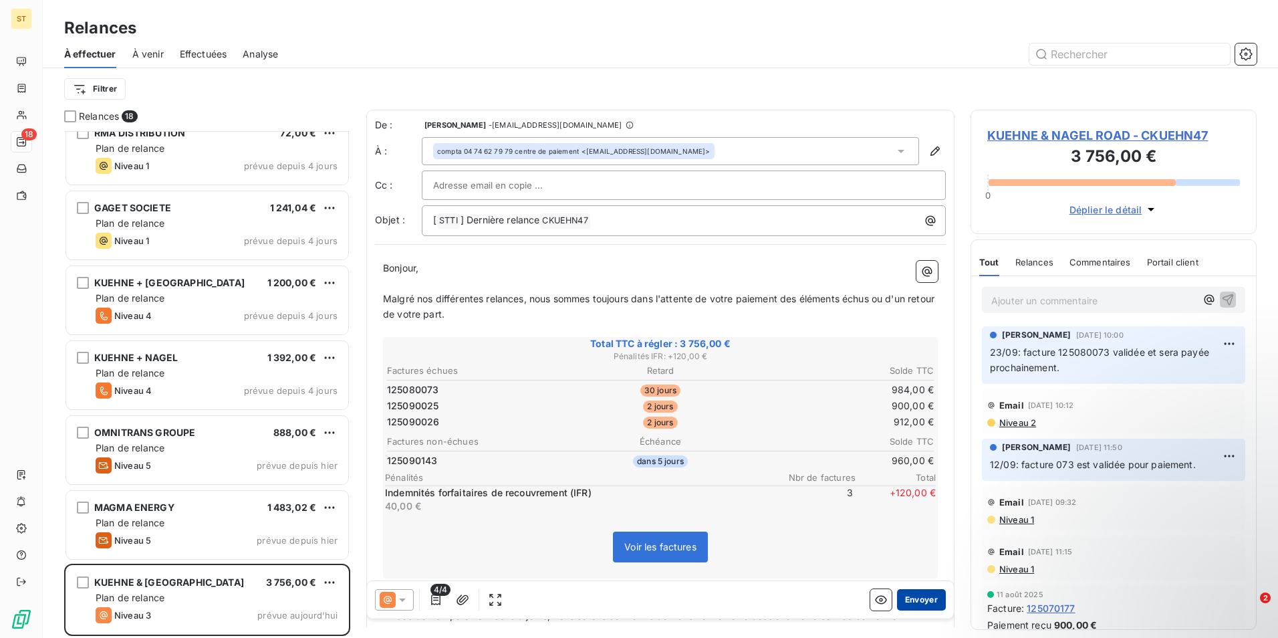
click at [906, 600] on button "Envoyer" at bounding box center [921, 599] width 49 height 21
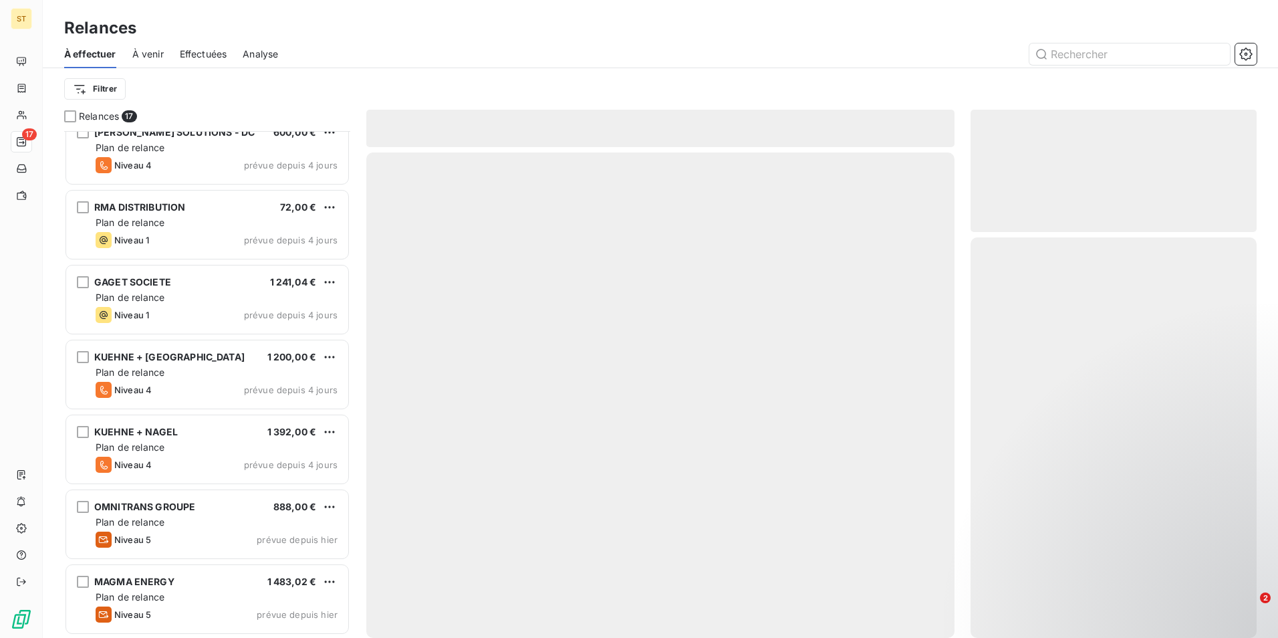
scroll to position [766, 0]
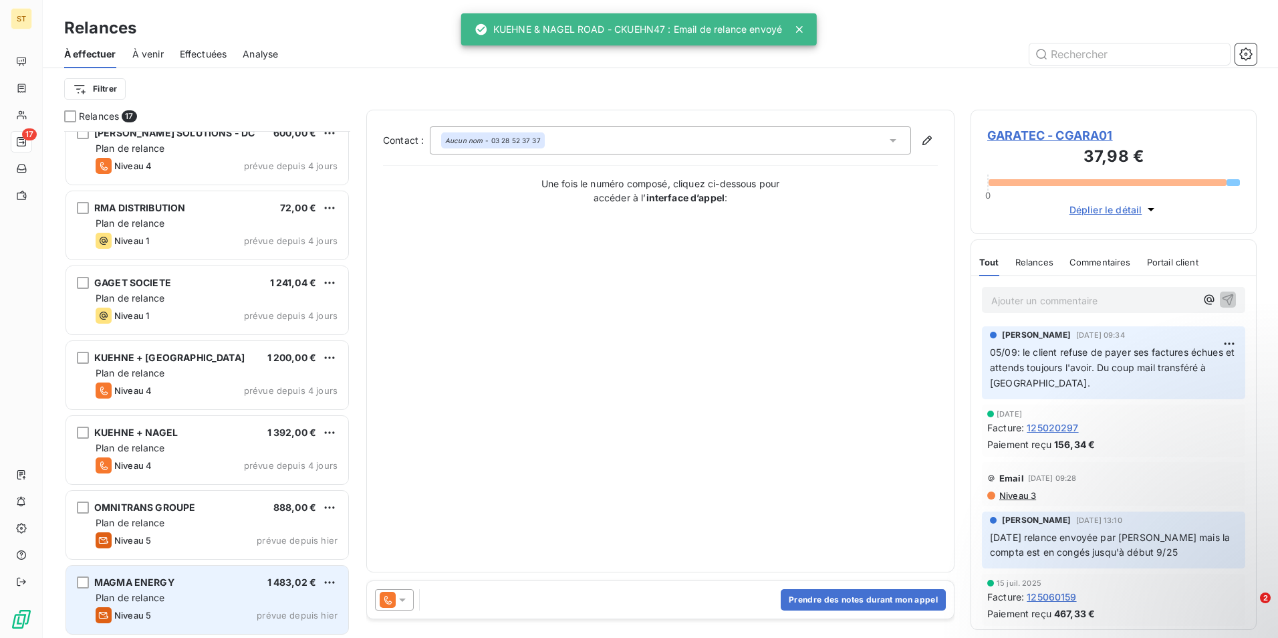
click at [178, 603] on div "Plan de relance" at bounding box center [217, 597] width 242 height 13
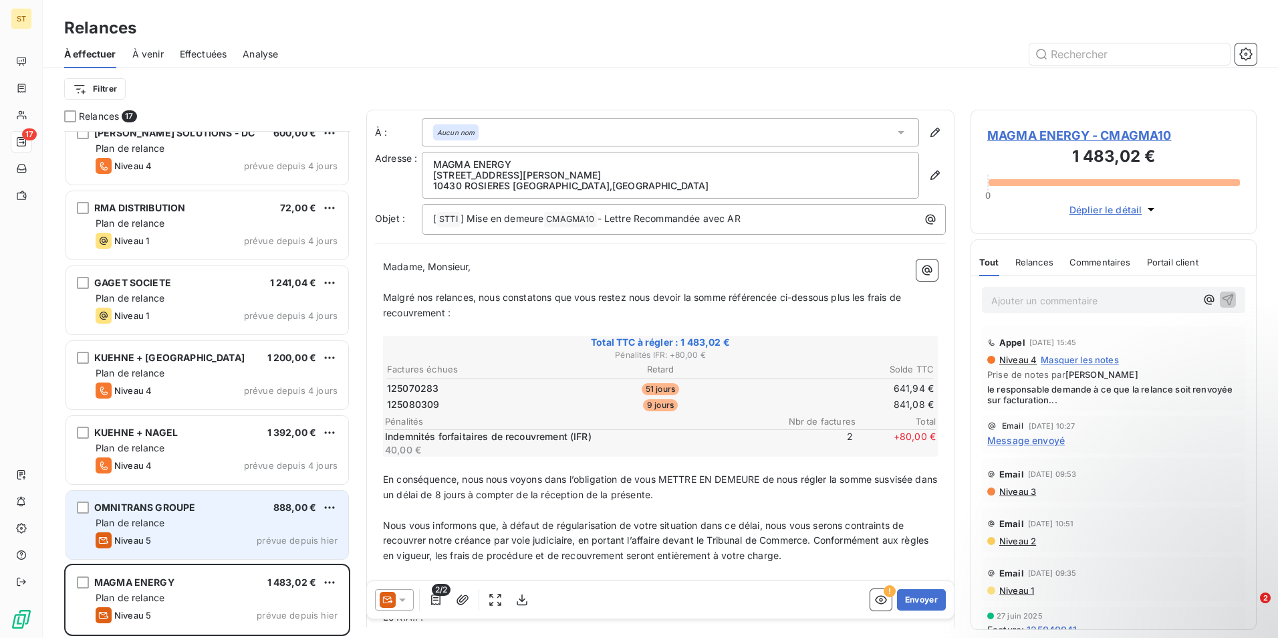
click at [145, 535] on span "Niveau 5" at bounding box center [132, 540] width 37 height 11
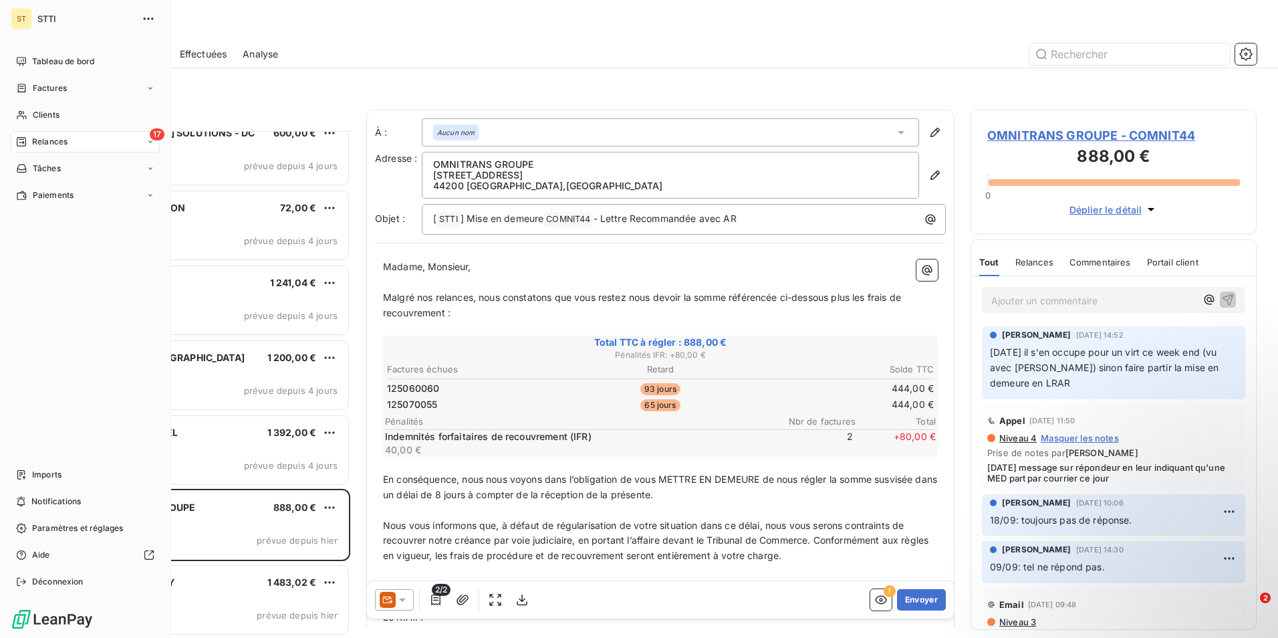
click at [74, 140] on div "17 Relances" at bounding box center [85, 141] width 149 height 21
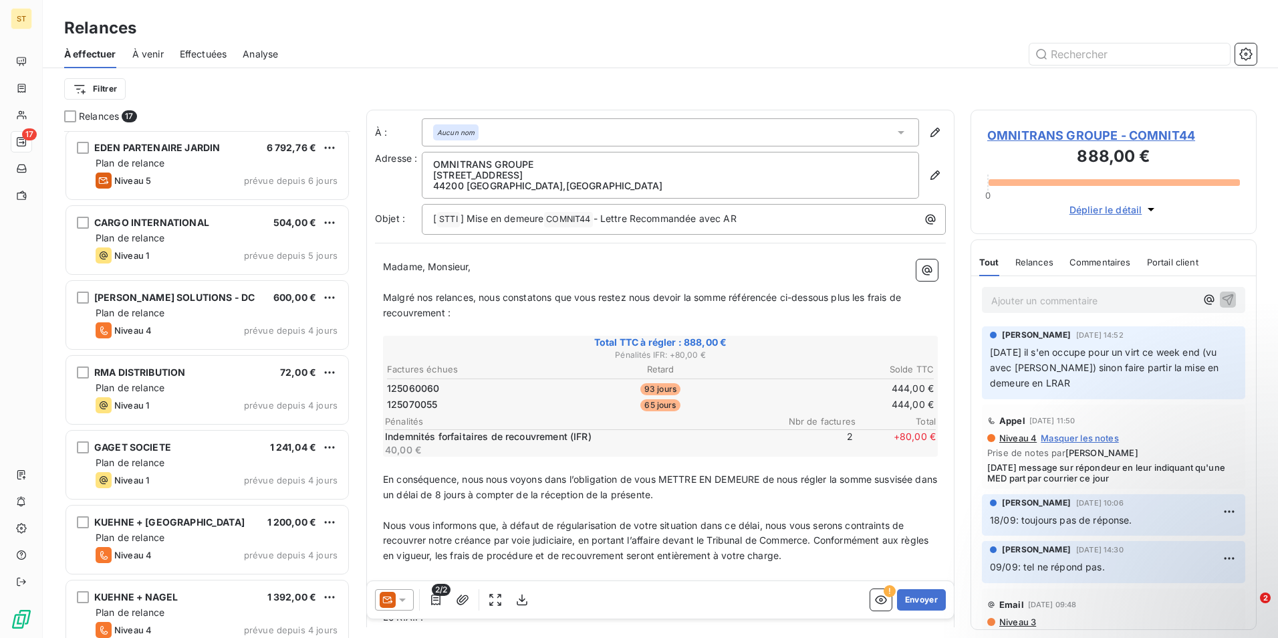
scroll to position [602, 0]
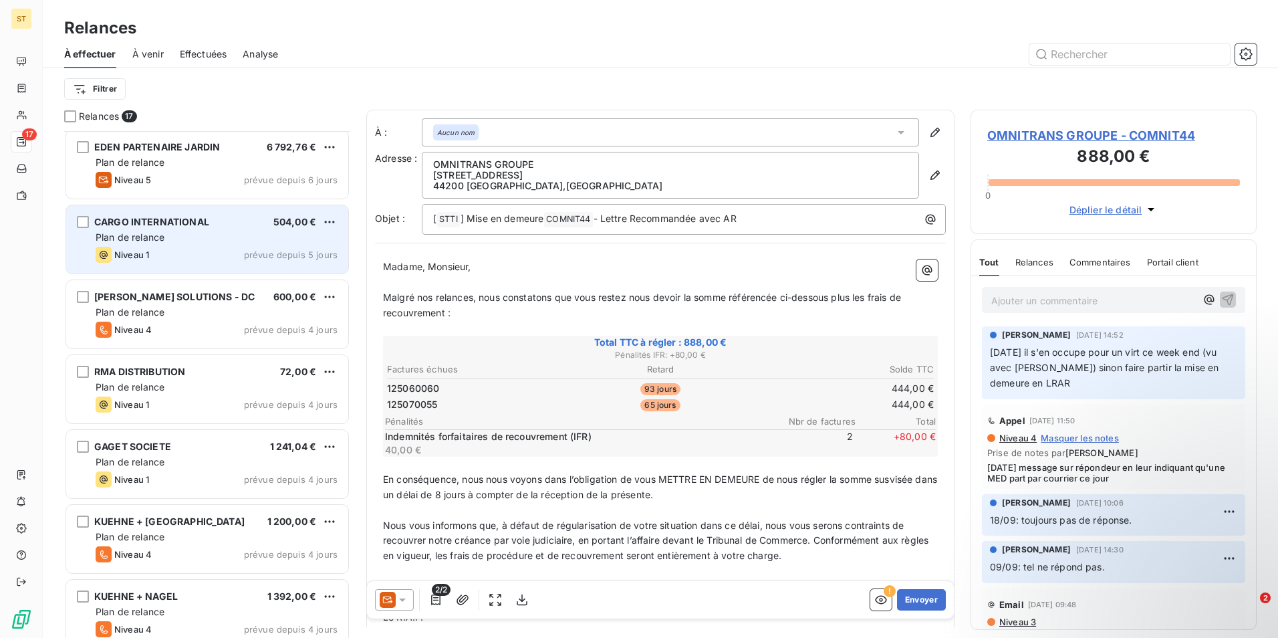
click at [164, 247] on div "Niveau 1 prévue depuis 5 jours" at bounding box center [217, 255] width 242 height 16
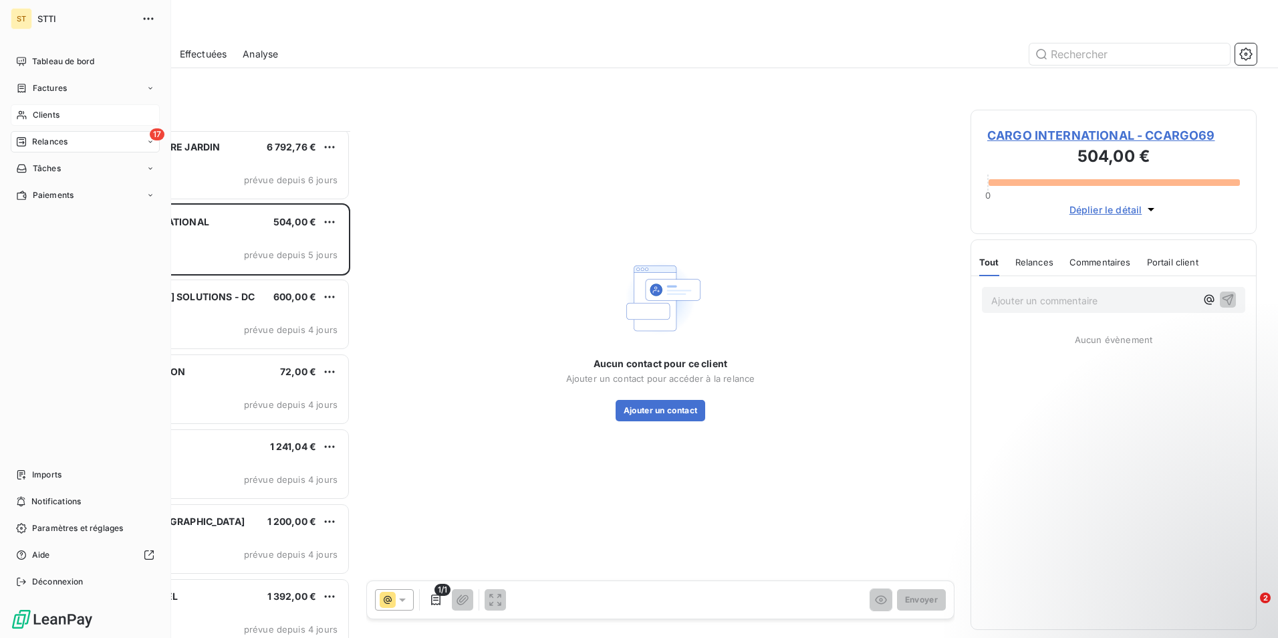
click at [46, 116] on span "Clients" at bounding box center [46, 115] width 27 height 12
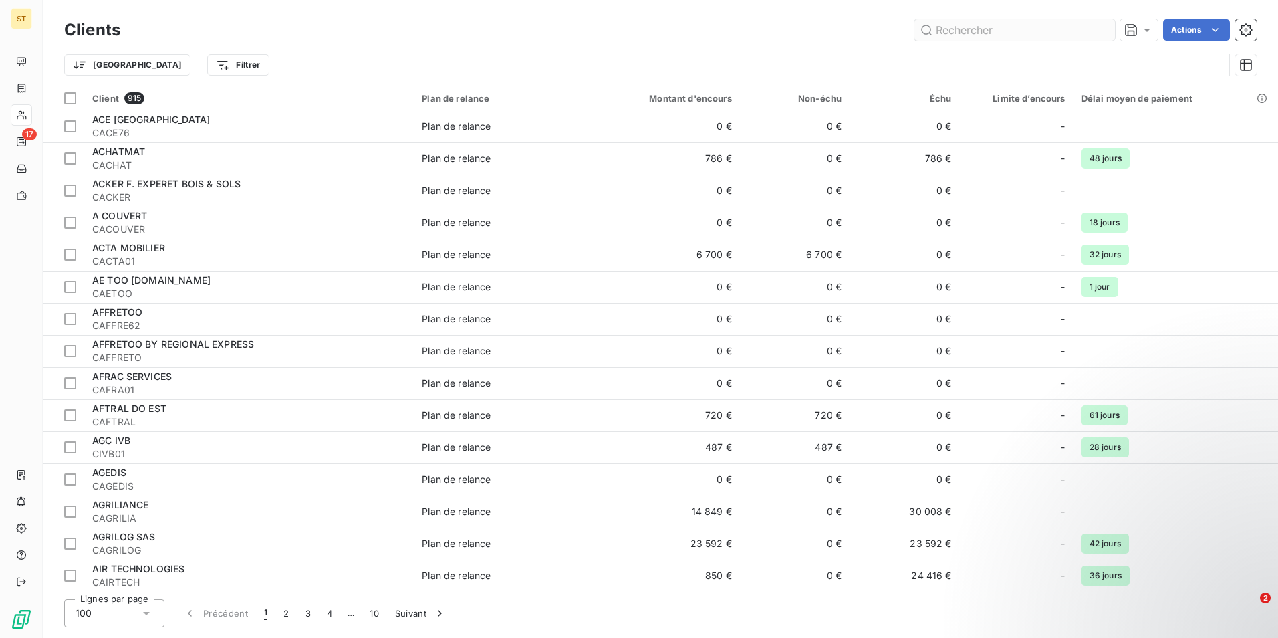
click at [1037, 33] on input "text" at bounding box center [1014, 29] width 201 height 21
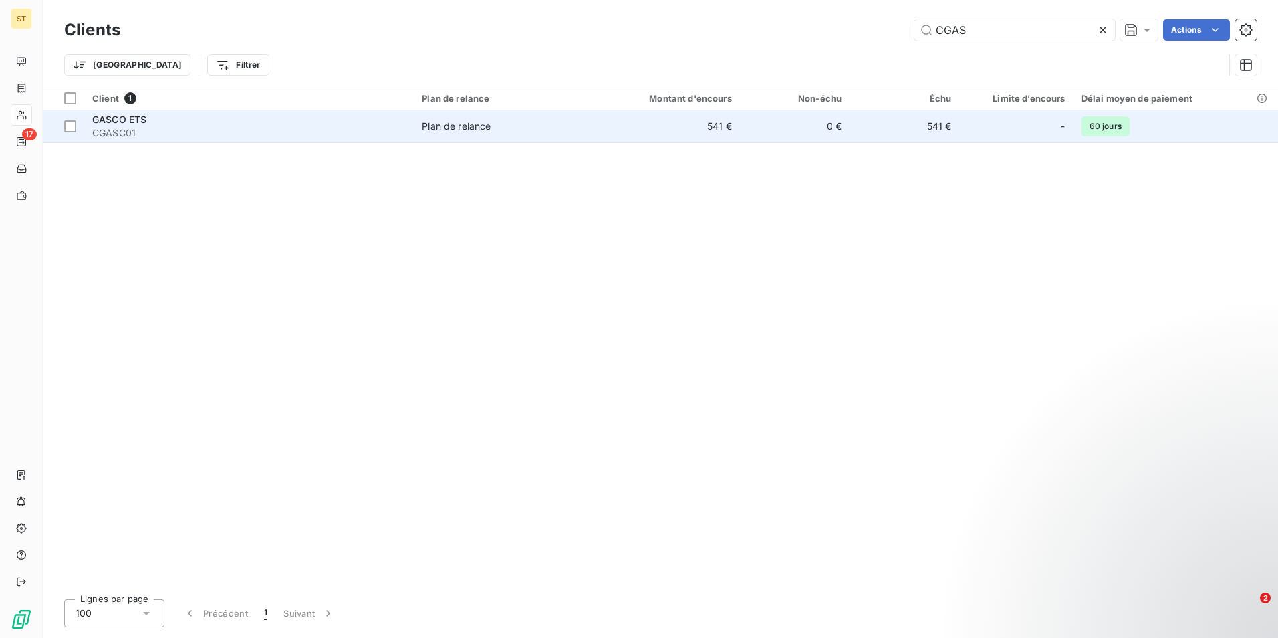
type input "CGAS"
click at [307, 126] on span "CGASC01" at bounding box center [248, 132] width 313 height 13
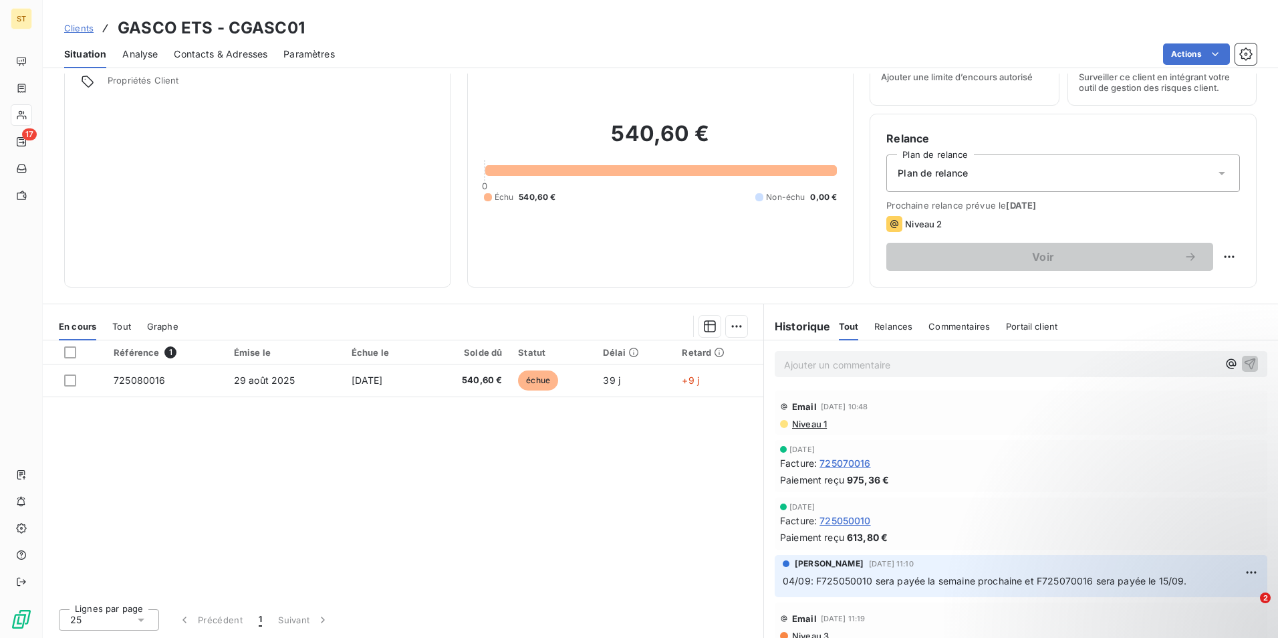
click at [863, 362] on p "Ajouter un commentaire ﻿" at bounding box center [1001, 364] width 434 height 17
click at [1243, 364] on icon "button" at bounding box center [1249, 362] width 13 height 13
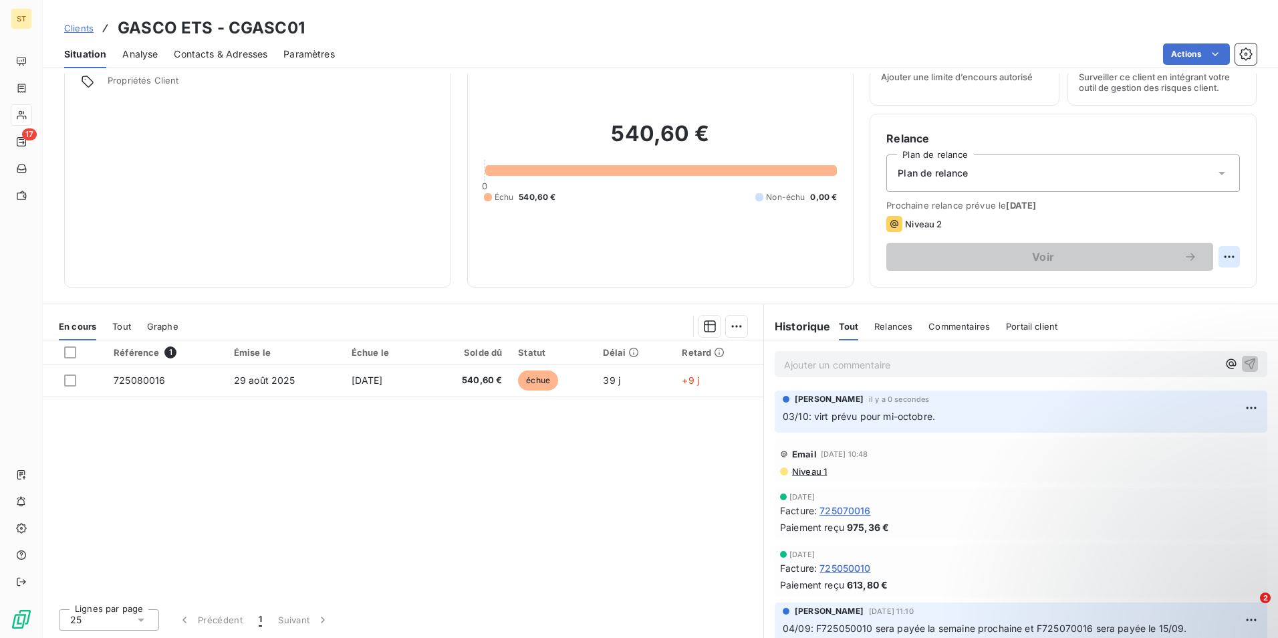
click at [1223, 256] on html "ST 17 Clients GASCO ETS - CGASC01 Situation Analyse Contacts & Adresses Paramèt…" at bounding box center [639, 319] width 1278 height 638
click at [1156, 287] on div "Replanifier cette action" at bounding box center [1164, 285] width 120 height 21
select select "9"
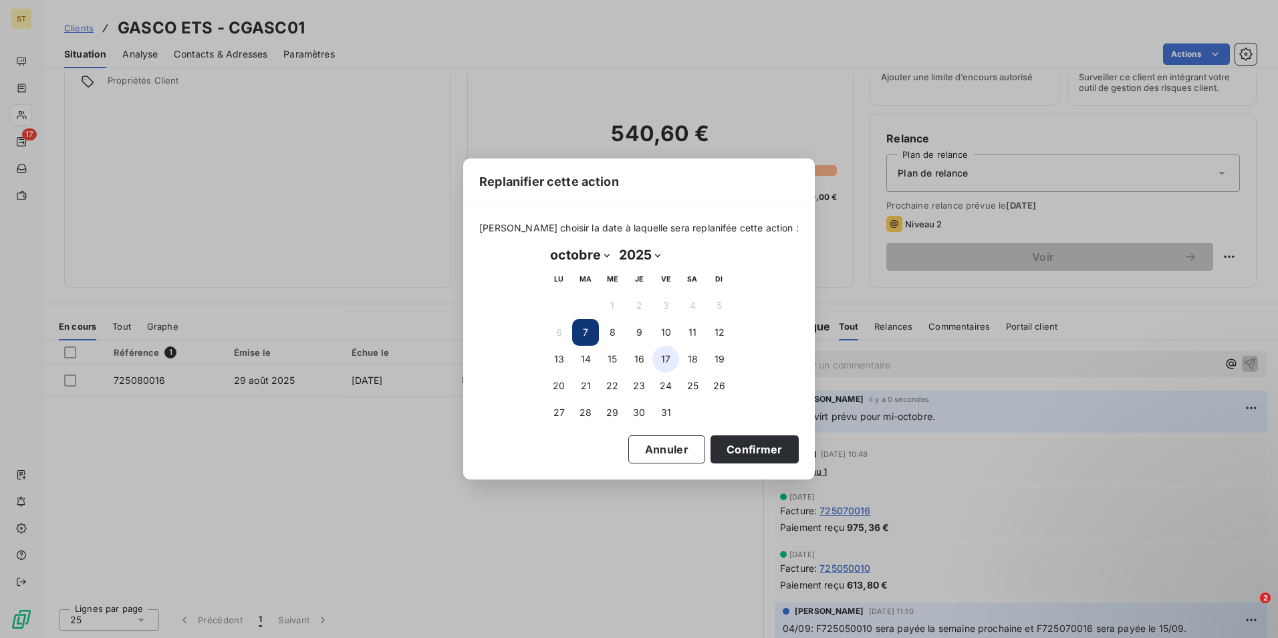
click at [662, 361] on button "17" at bounding box center [665, 359] width 27 height 27
click at [717, 443] on button "Confirmer" at bounding box center [754, 449] width 88 height 28
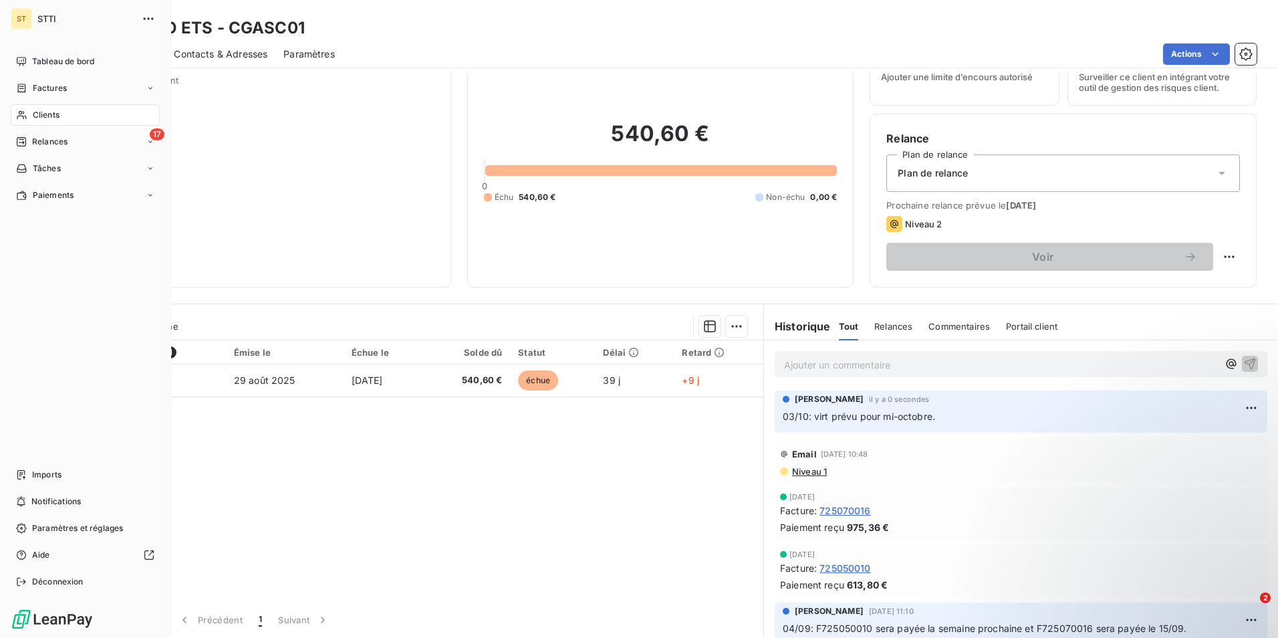
click at [58, 116] on span "Clients" at bounding box center [46, 115] width 27 height 12
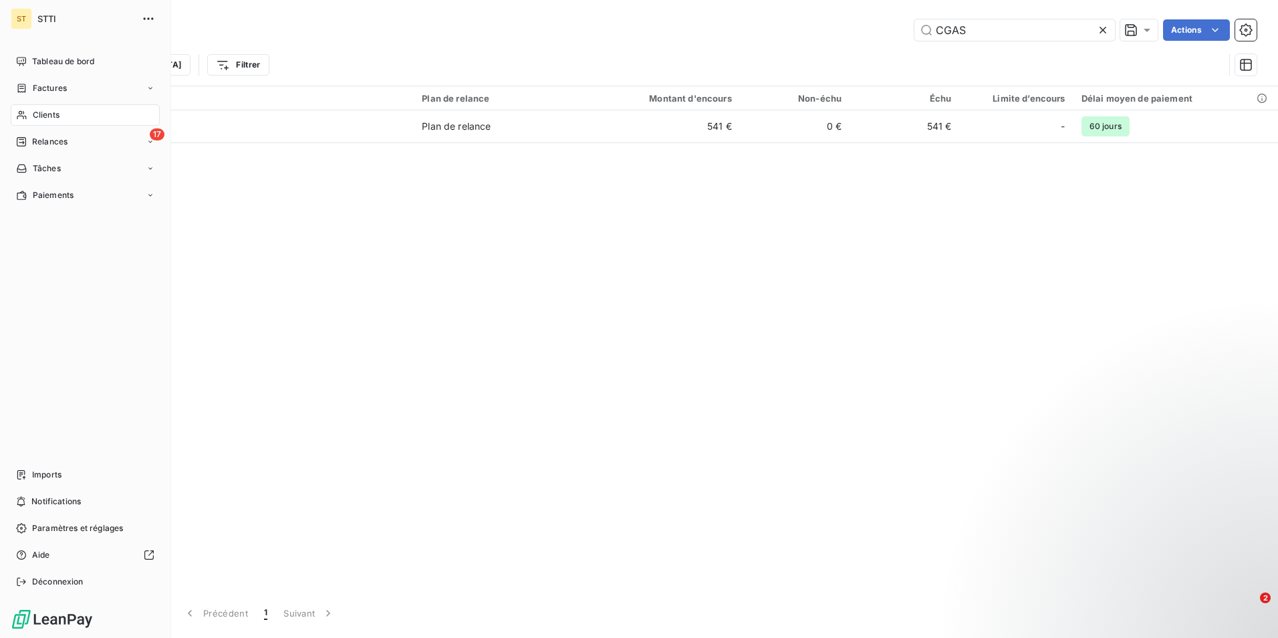
click at [68, 112] on div "Clients" at bounding box center [85, 114] width 149 height 21
click at [41, 91] on span "Factures" at bounding box center [50, 88] width 34 height 12
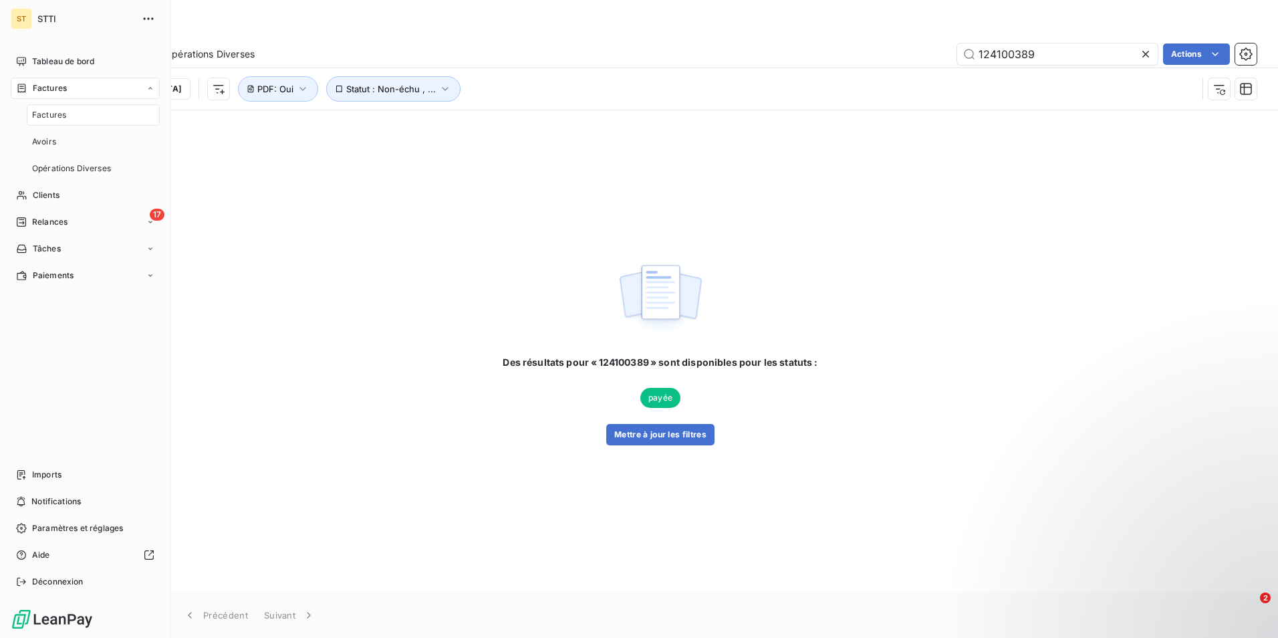
click at [48, 223] on span "Relances" at bounding box center [49, 222] width 35 height 12
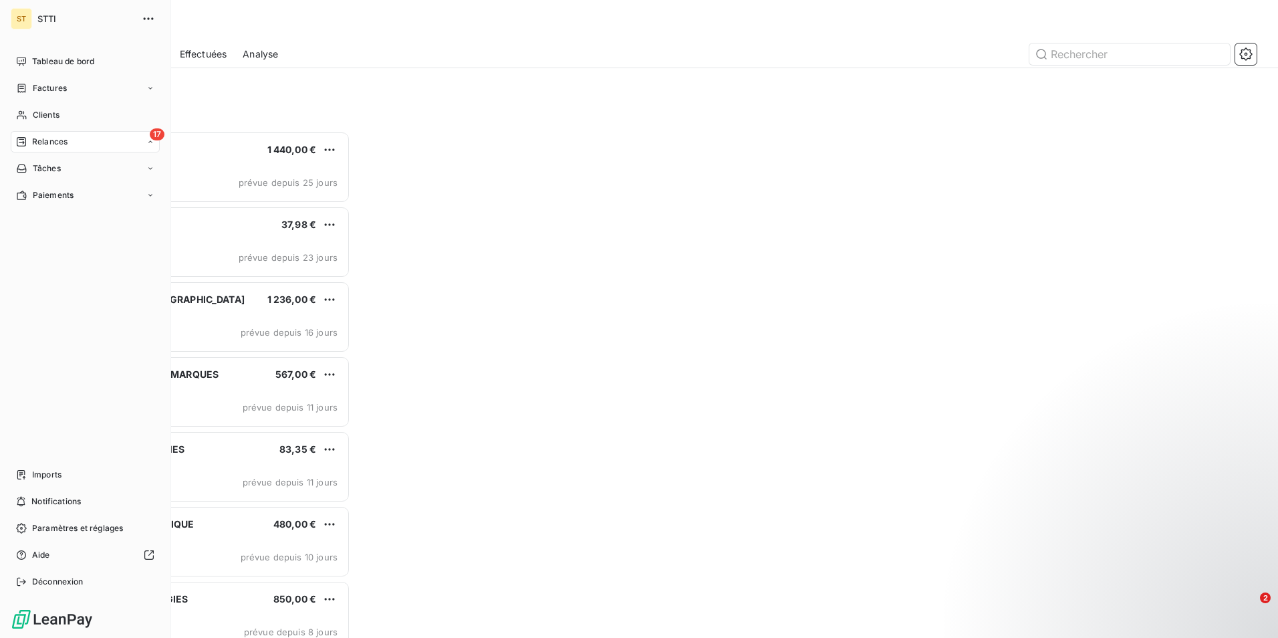
scroll to position [497, 276]
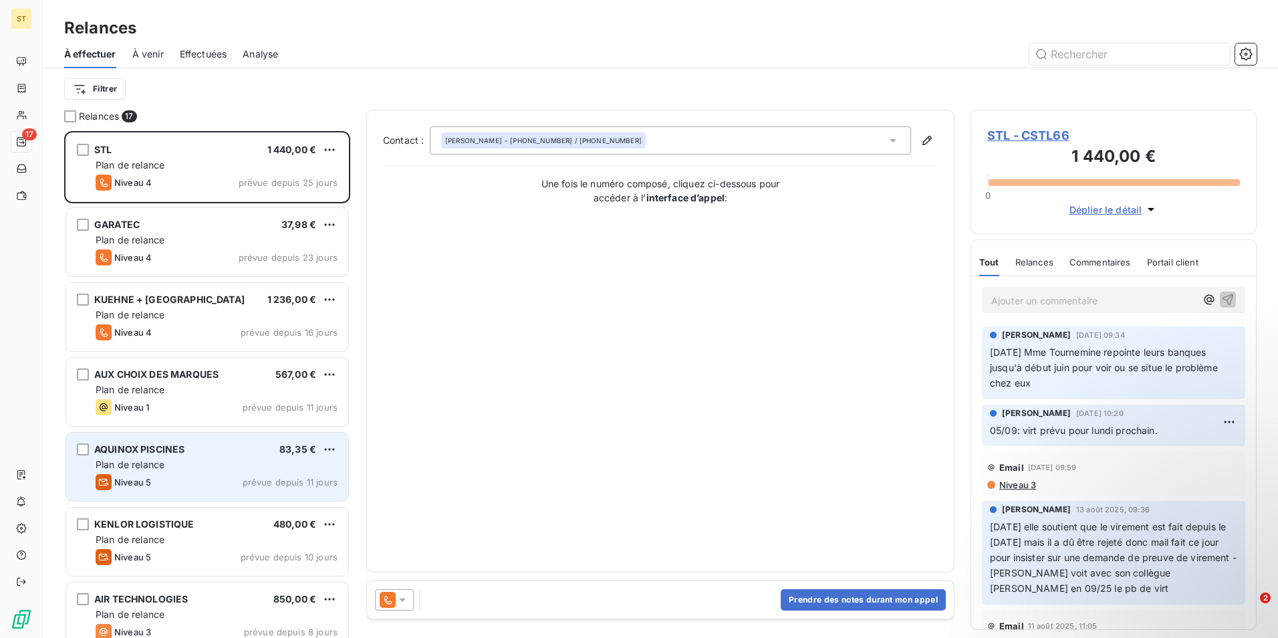
click at [156, 458] on div "Plan de relance" at bounding box center [217, 464] width 242 height 13
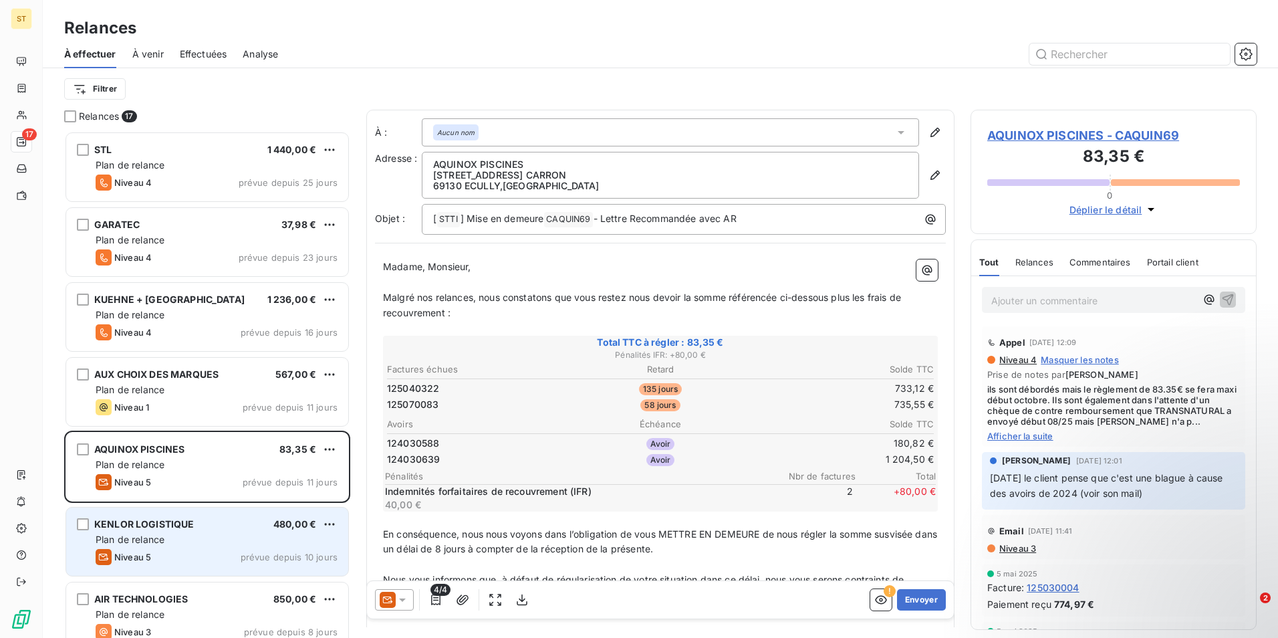
click at [157, 524] on span "KENLOR LOGISTIQUE" at bounding box center [144, 523] width 100 height 11
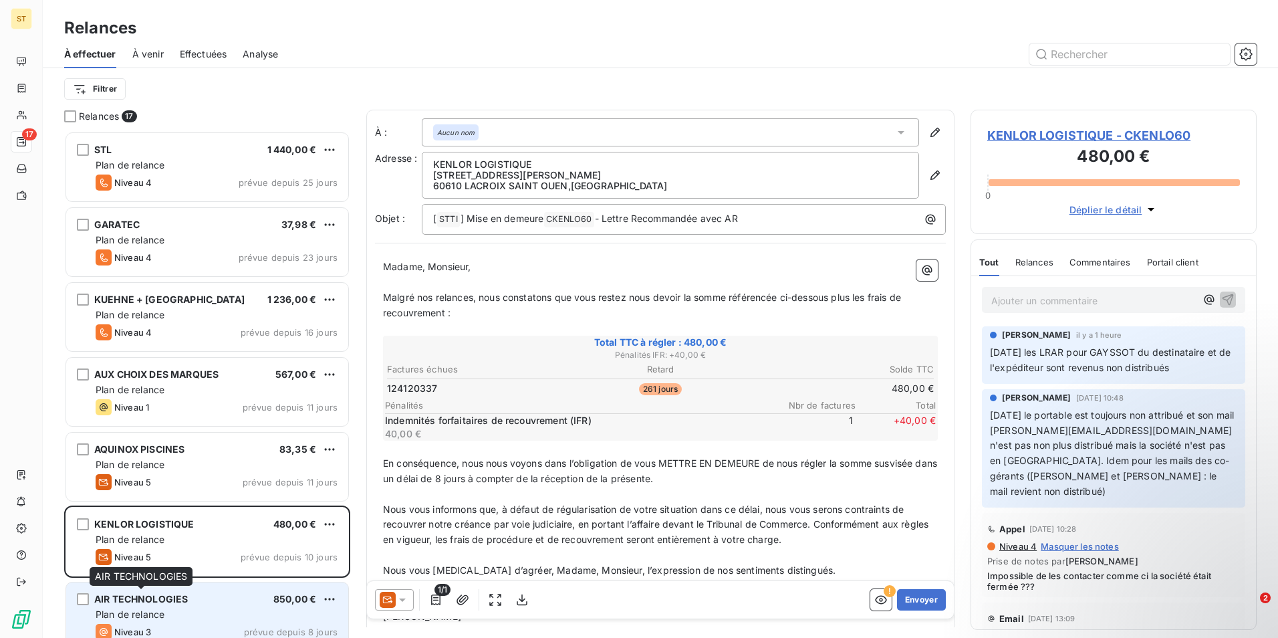
click at [150, 599] on span "AIR TECHNOLOGIES" at bounding box center [141, 598] width 94 height 11
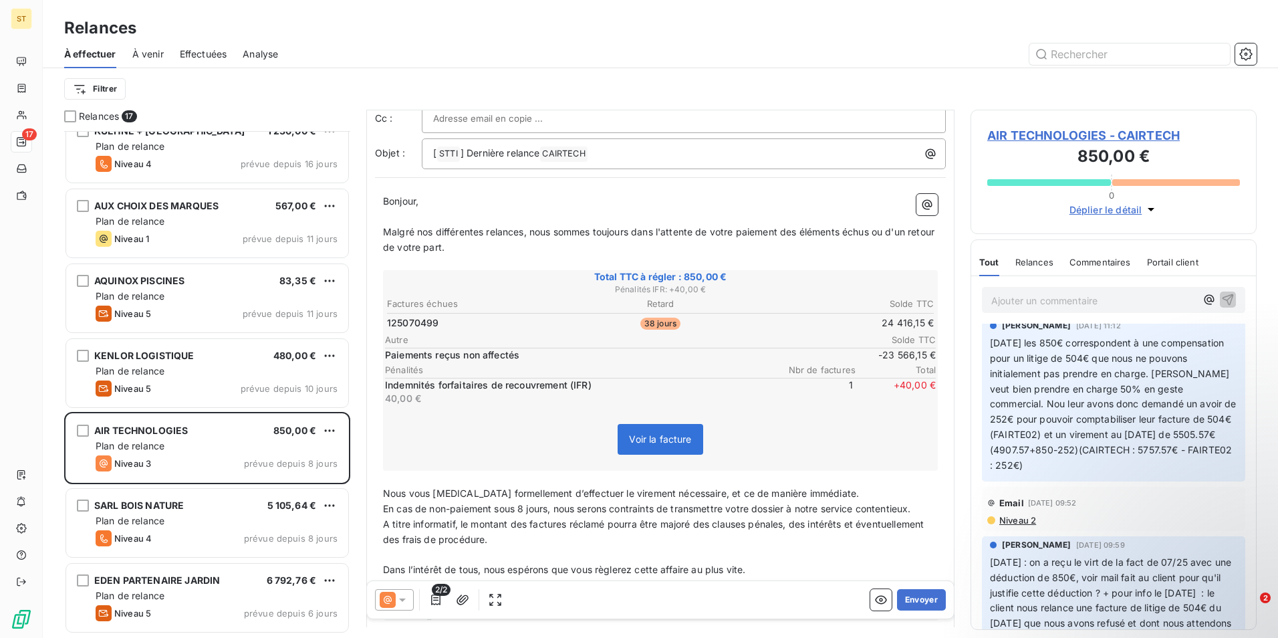
scroll to position [201, 0]
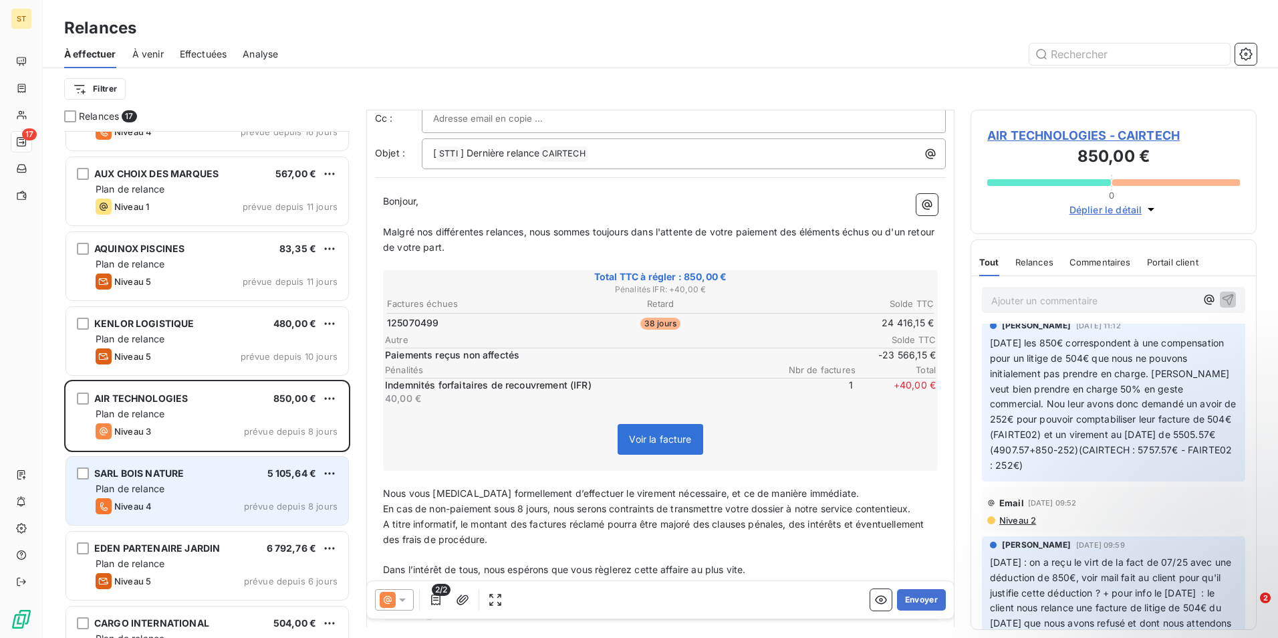
click at [152, 492] on span "Plan de relance" at bounding box center [130, 488] width 69 height 11
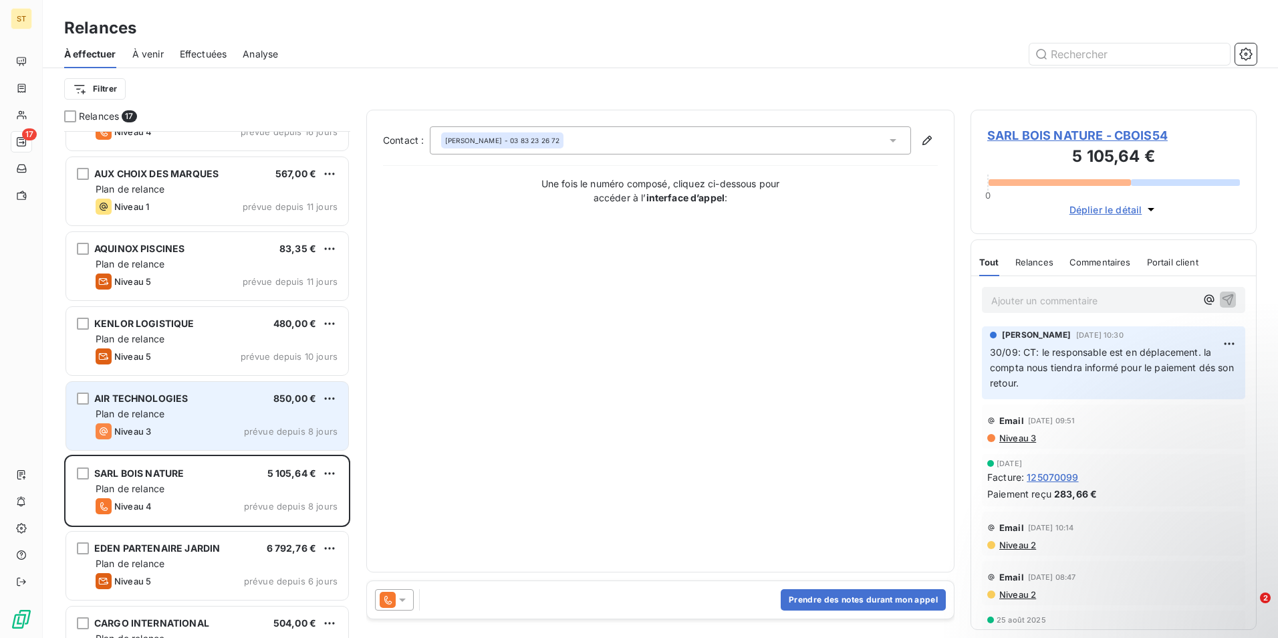
click at [150, 413] on span "Plan de relance" at bounding box center [130, 413] width 69 height 11
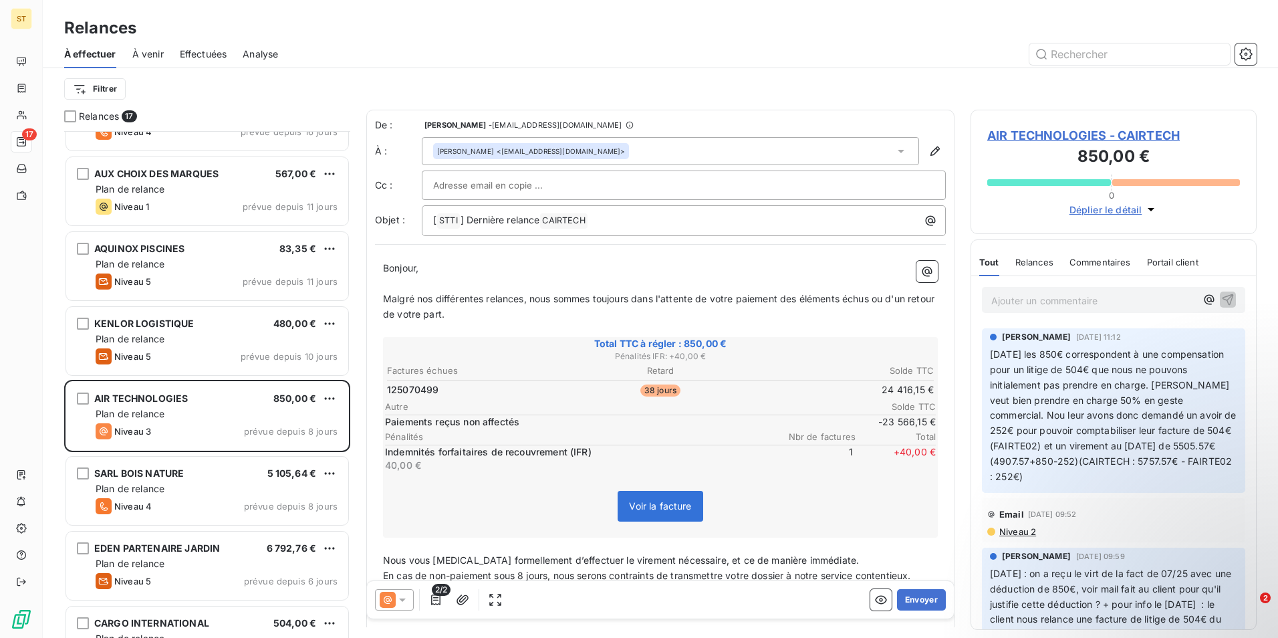
scroll to position [33, 0]
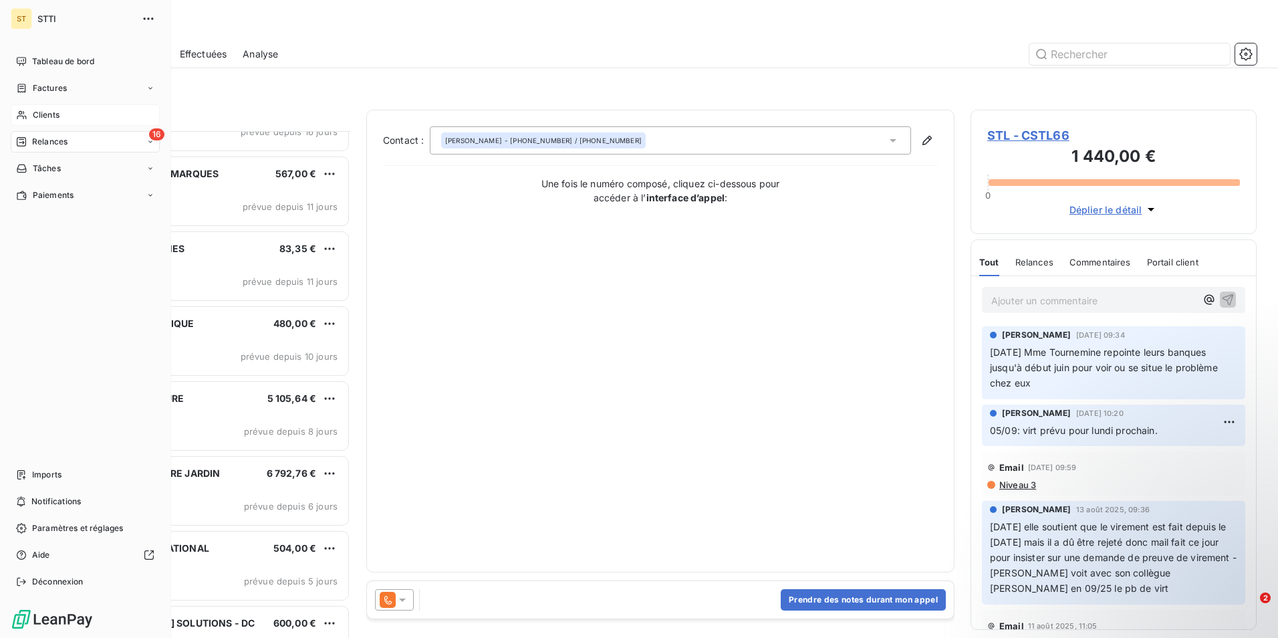
click at [59, 116] on span "Clients" at bounding box center [46, 115] width 27 height 12
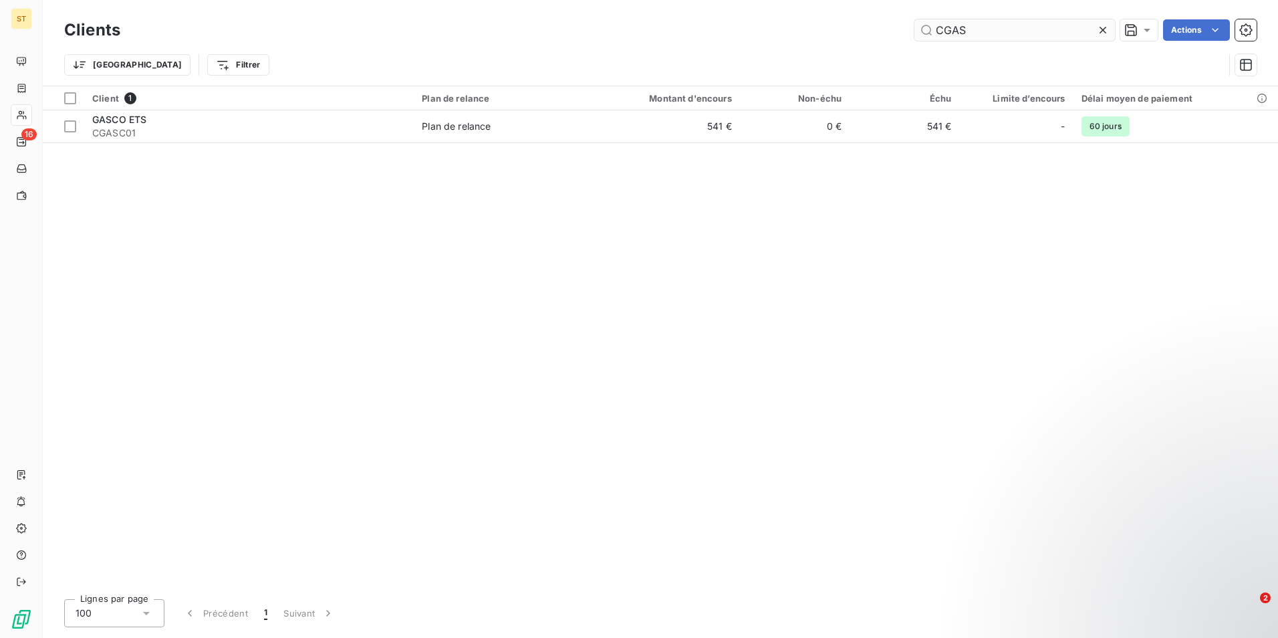
click at [985, 25] on input "CGAS" at bounding box center [1014, 29] width 201 height 21
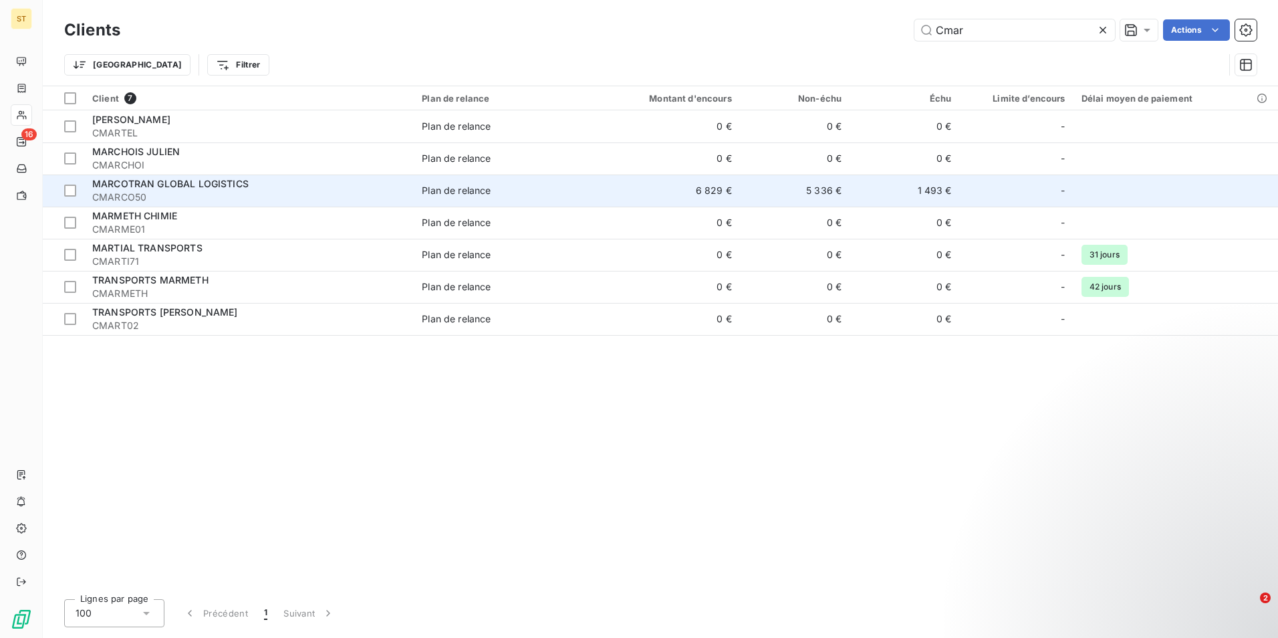
type input "Cmar"
click at [165, 185] on span "MARCOTRAN GLOBAL LOGISTICS" at bounding box center [170, 183] width 156 height 11
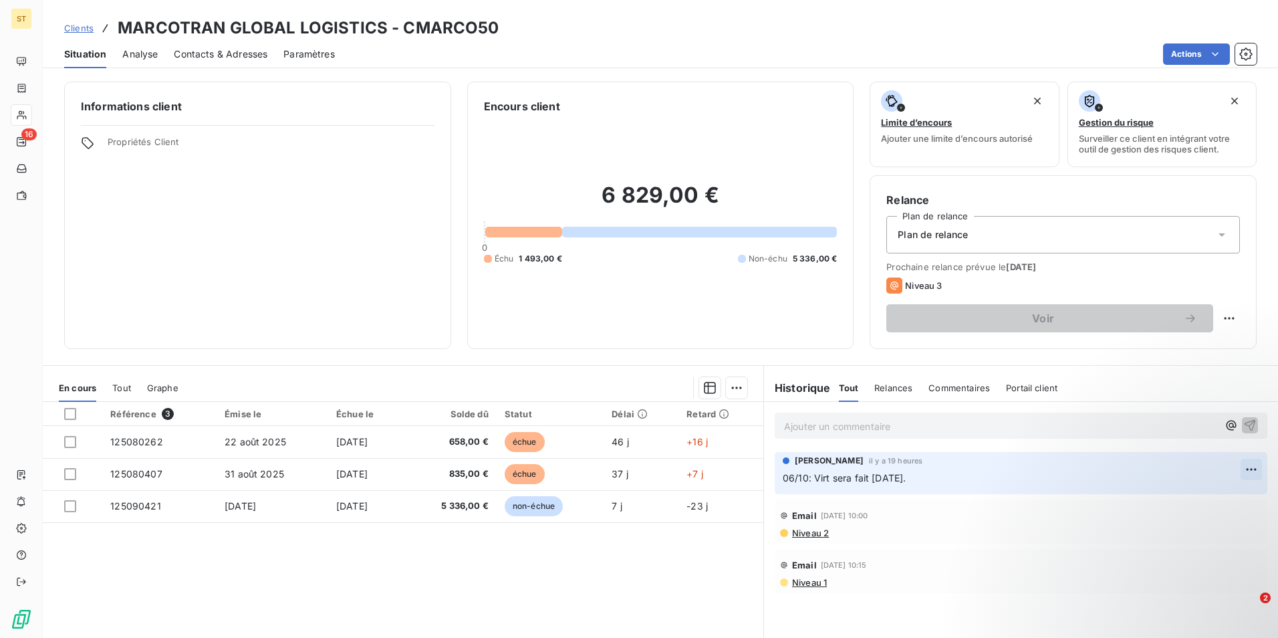
click at [1244, 467] on html "ST 16 Clients MARCOTRAN GLOBAL LOGISTICS - CMARCO50 Situation Analyse Contacts …" at bounding box center [639, 319] width 1278 height 638
click at [1201, 495] on div "Editer" at bounding box center [1209, 498] width 75 height 21
click at [903, 475] on p "06/10: Virt sera fait [DATE]." at bounding box center [1012, 478] width 458 height 15
click at [1244, 476] on icon "button" at bounding box center [1250, 477] width 13 height 13
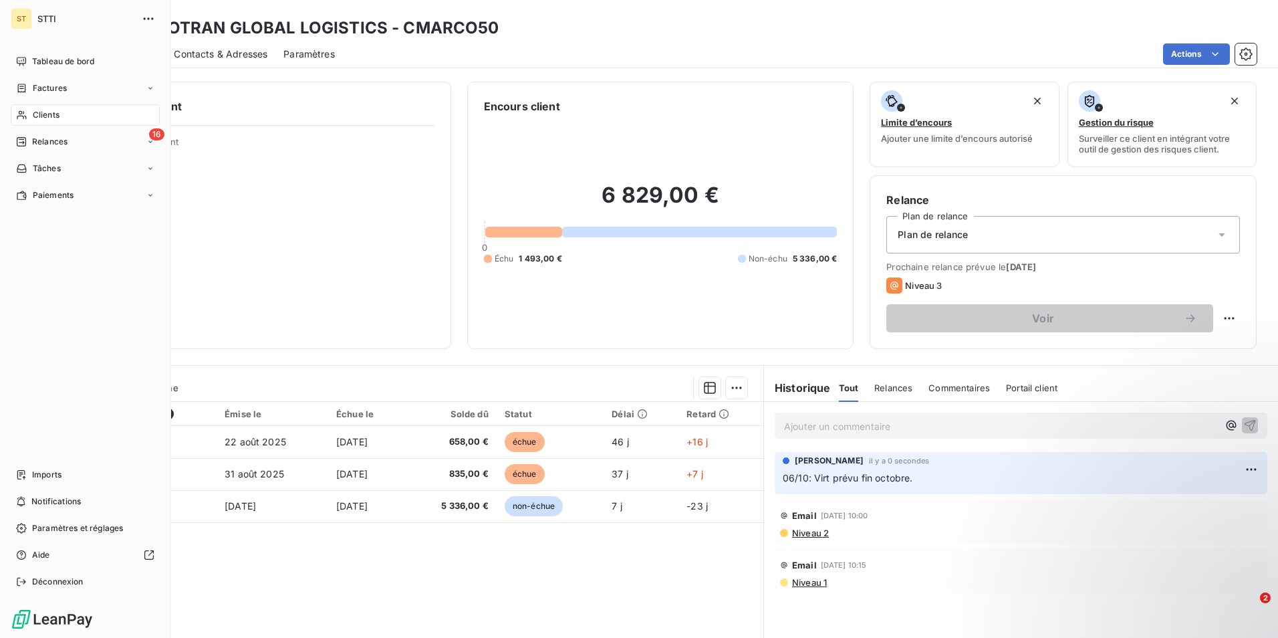
click at [45, 138] on span "Relances" at bounding box center [49, 142] width 35 height 12
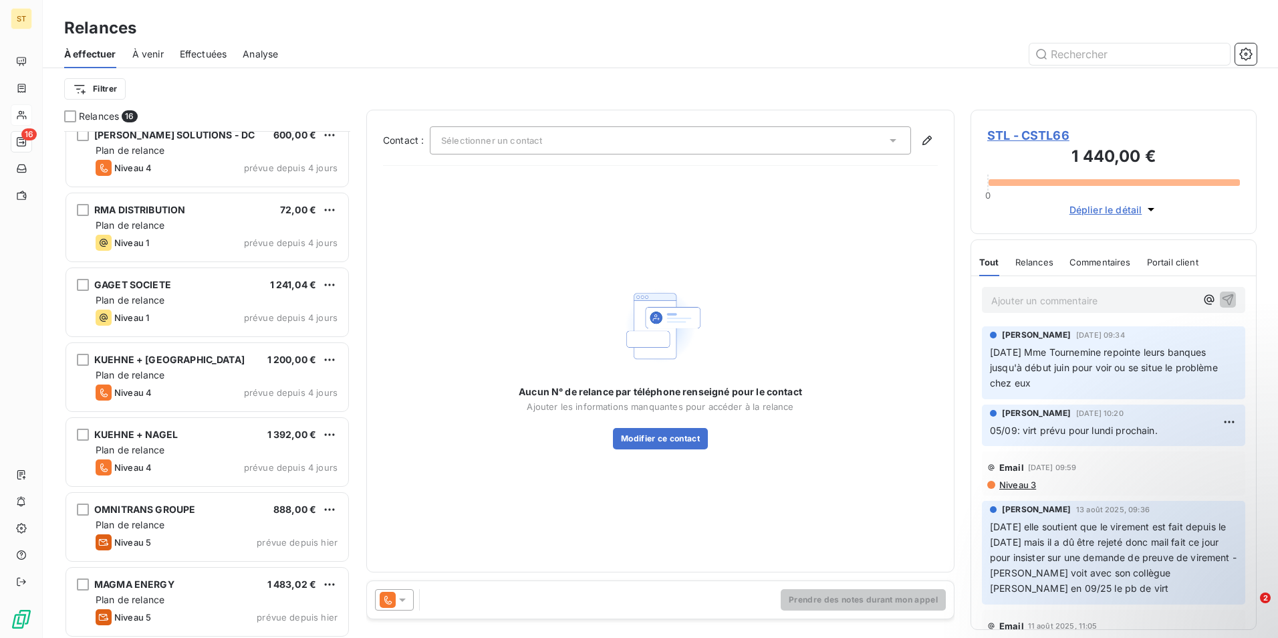
scroll to position [692, 0]
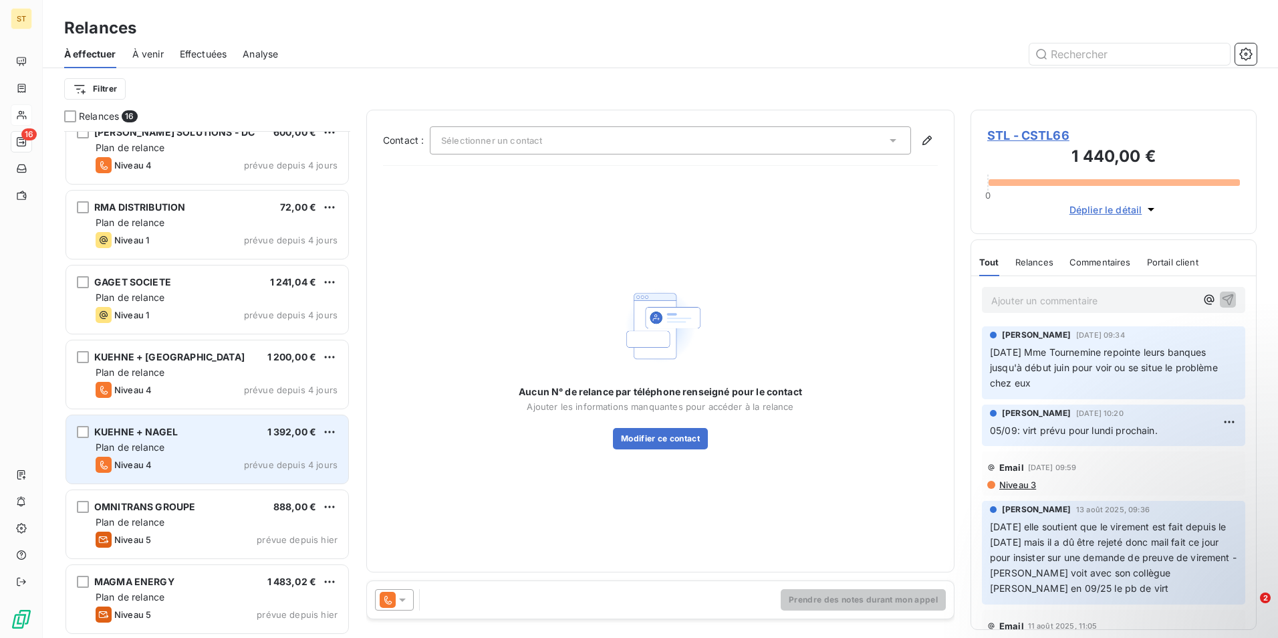
click at [153, 437] on div "KUEHNE + NAGEL" at bounding box center [136, 431] width 84 height 13
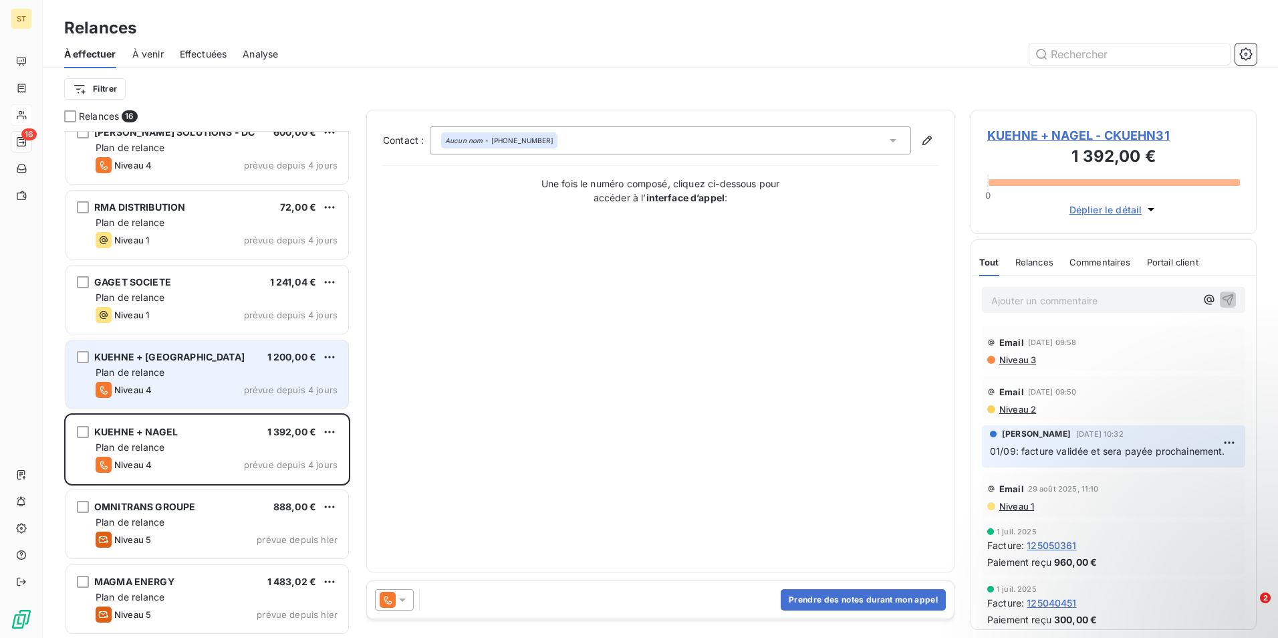
click at [160, 382] on div "Niveau 4 prévue depuis 4 jours" at bounding box center [217, 390] width 242 height 16
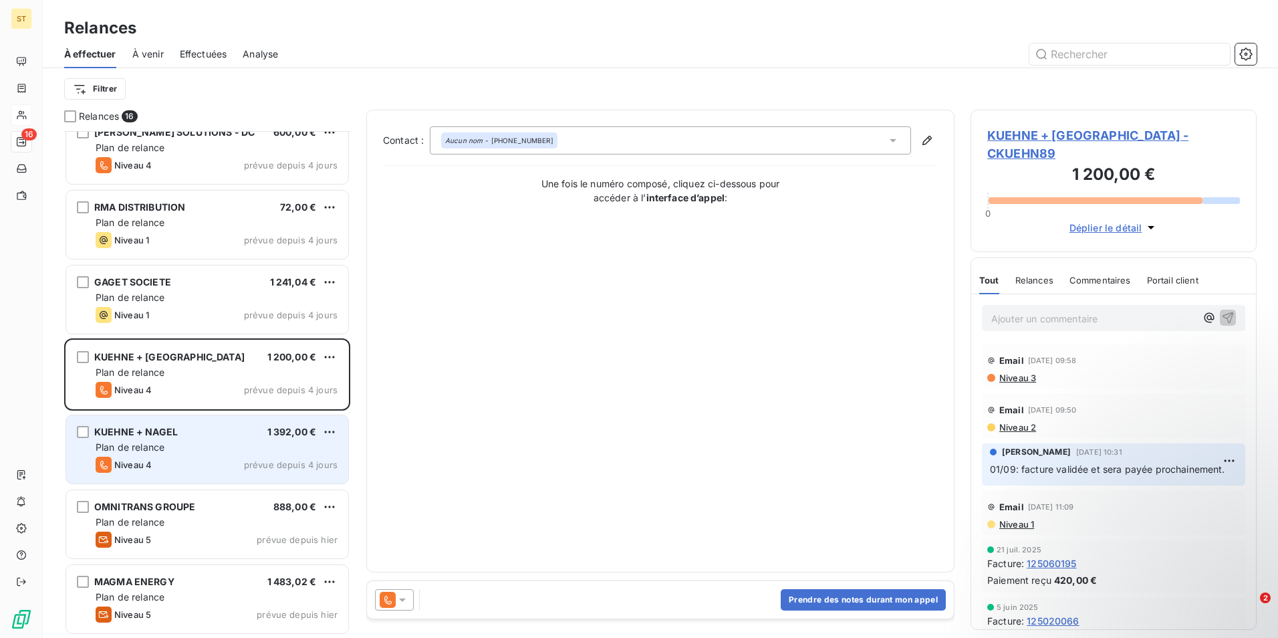
click at [164, 454] on div "KUEHNE + NAGEL 1 392,00 € Plan de relance Niveau 4 prévue depuis 4 jours" at bounding box center [207, 449] width 282 height 68
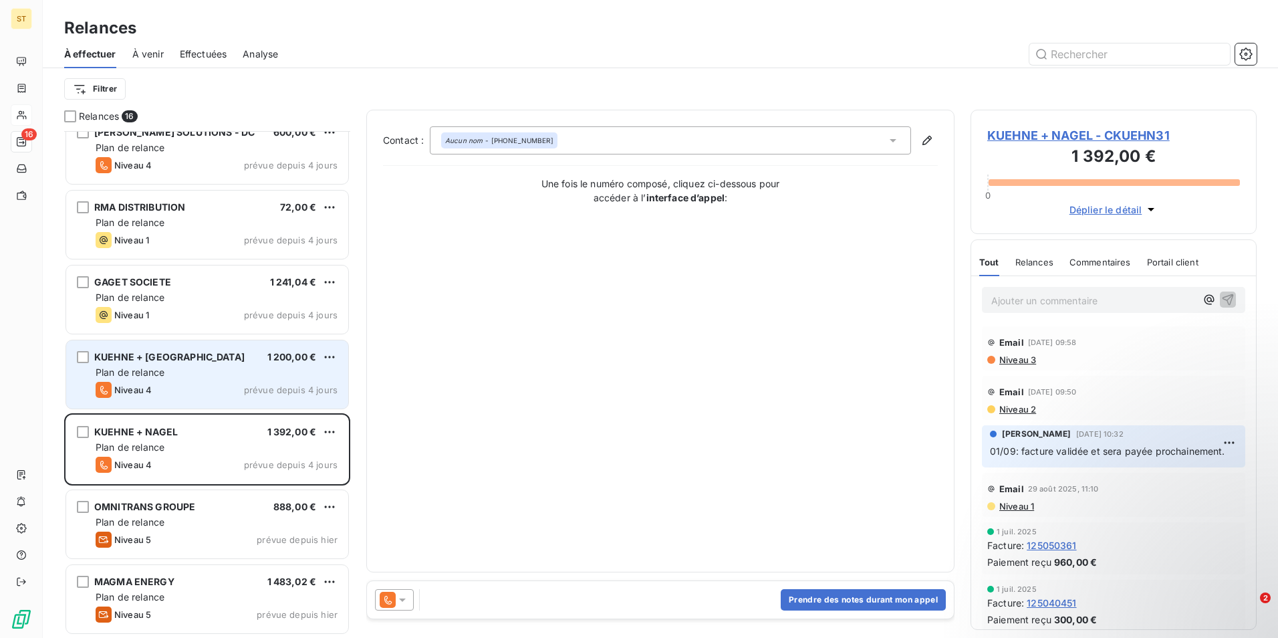
click at [156, 395] on div "Niveau 4 prévue depuis 4 jours" at bounding box center [217, 390] width 242 height 16
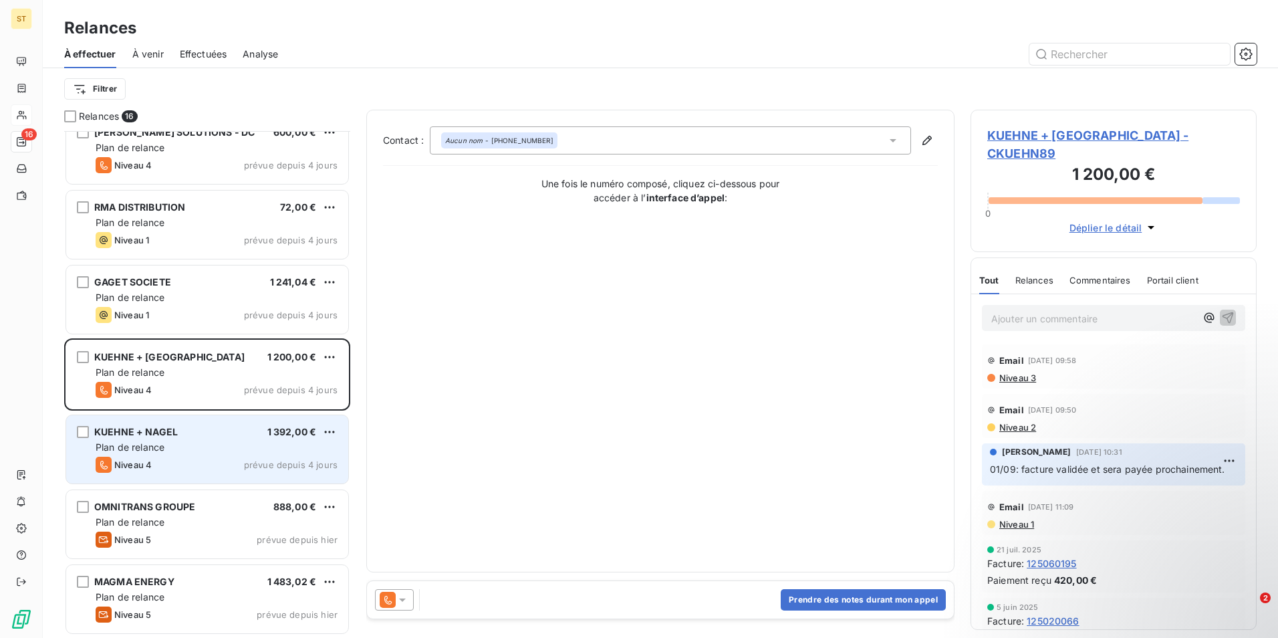
click at [196, 468] on div "Niveau 4 prévue depuis 4 jours" at bounding box center [217, 464] width 242 height 16
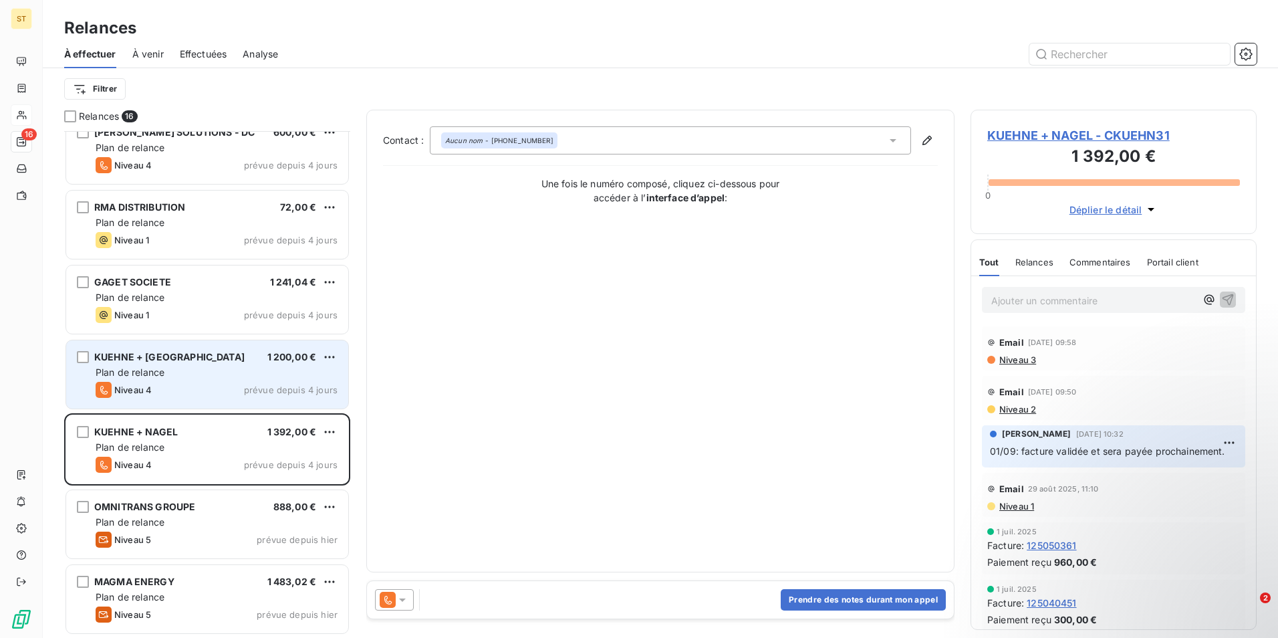
click at [176, 394] on div "Niveau 4 prévue depuis 4 jours" at bounding box center [217, 390] width 242 height 16
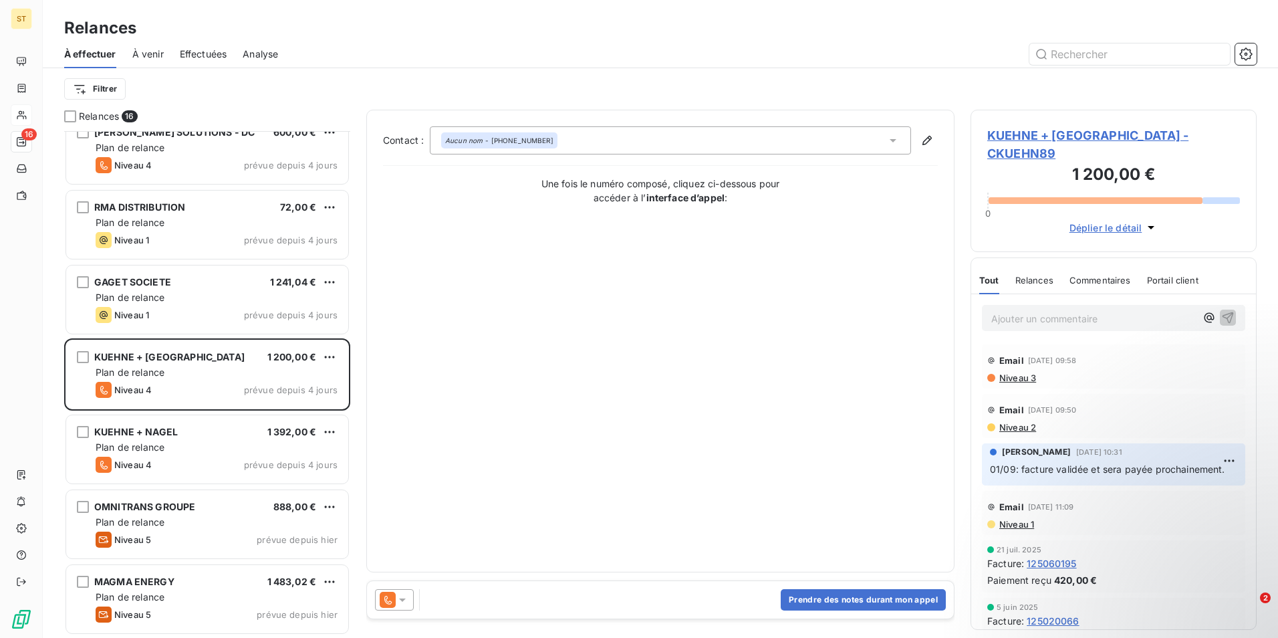
click at [1019, 134] on span "KUEHNE + [GEOGRAPHIC_DATA] - CKUEHN89" at bounding box center [1113, 144] width 253 height 36
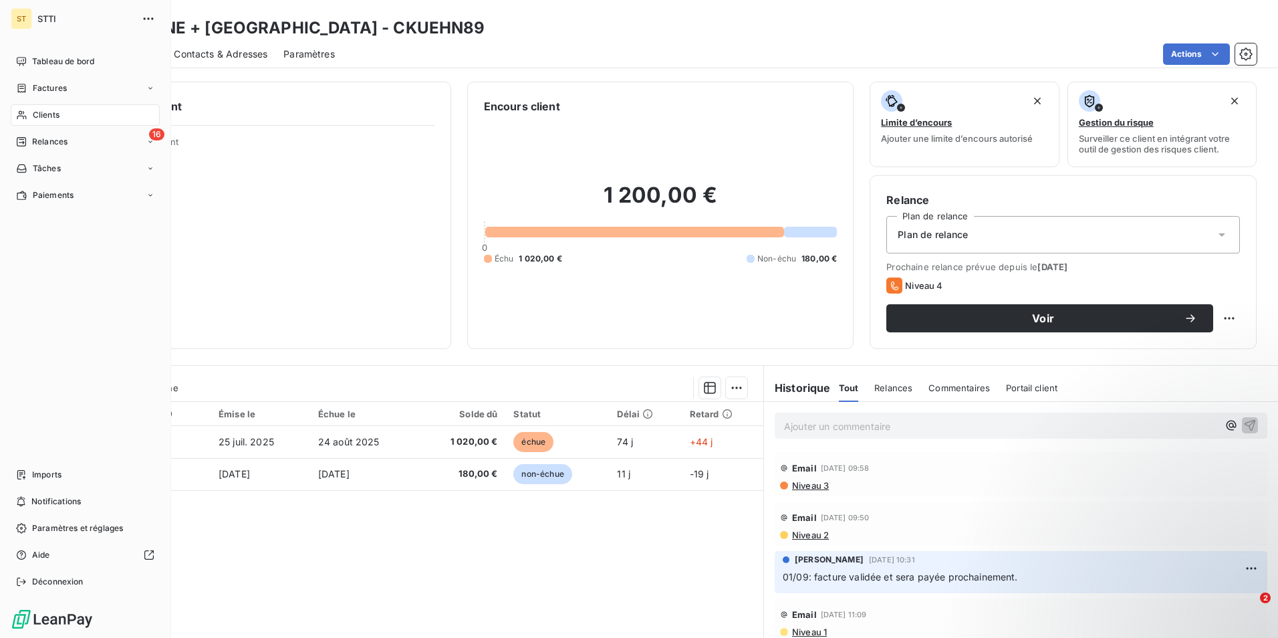
click at [38, 140] on span "Relances" at bounding box center [49, 142] width 35 height 12
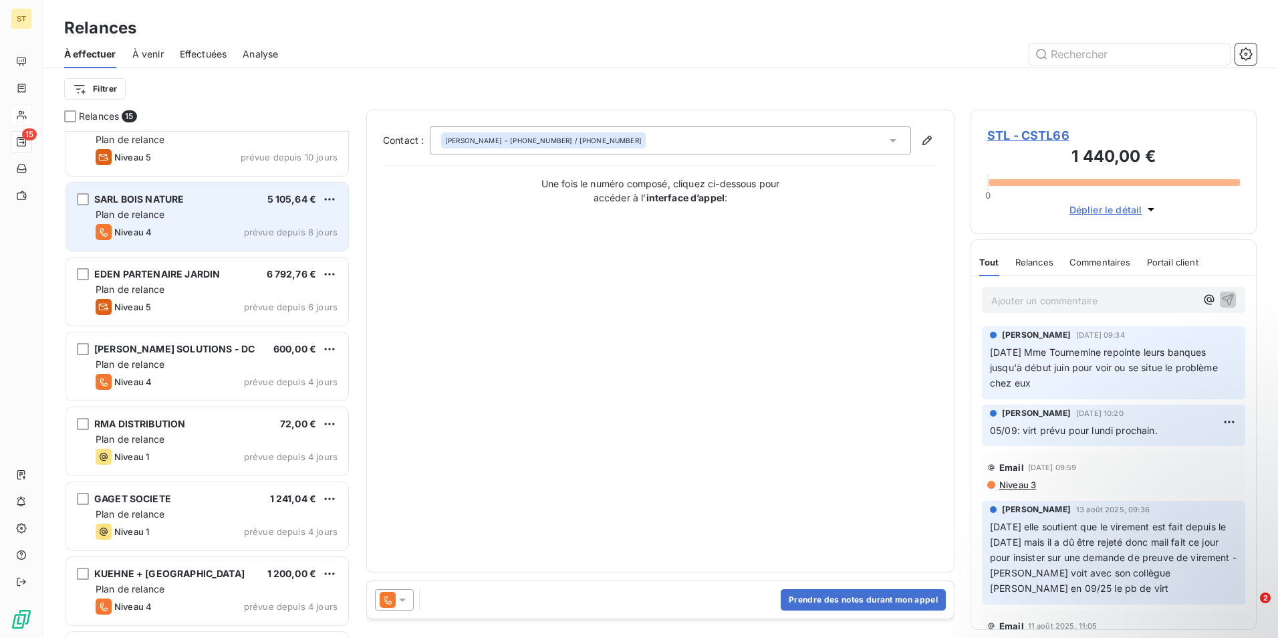
scroll to position [402, 0]
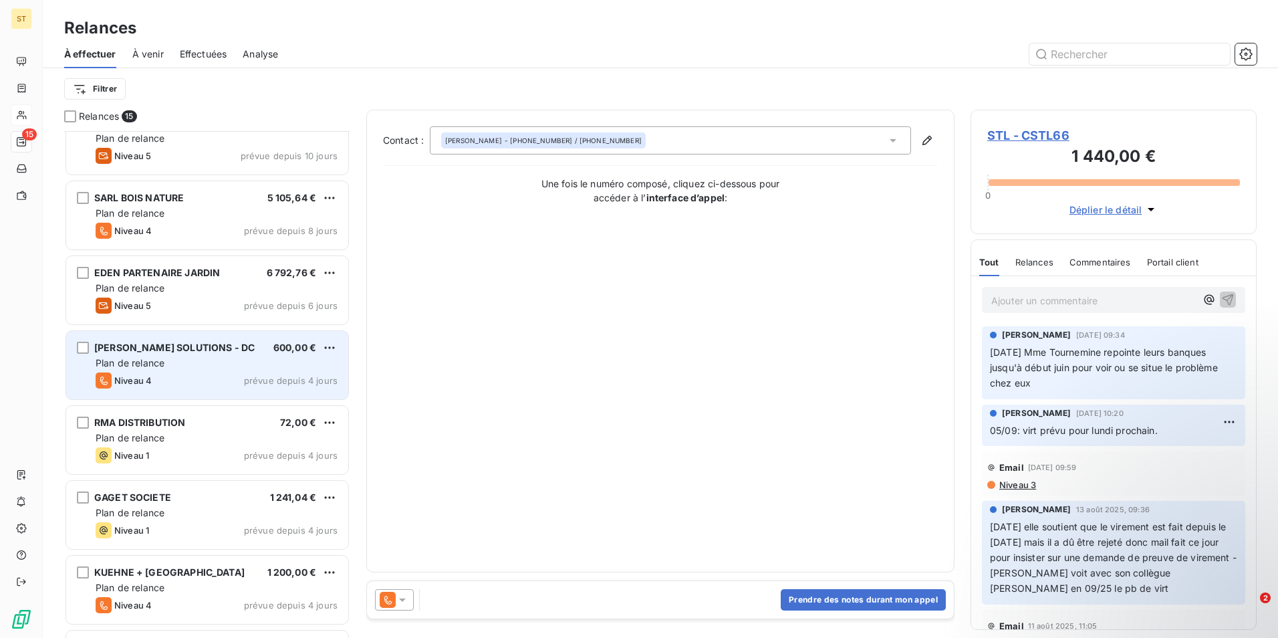
click at [140, 350] on span "[PERSON_NAME] SOLUTIONS - DC" at bounding box center [174, 347] width 160 height 11
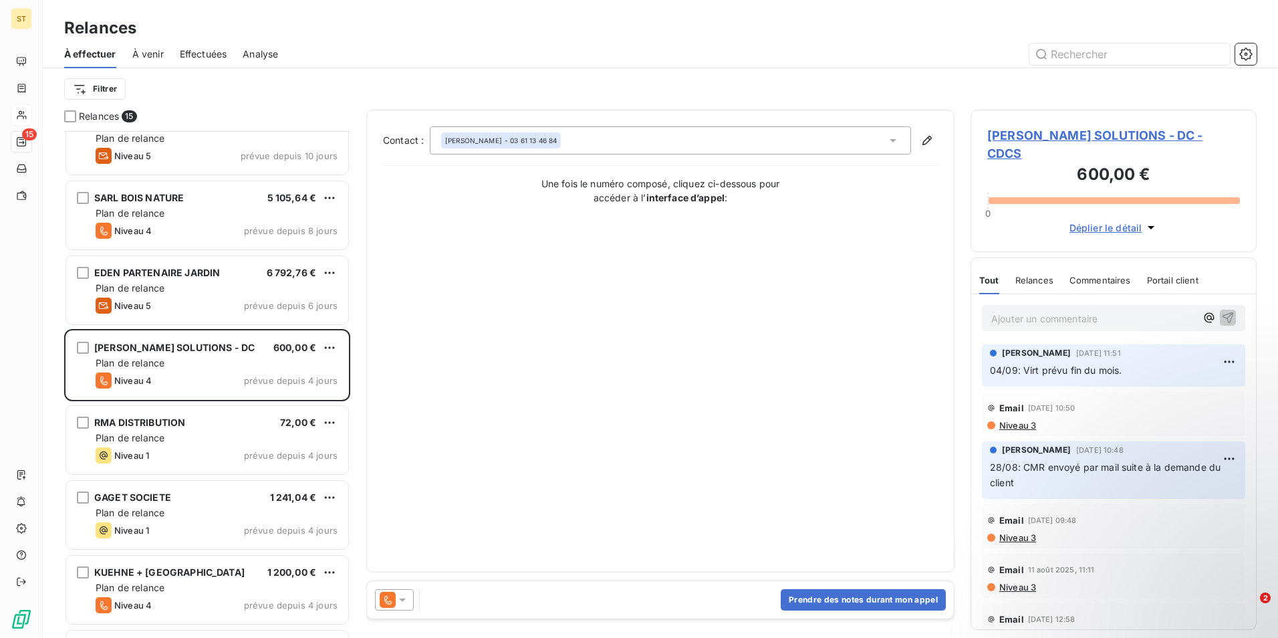
click at [1050, 135] on span "[PERSON_NAME] SOLUTIONS - DC - CDCS" at bounding box center [1113, 144] width 253 height 36
